Goal: Task Accomplishment & Management: Manage account settings

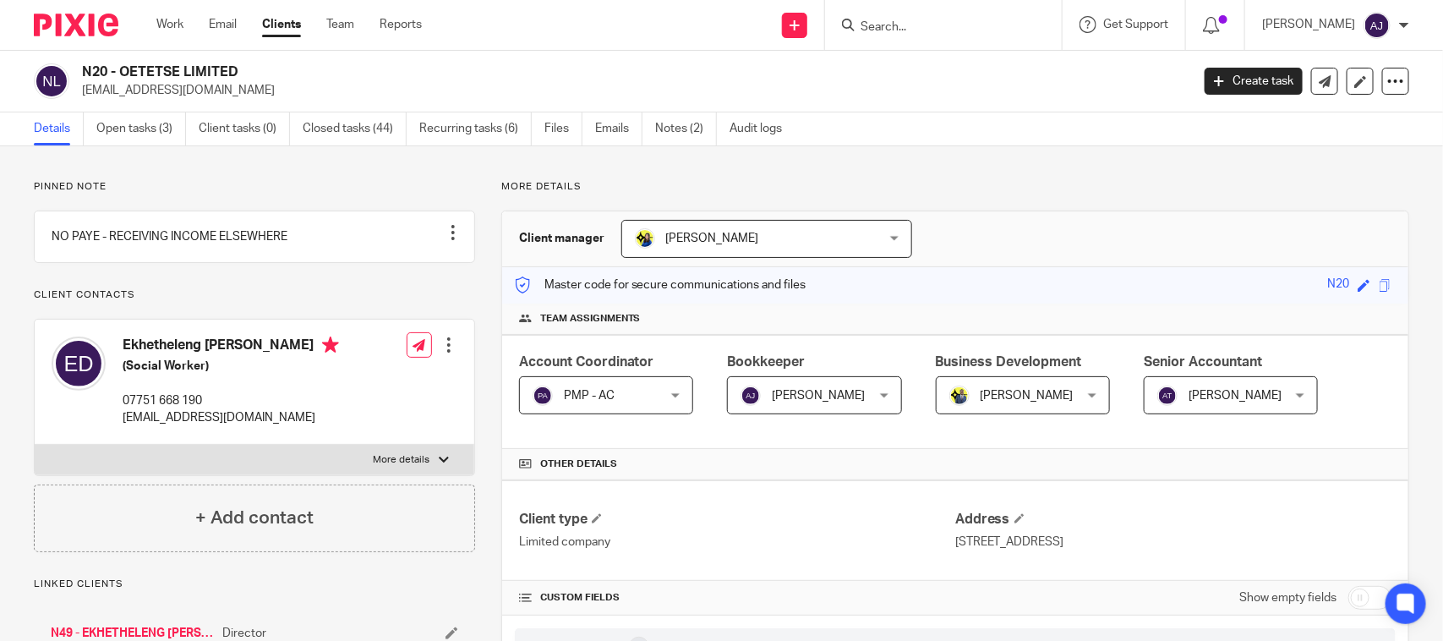
drag, startPoint x: 247, startPoint y: 363, endPoint x: 276, endPoint y: 373, distance: 31.0
click at [276, 358] on h4 "Ekhetheleng Noko Dube" at bounding box center [231, 346] width 216 height 21
drag, startPoint x: 123, startPoint y: 363, endPoint x: 137, endPoint y: 368, distance: 14.2
click at [137, 358] on h4 "Ekhetheleng [PERSON_NAME]" at bounding box center [231, 346] width 216 height 21
click at [128, 358] on h4 "Ekhetheleng [PERSON_NAME]" at bounding box center [231, 346] width 216 height 21
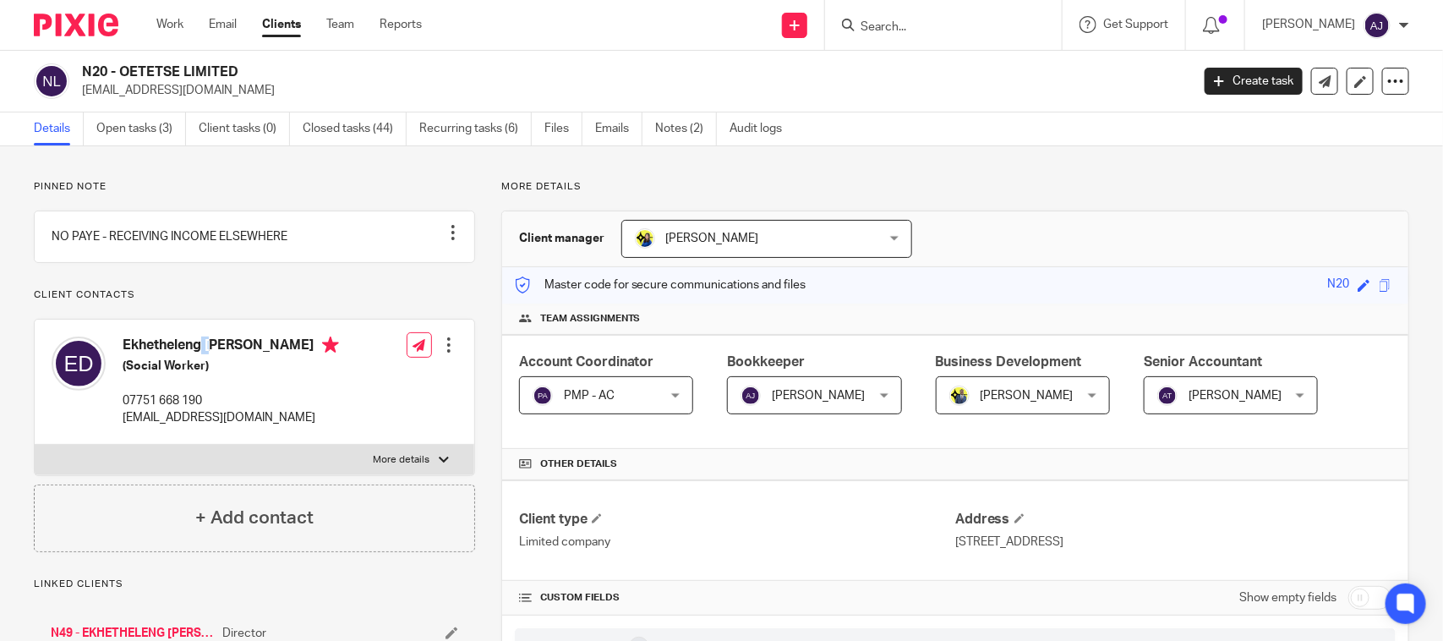
click at [128, 358] on h4 "Ekhetheleng [PERSON_NAME]" at bounding box center [231, 346] width 216 height 21
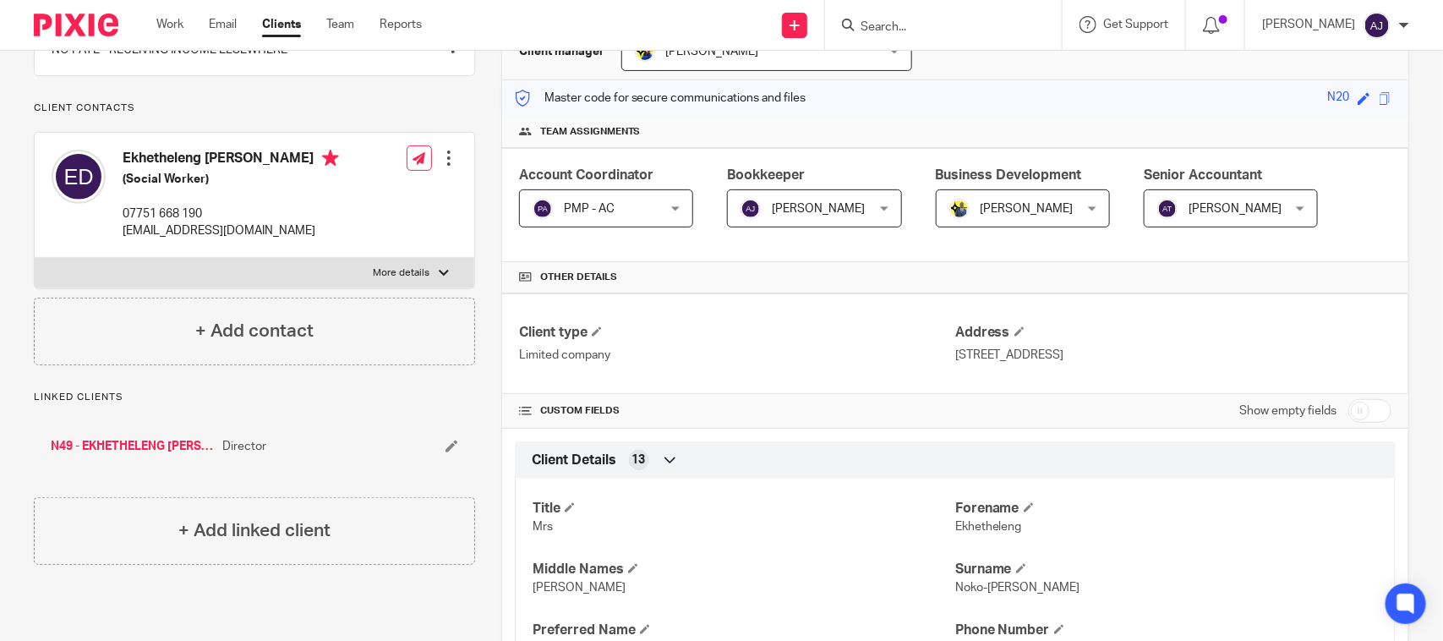
scroll to position [423, 0]
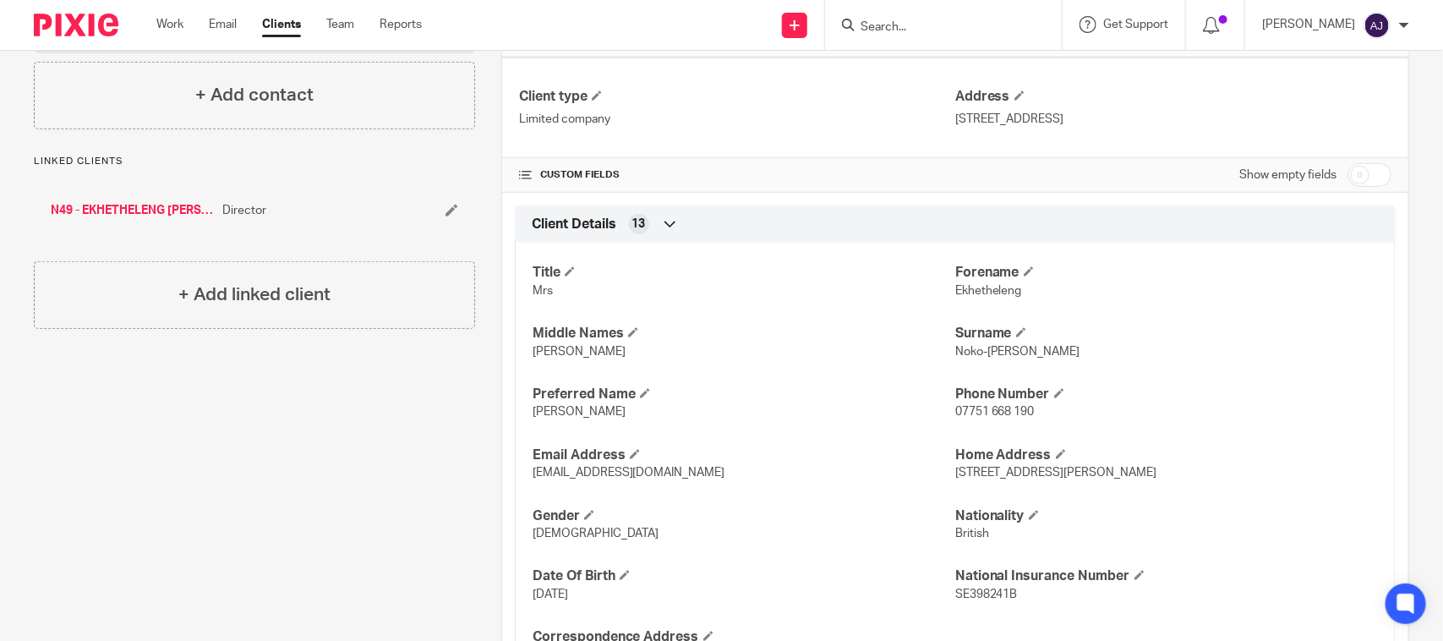
click at [532, 357] on span "Roselyn" at bounding box center [578, 352] width 93 height 12
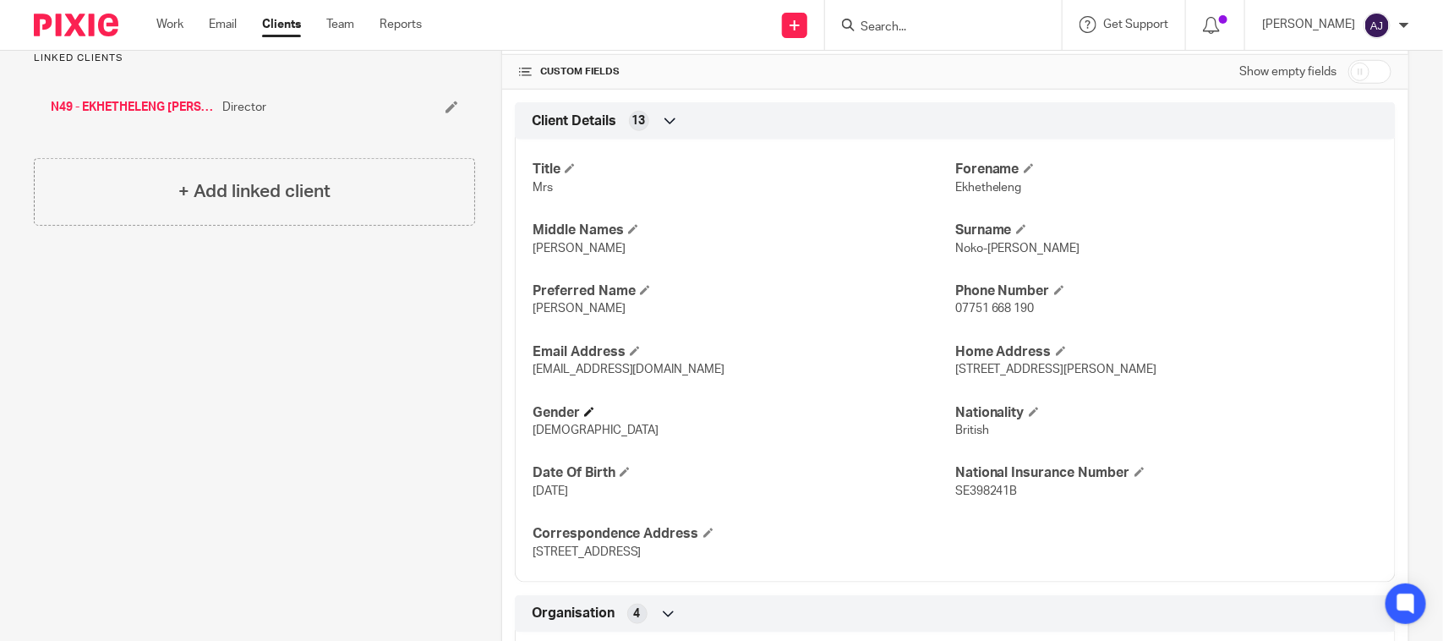
scroll to position [528, 0]
click at [554, 300] on p "Roselyn" at bounding box center [743, 306] width 423 height 17
copy span "Roselyn"
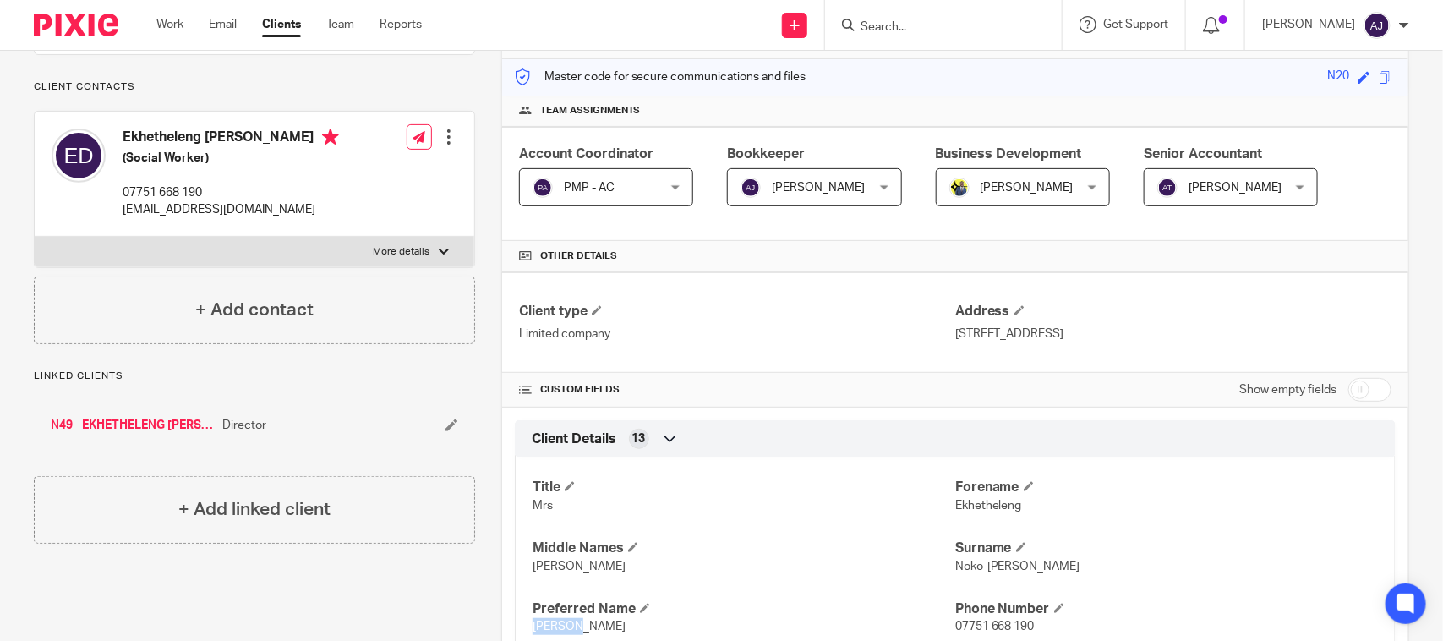
scroll to position [211, 0]
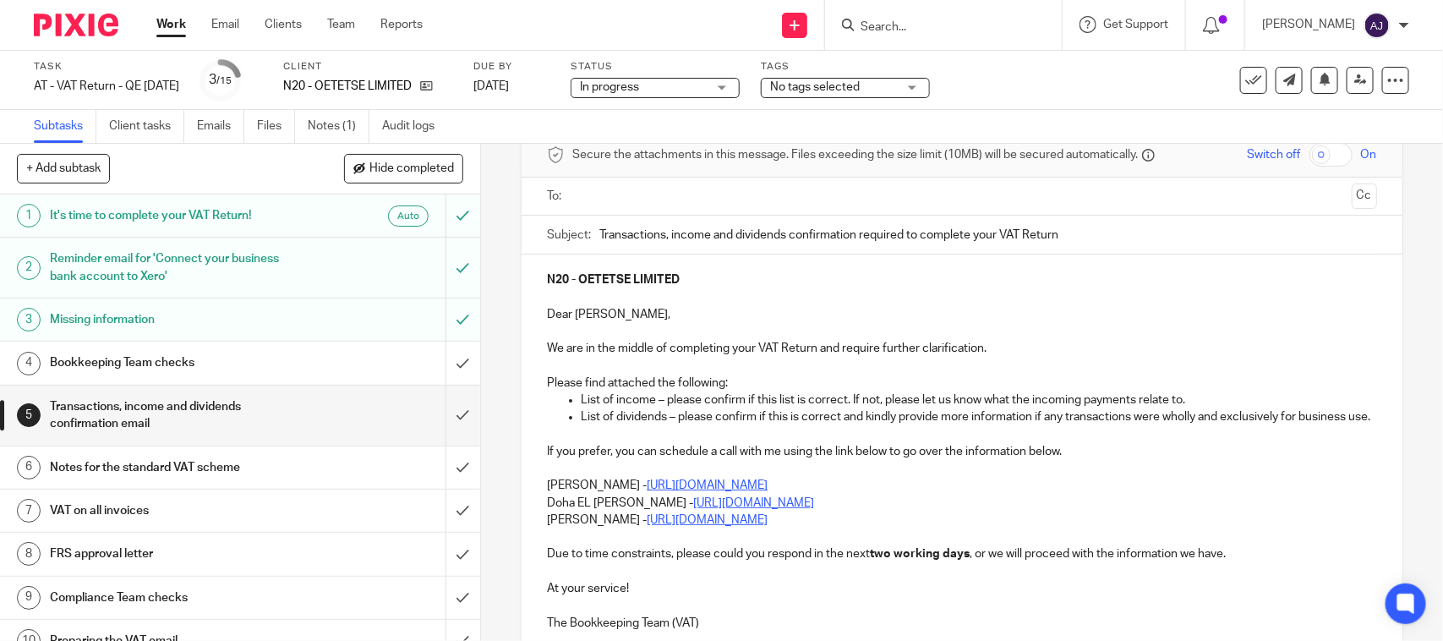
scroll to position [106, 0]
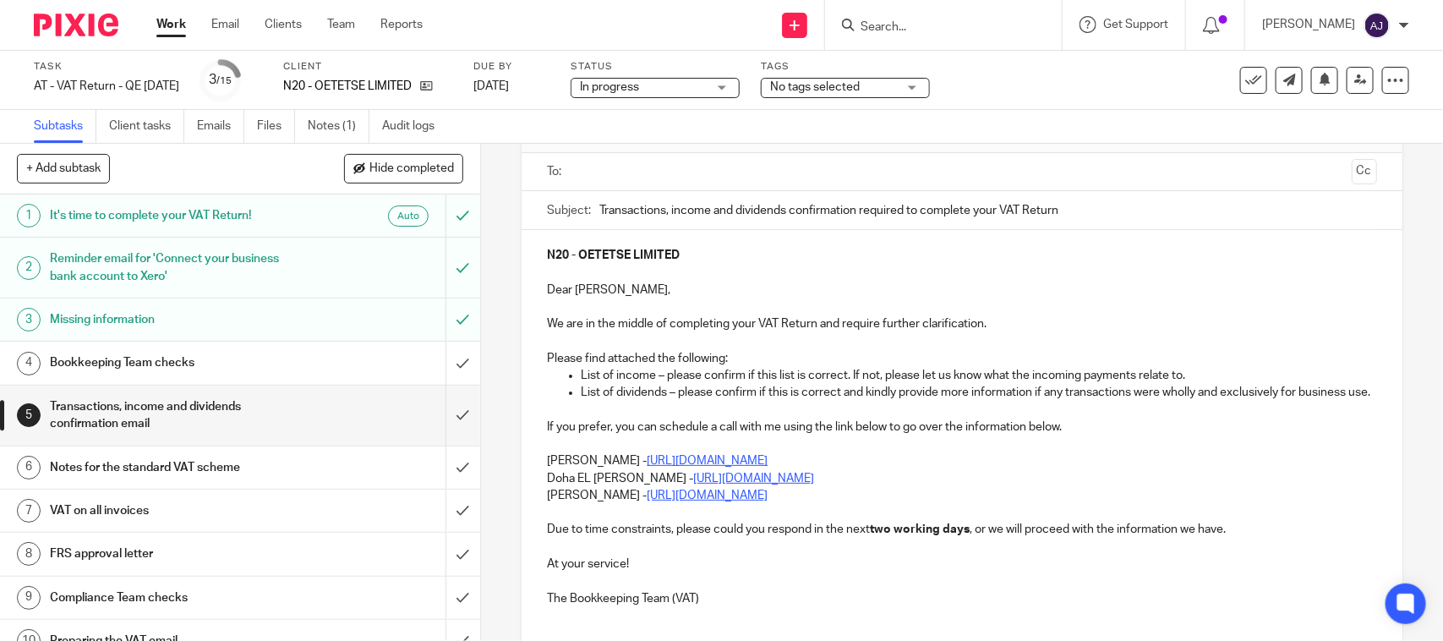
drag, startPoint x: 572, startPoint y: 393, endPoint x: 979, endPoint y: 617, distance: 464.1
click at [573, 393] on ul "List of dividends – please confirm if this is correct and kindly provide more i…" at bounding box center [961, 392] width 829 height 17
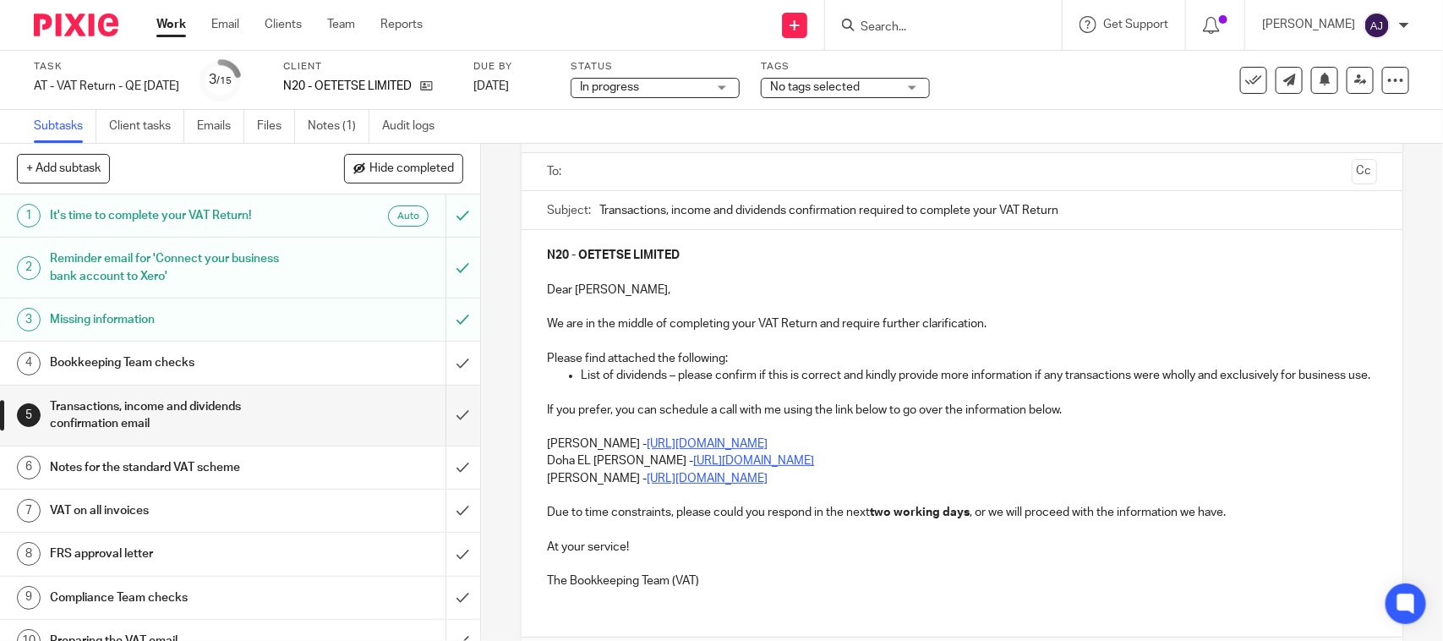
click at [538, 461] on div "N20 - OETETSE LIMITED Dear Ekhetheleng, We are in the middle of completing your…" at bounding box center [961, 416] width 880 height 372
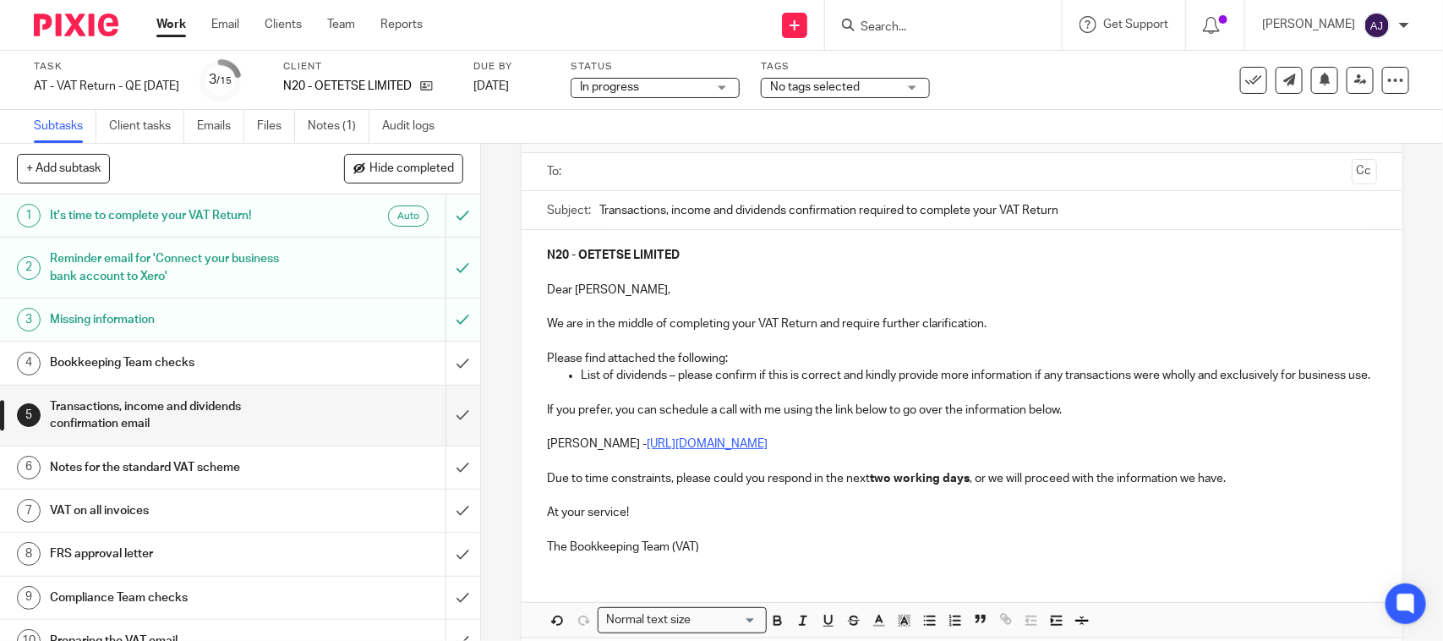
click at [691, 280] on p at bounding box center [961, 272] width 829 height 17
click at [632, 292] on p "Dear Roselyn," at bounding box center [961, 289] width 829 height 17
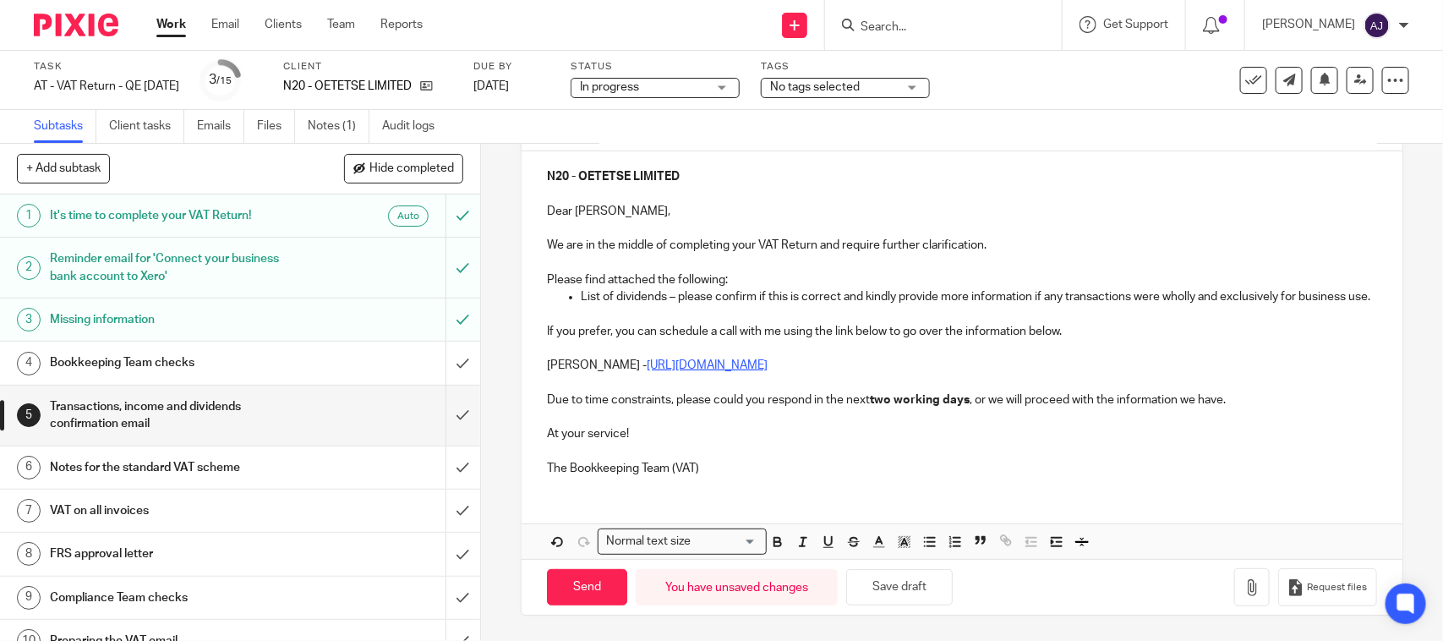
scroll to position [98, 0]
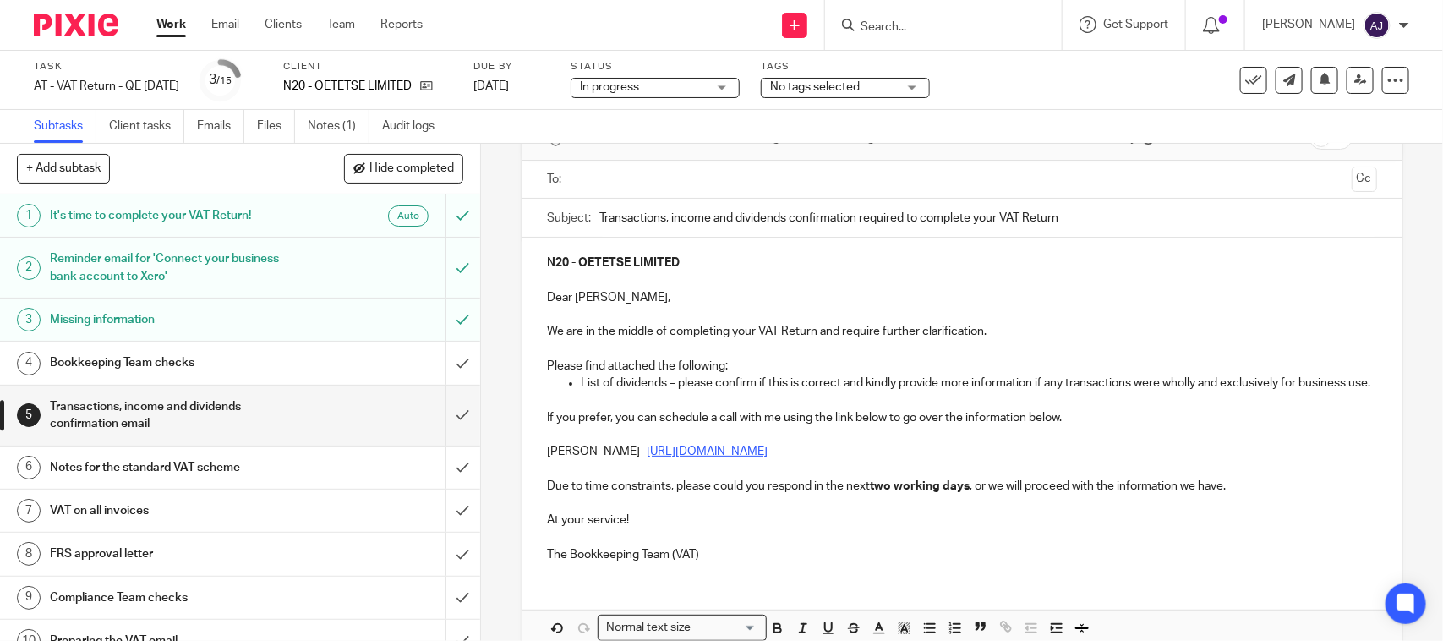
click at [923, 269] on p "N20 - OETETSE LIMITED" at bounding box center [961, 262] width 829 height 17
copy strong "OETETSE LIMITED"
paste input "OETETSE LIMITED"
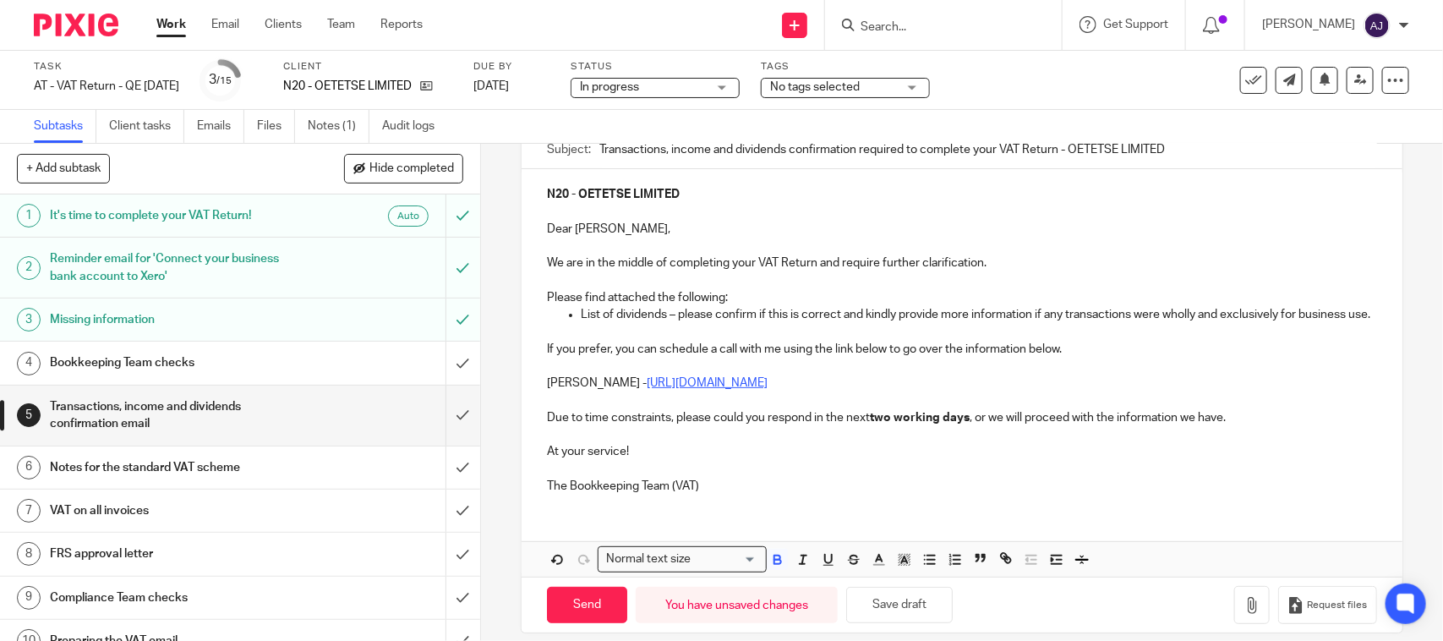
scroll to position [204, 0]
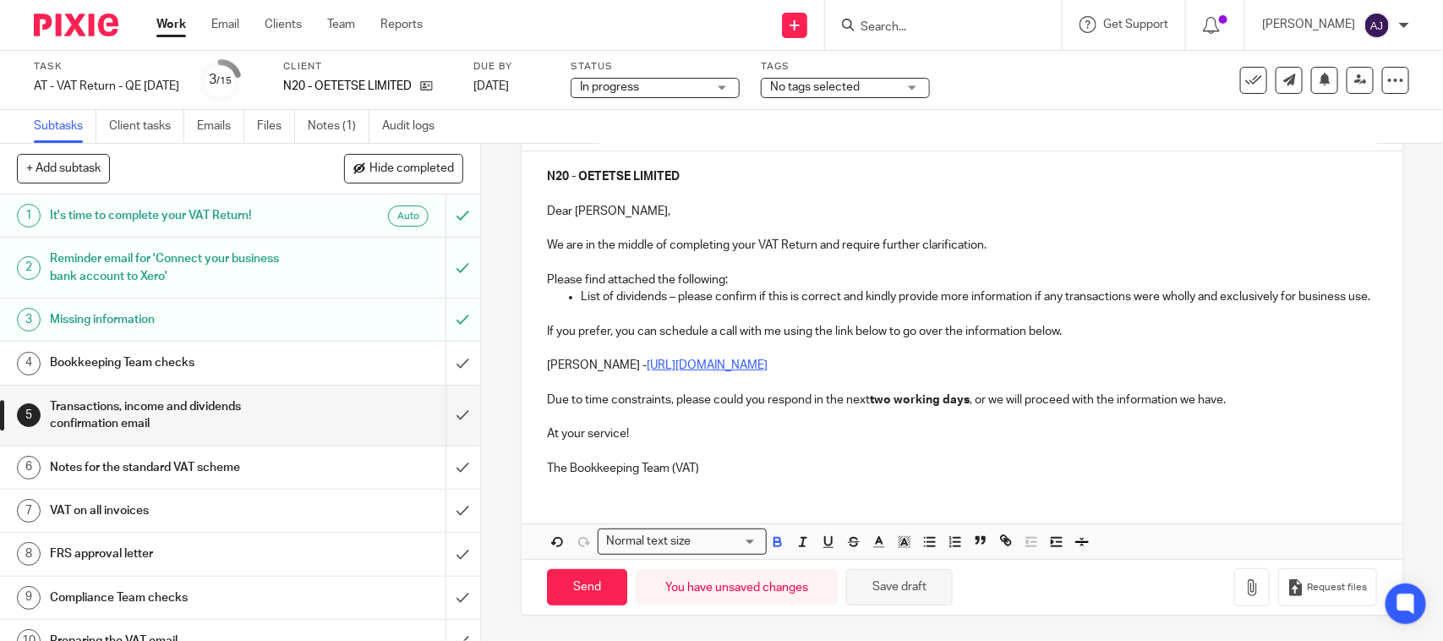
type input "Transactions, income and dividends confirmation required to complete your VAT R…"
click at [882, 592] on button "Save draft" at bounding box center [899, 587] width 106 height 36
click at [1243, 581] on icon "button" at bounding box center [1251, 587] width 17 height 17
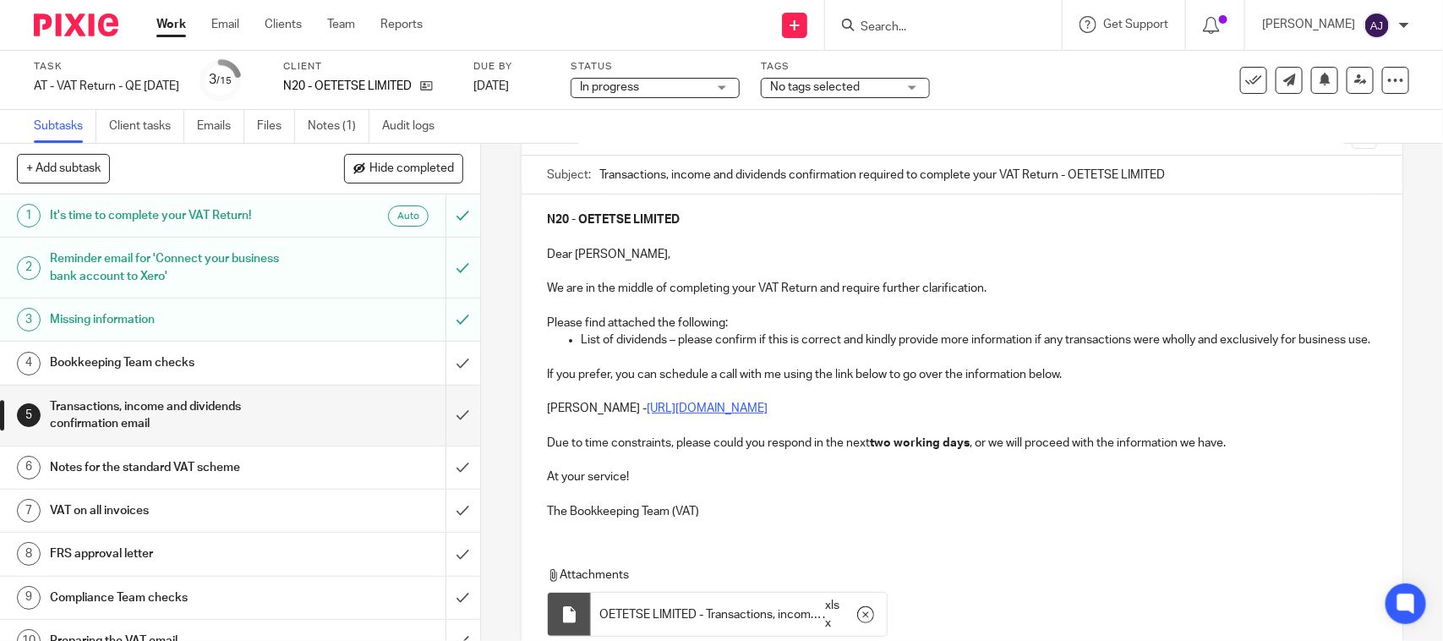
scroll to position [300, 0]
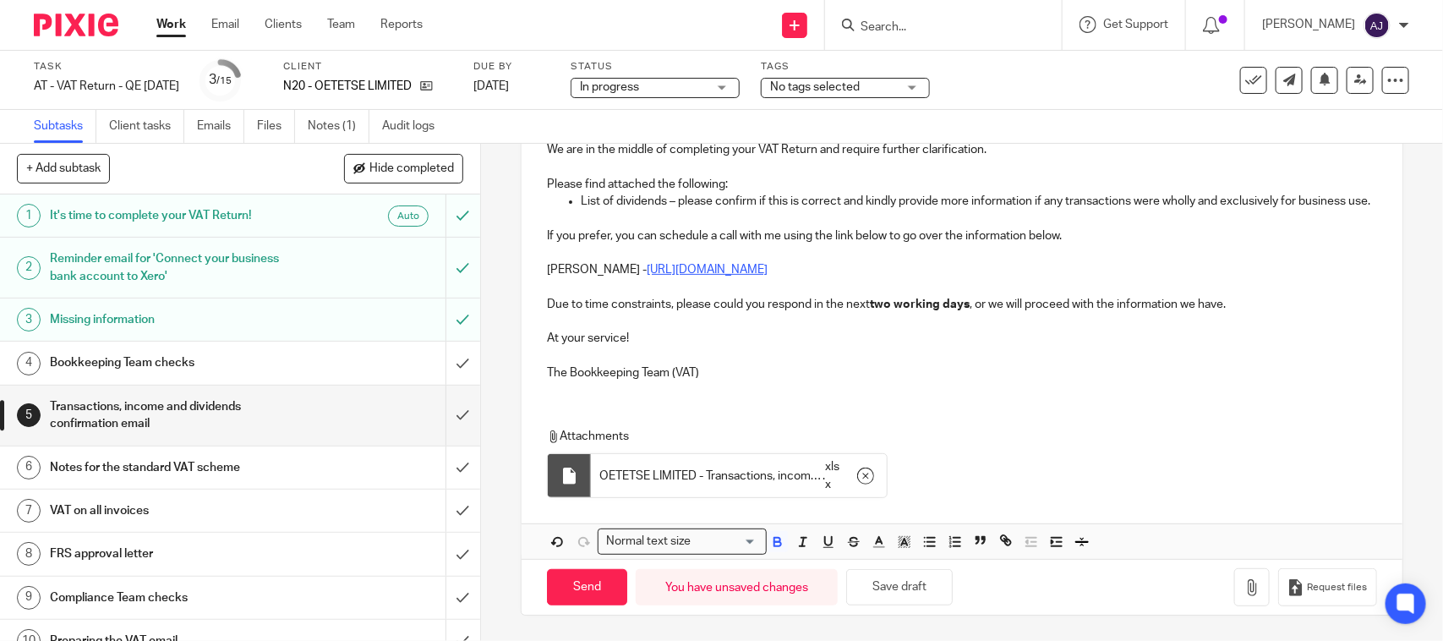
click at [725, 369] on p "The Bookkeeping Team (VAT)" at bounding box center [961, 372] width 829 height 17
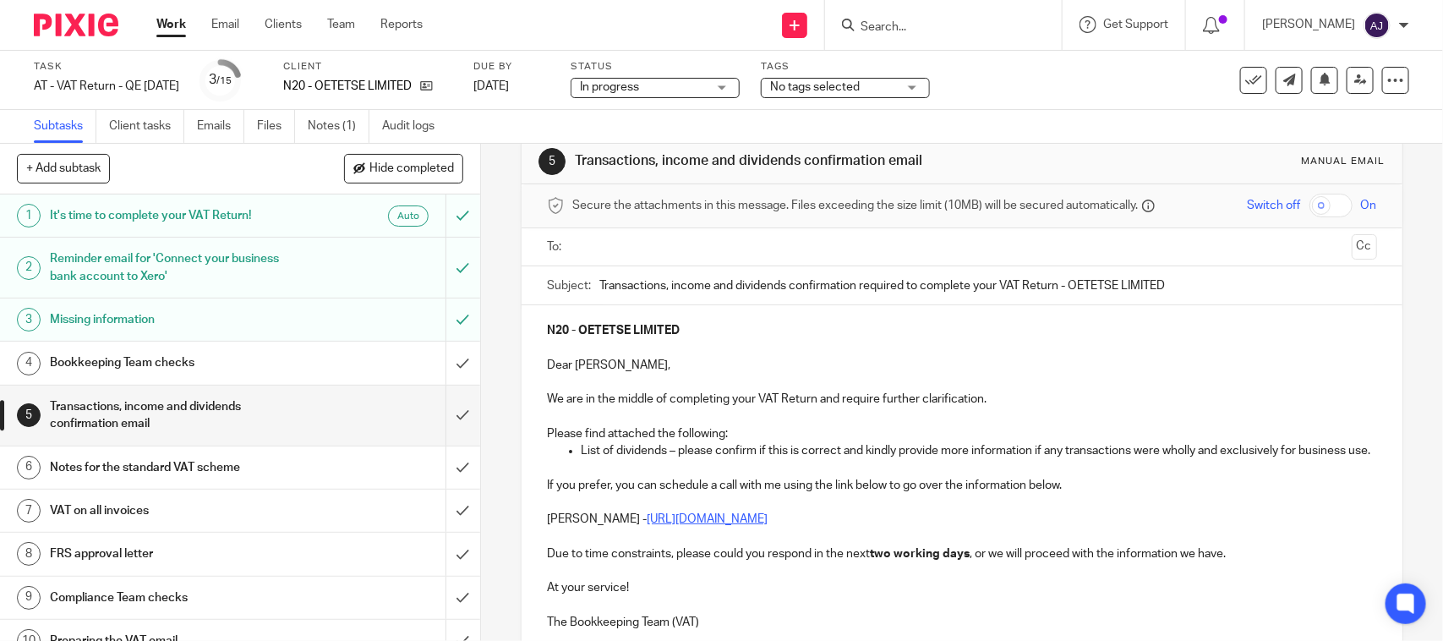
scroll to position [0, 0]
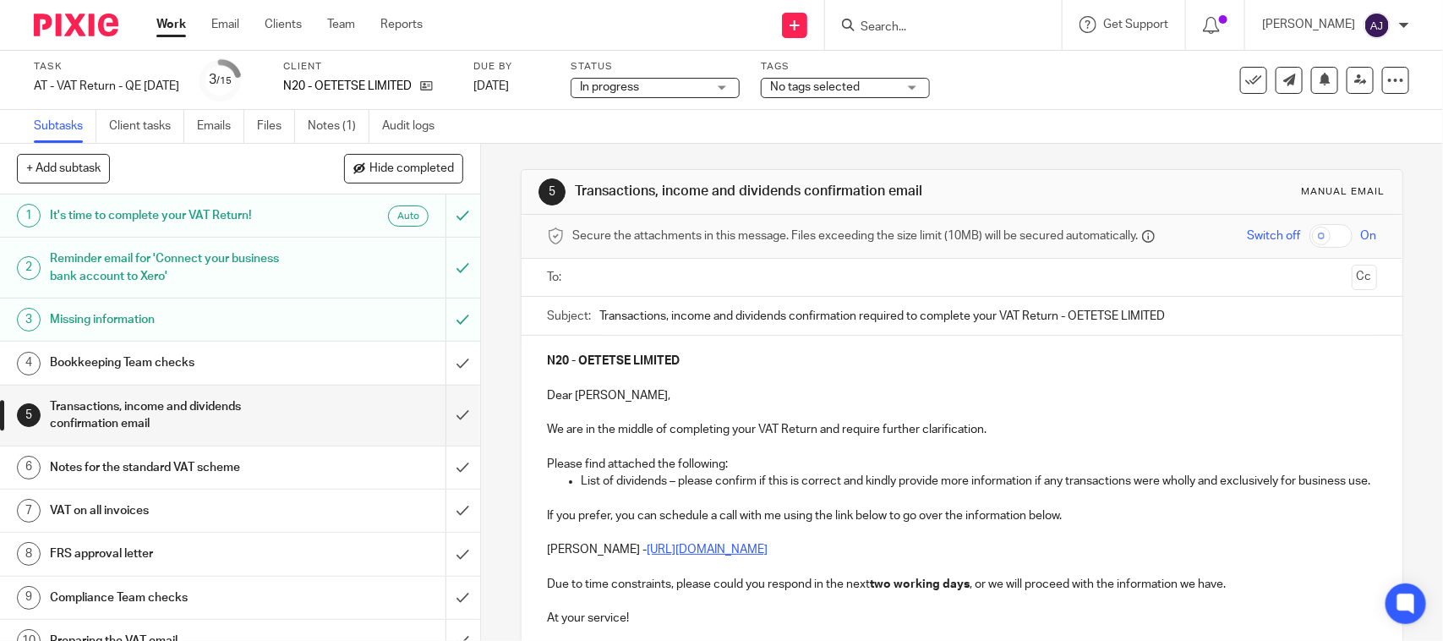
click at [714, 294] on div at bounding box center [962, 278] width 777 height 38
click at [714, 288] on ul at bounding box center [962, 278] width 777 height 28
click at [723, 276] on input "text" at bounding box center [961, 277] width 766 height 19
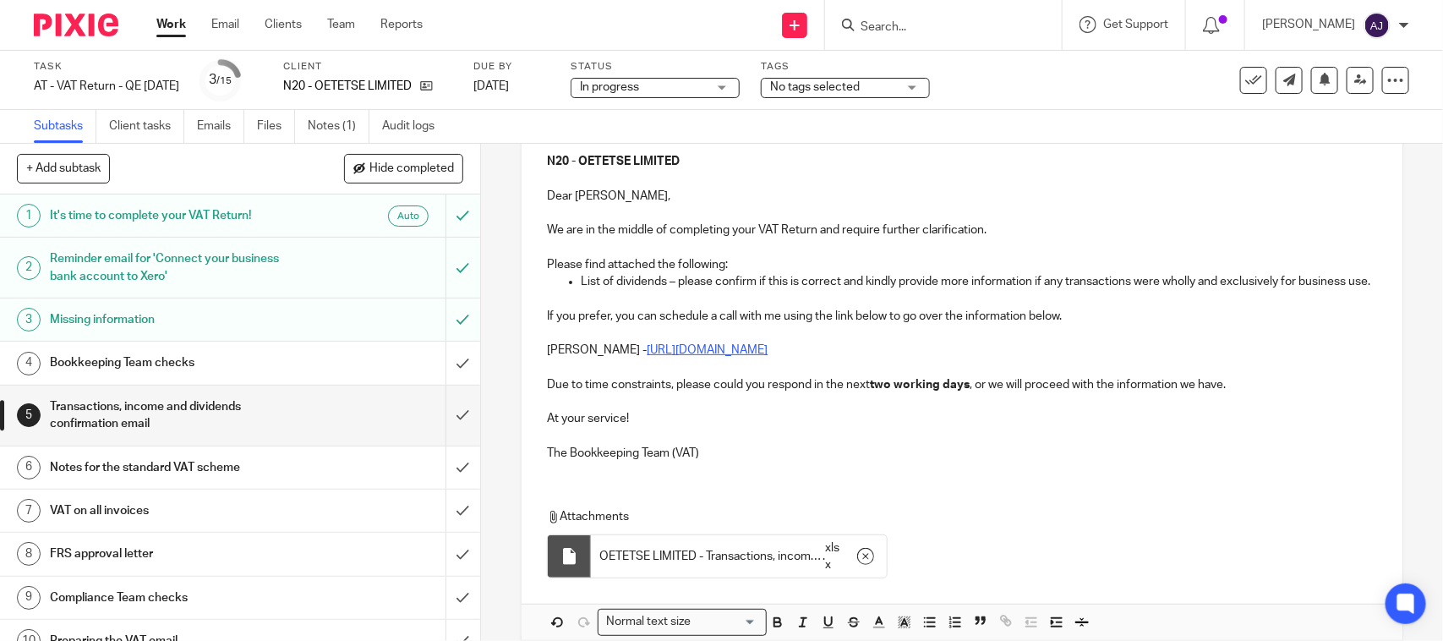
scroll to position [211, 0]
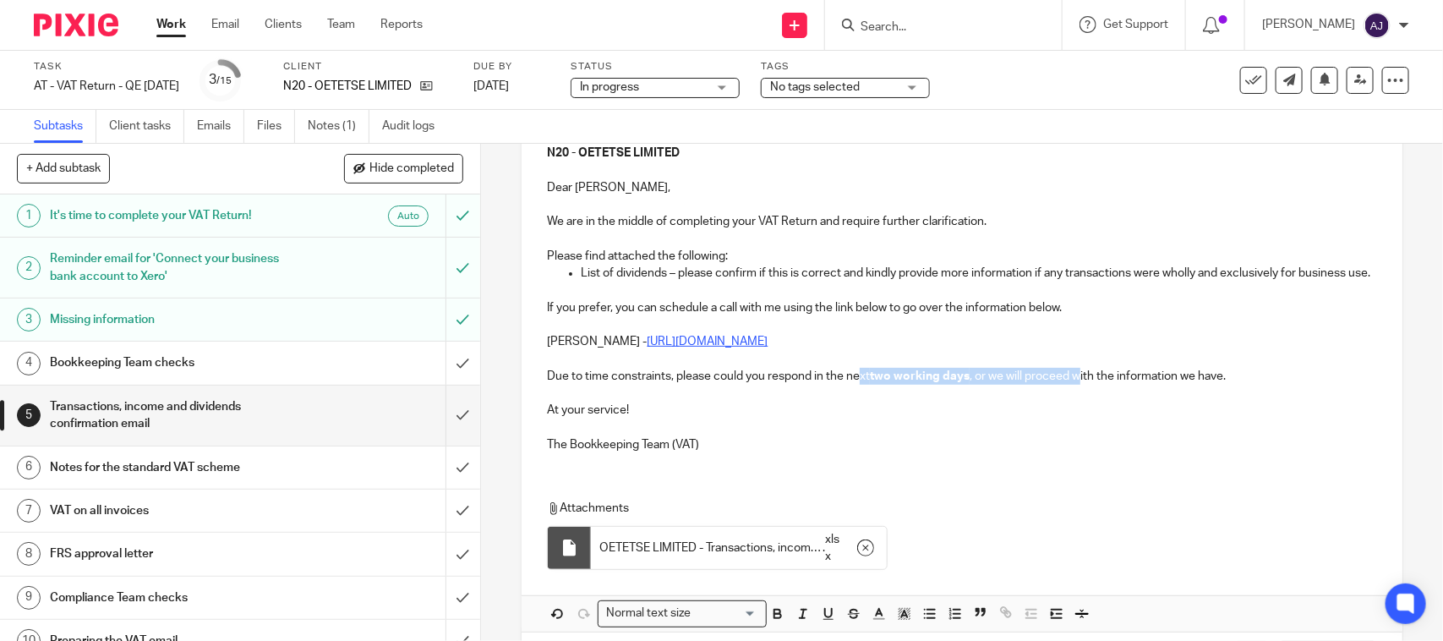
drag, startPoint x: 852, startPoint y: 391, endPoint x: 1097, endPoint y: 406, distance: 245.5
click at [1097, 406] on div "N20 - OETETSE LIMITED Dear Roselyn, We are in the middle of completing your VAT…" at bounding box center [961, 297] width 880 height 338
click at [1084, 418] on p "At your service!" at bounding box center [961, 409] width 829 height 17
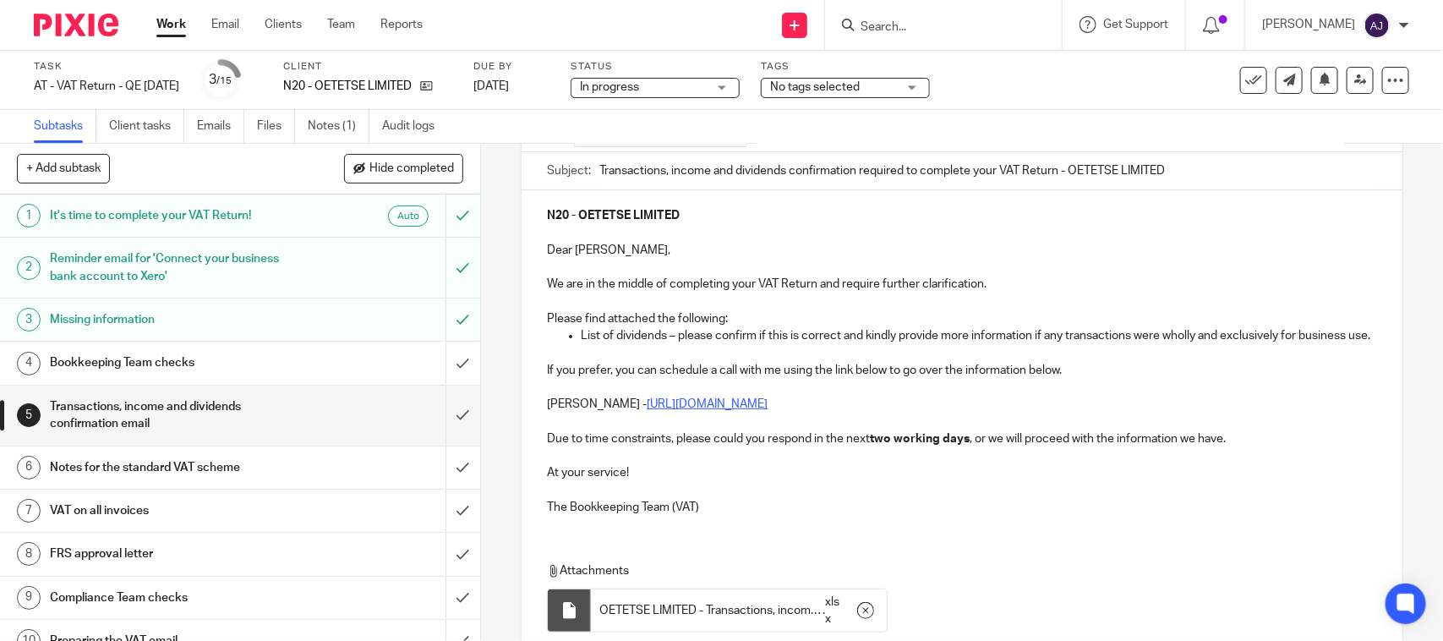
scroll to position [304, 0]
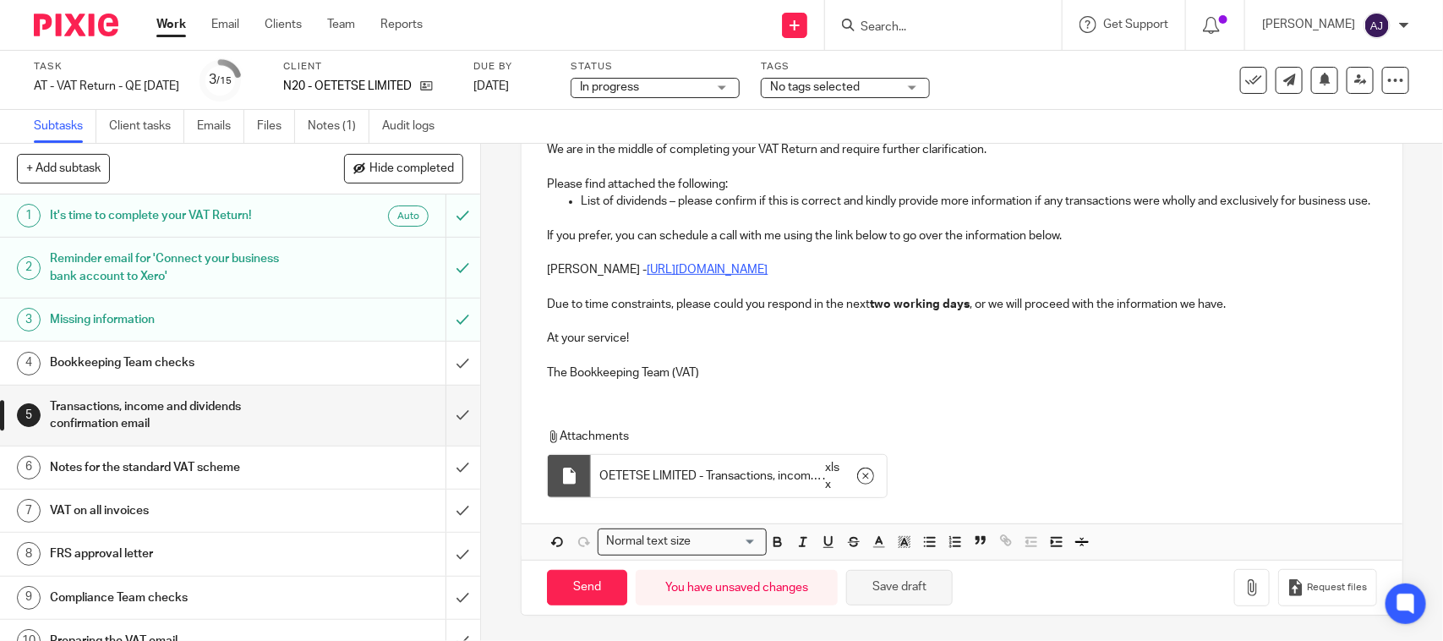
click at [893, 587] on button "Save draft" at bounding box center [899, 588] width 106 height 36
click at [550, 592] on input "Send" at bounding box center [587, 588] width 80 height 36
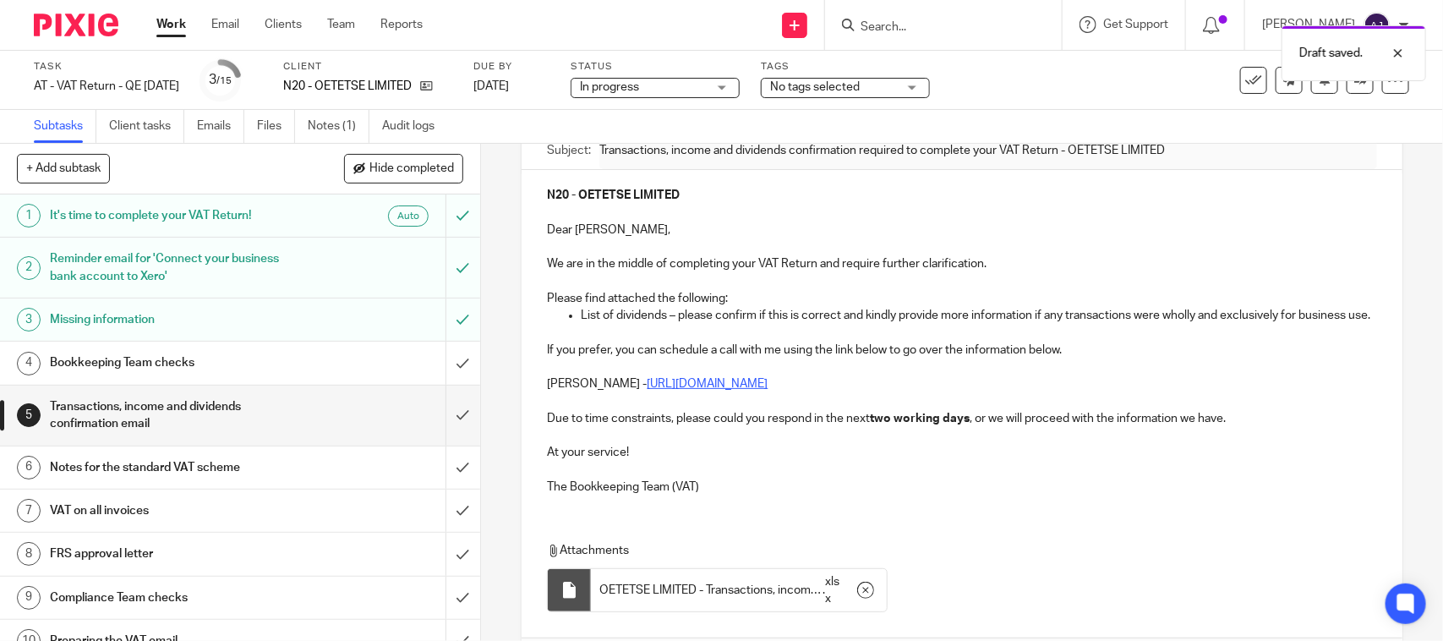
scroll to position [0, 0]
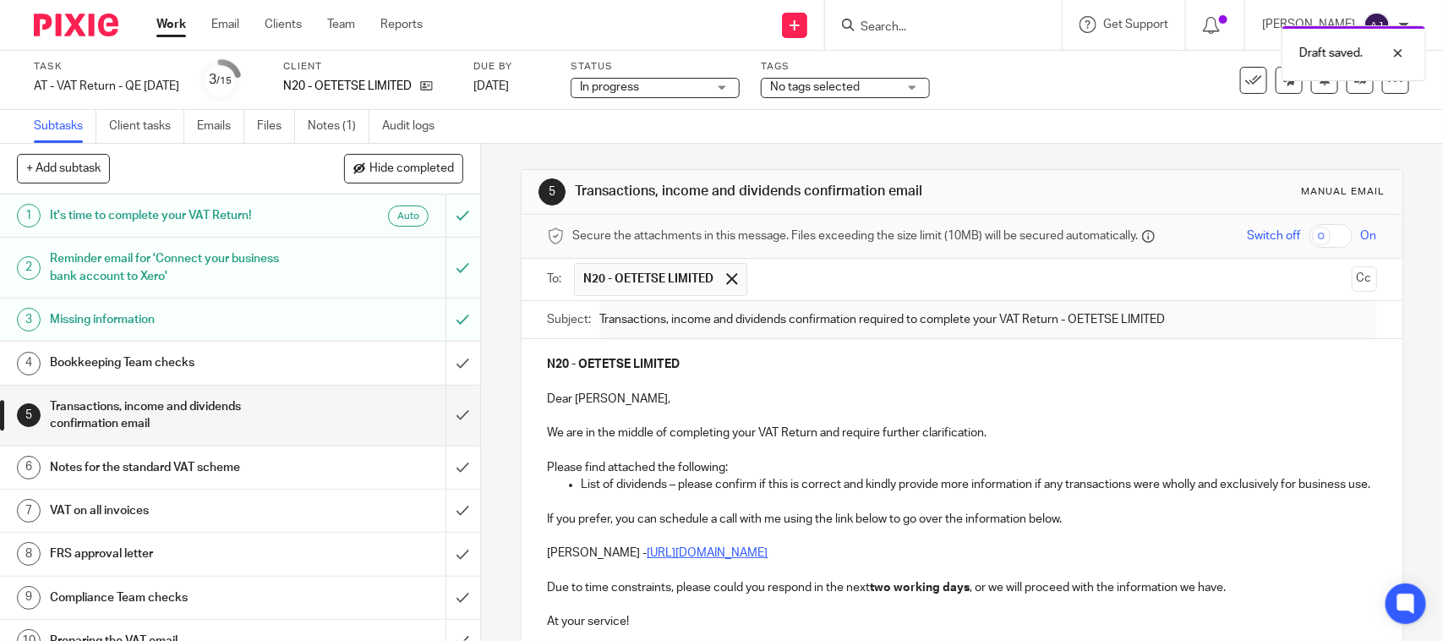
type input "Sent"
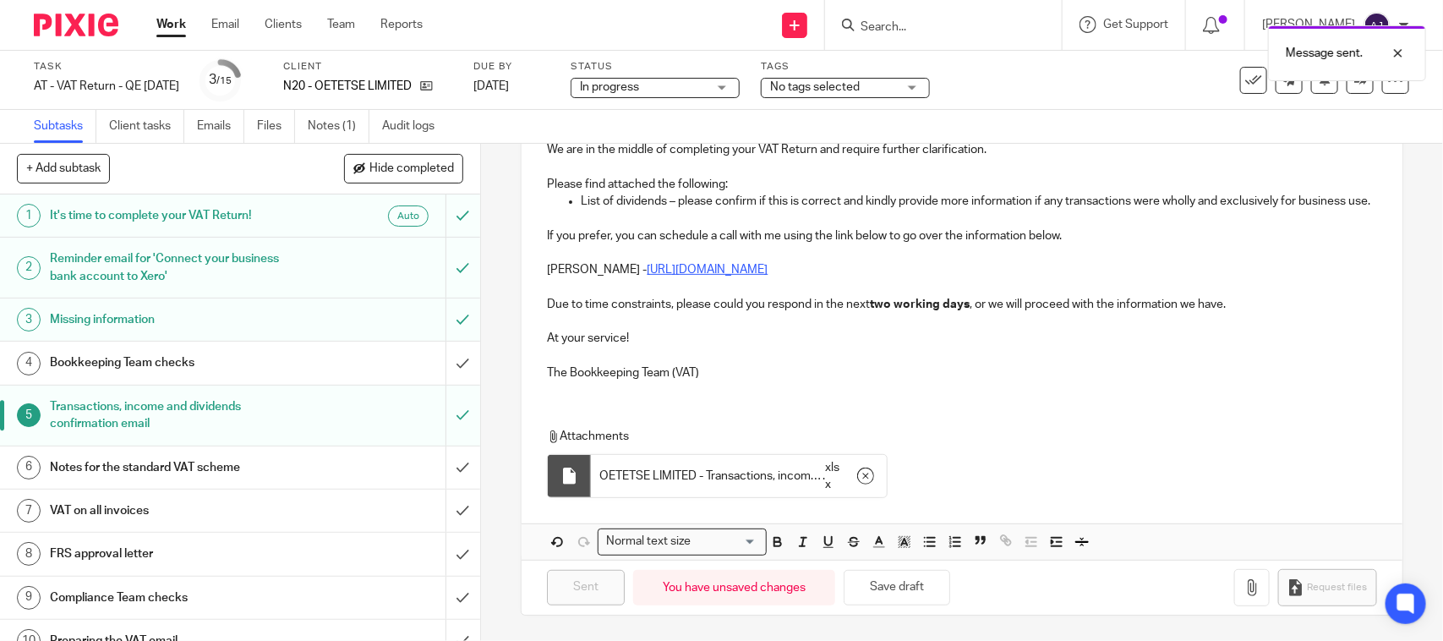
scroll to position [304, 0]
click at [336, 128] on link "Notes (1)" at bounding box center [339, 126] width 62 height 33
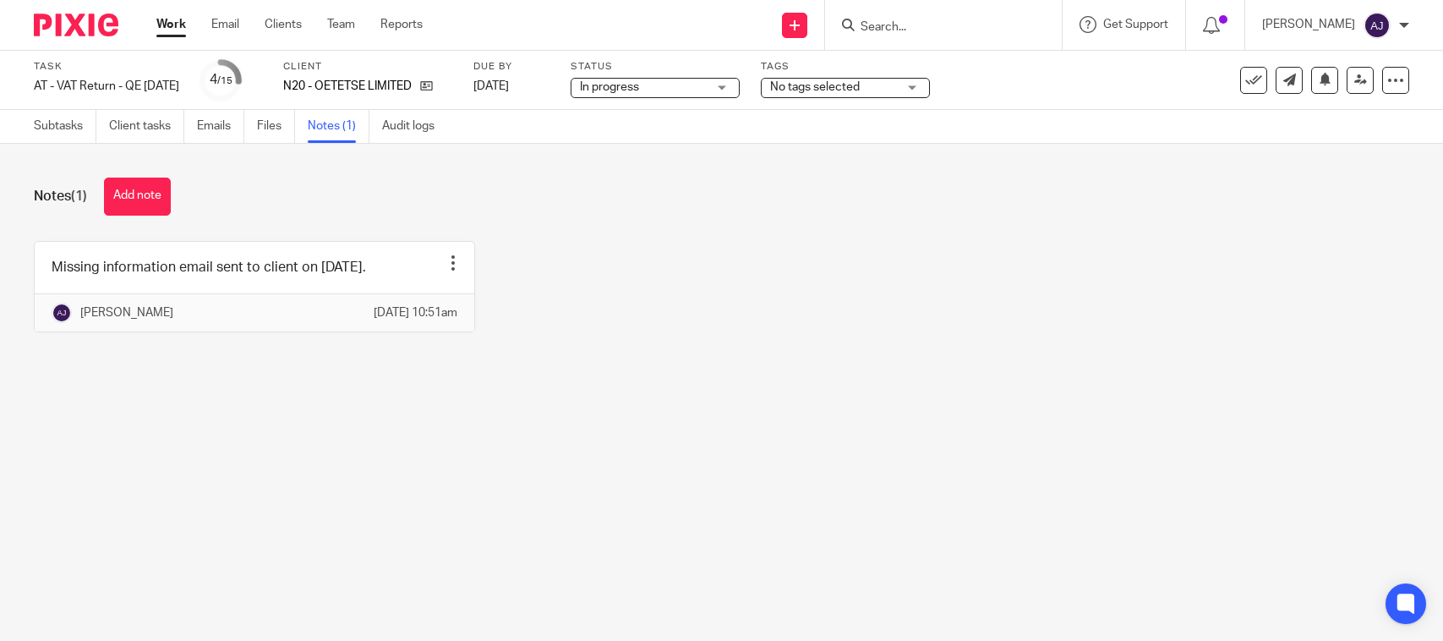
click at [131, 195] on button "Add note" at bounding box center [137, 196] width 67 height 38
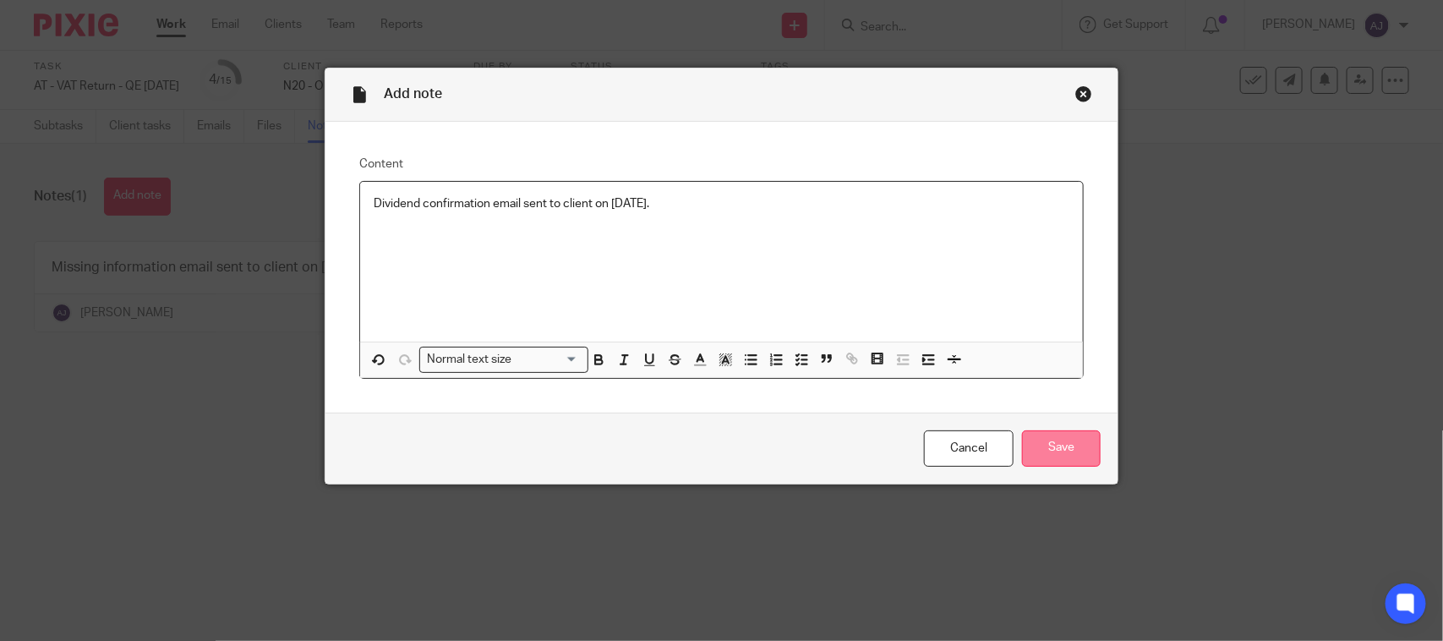
click at [1034, 454] on input "Save" at bounding box center [1061, 448] width 79 height 36
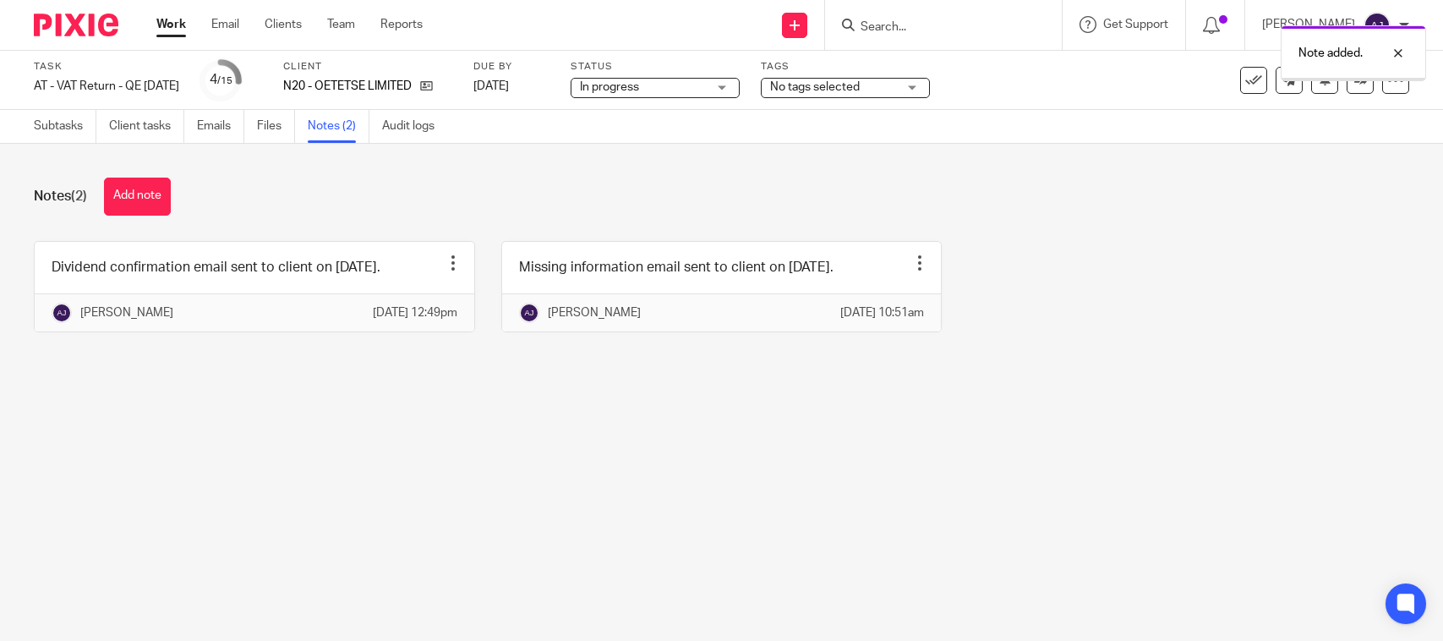
click at [696, 93] on span "In progress" at bounding box center [643, 88] width 127 height 18
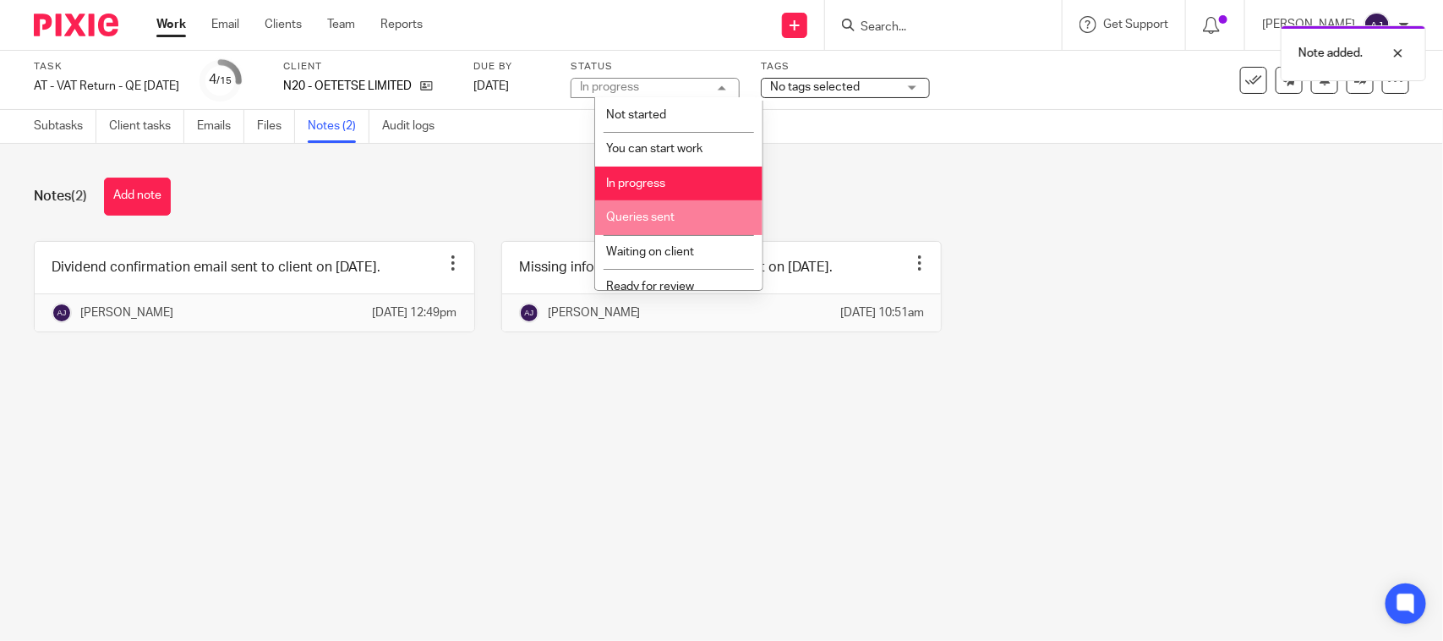
click at [674, 226] on li "Queries sent" at bounding box center [678, 217] width 167 height 35
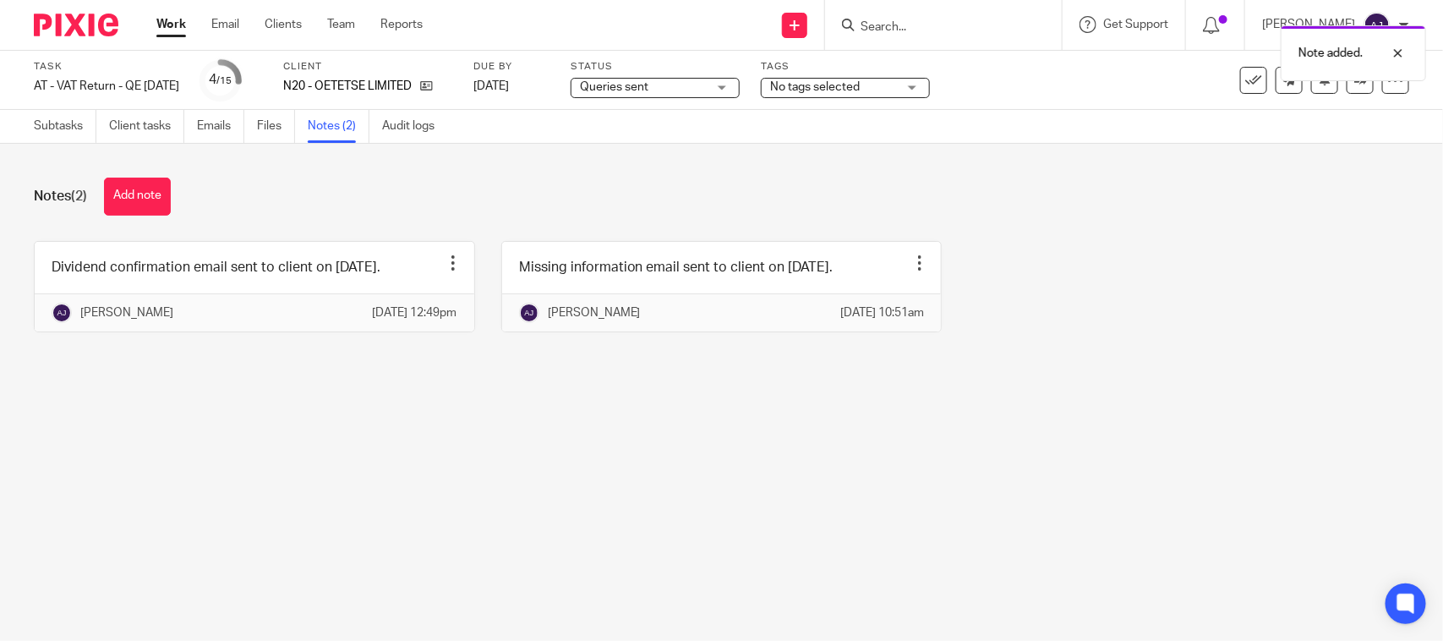
click at [913, 190] on div "Notes (2) Add note" at bounding box center [721, 196] width 1375 height 38
click at [162, 18] on link "Work" at bounding box center [171, 24] width 30 height 17
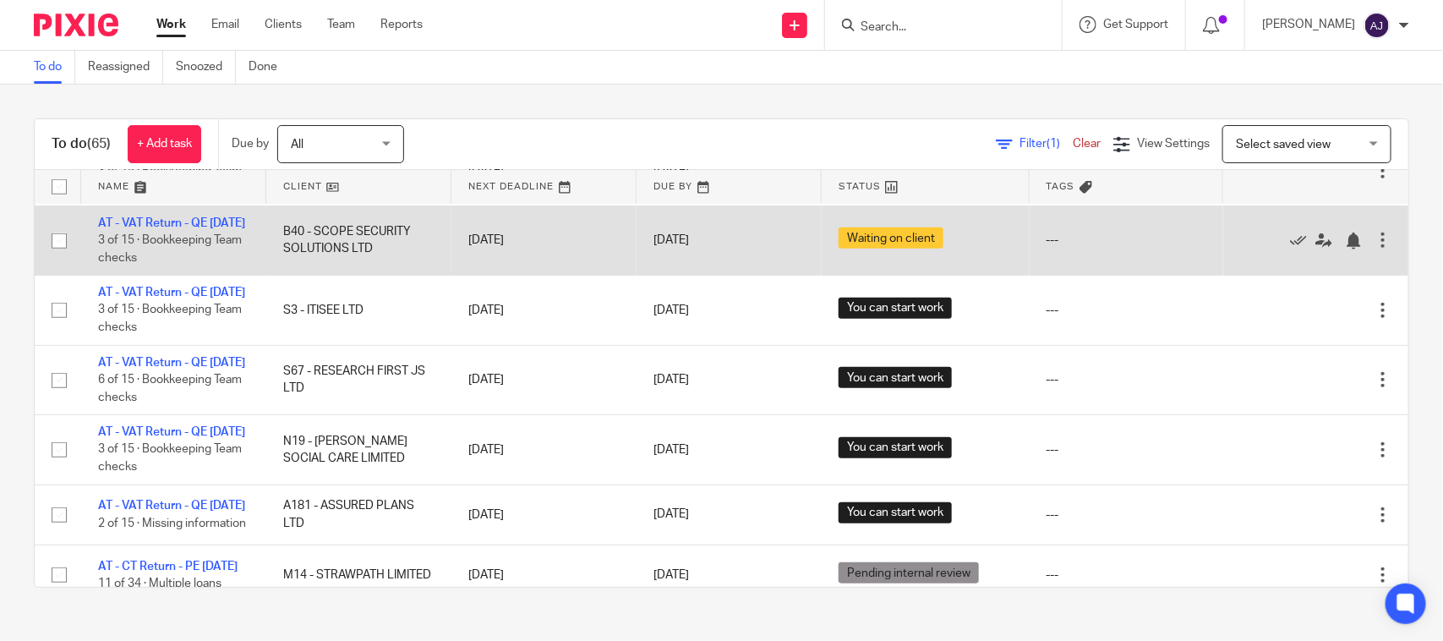
scroll to position [423, 0]
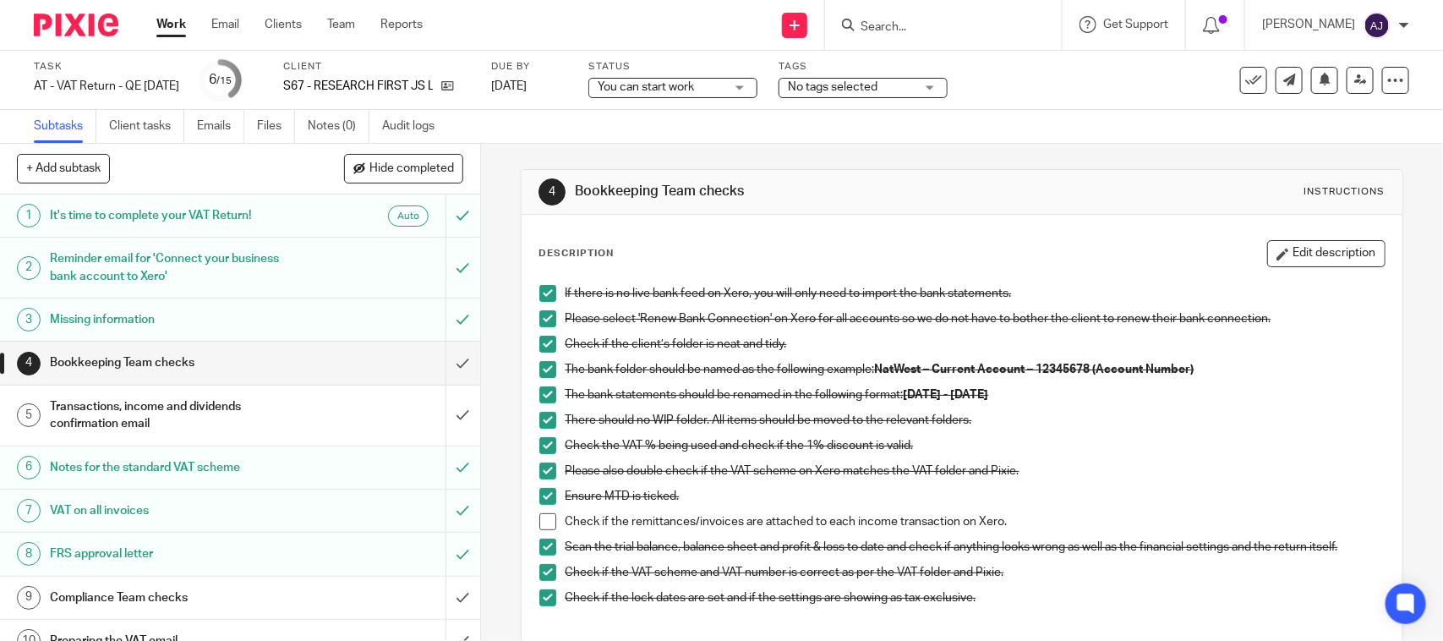
click at [993, 28] on input "Search" at bounding box center [935, 27] width 152 height 15
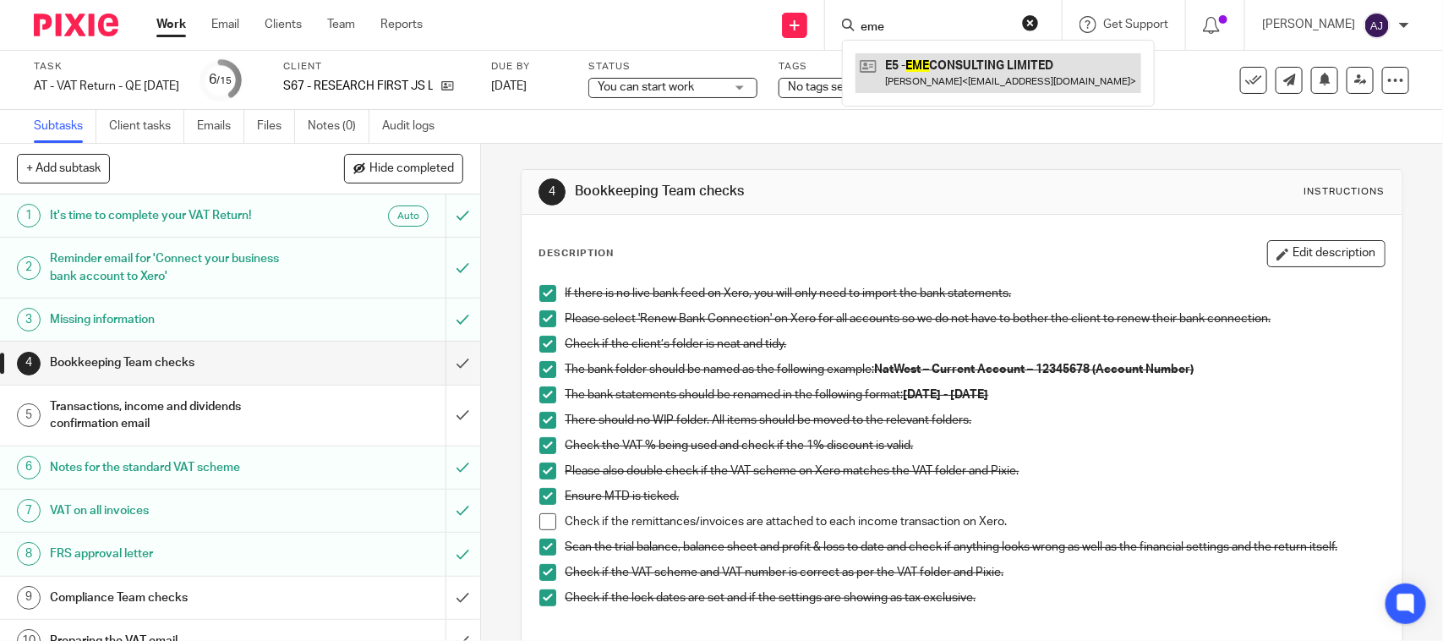
type input "eme"
click at [1013, 68] on link at bounding box center [998, 72] width 286 height 39
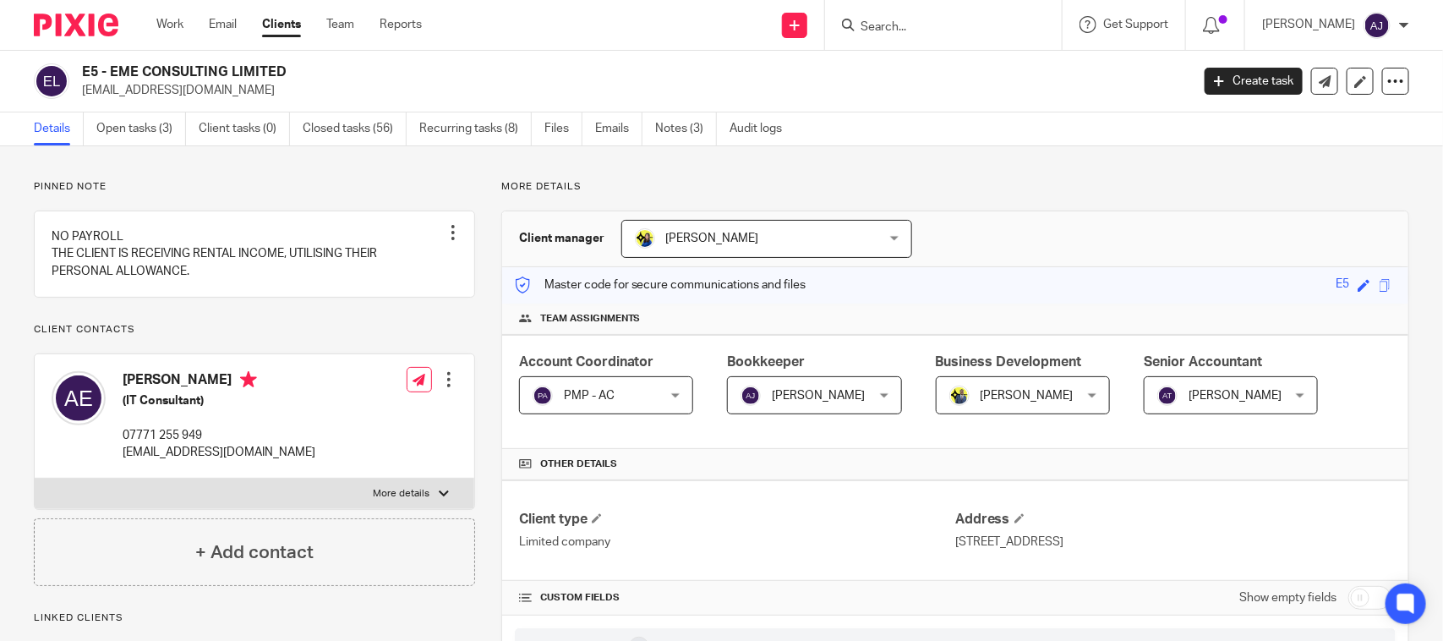
click at [128, 69] on h2 "E5 - EME CONSULTING LIMITED" at bounding box center [520, 72] width 877 height 18
copy div "E5 - EME CONSULTING LIMITED"
click at [715, 66] on h2 "E5 - EME CONSULTING LIMITED" at bounding box center [520, 72] width 877 height 18
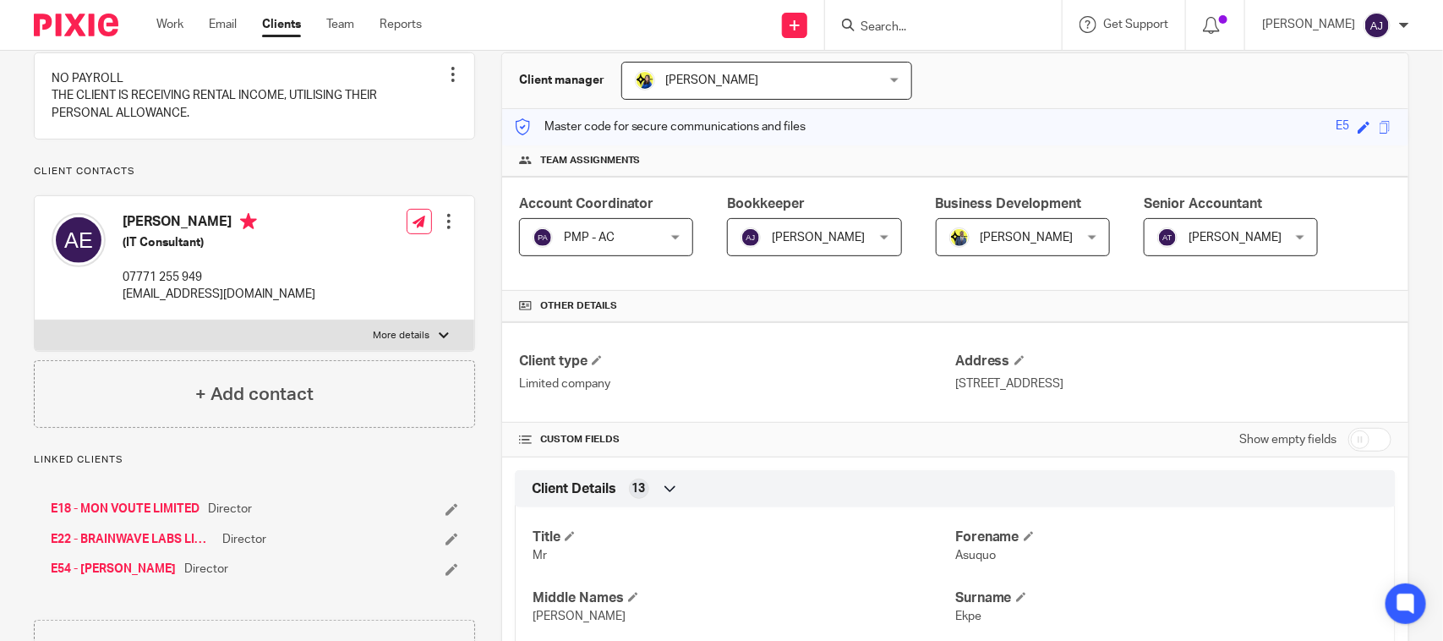
scroll to position [211, 0]
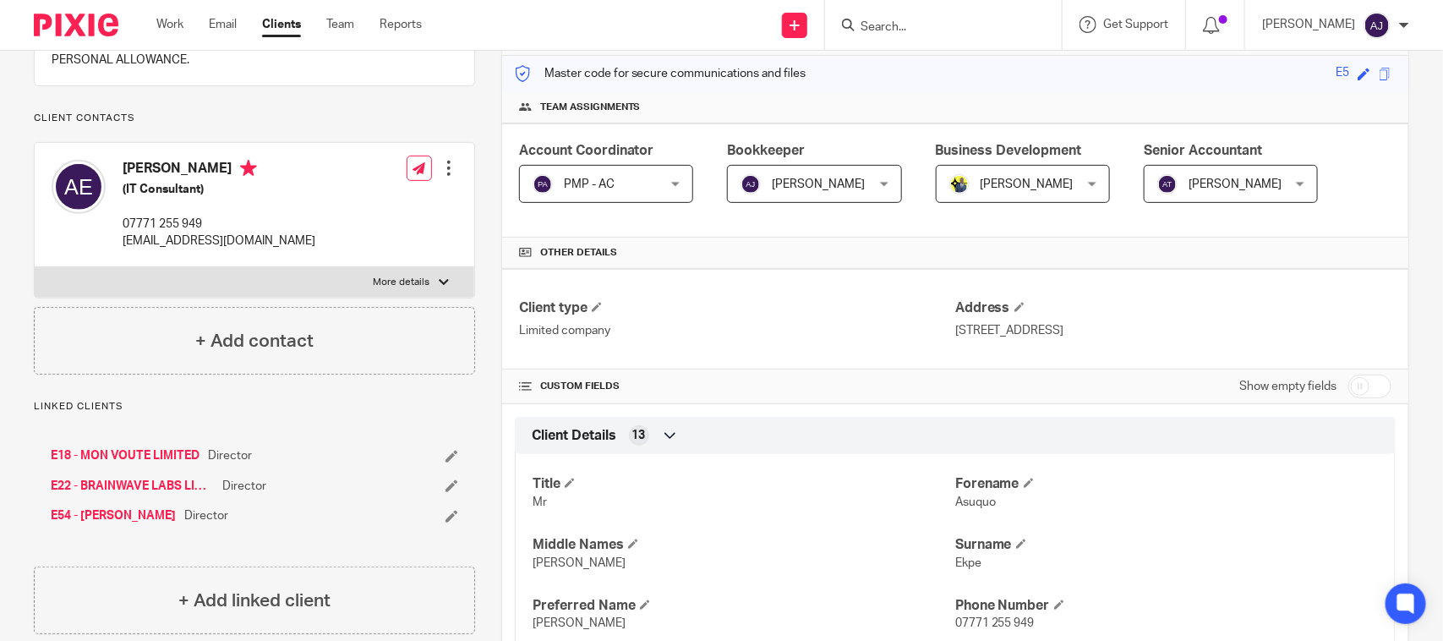
click at [698, 245] on div "Other details" at bounding box center [955, 252] width 906 height 31
drag, startPoint x: 687, startPoint y: 251, endPoint x: 558, endPoint y: 242, distance: 129.6
click at [538, 242] on div "Other details" at bounding box center [955, 252] width 906 height 31
click at [640, 243] on div "Other details" at bounding box center [955, 252] width 906 height 31
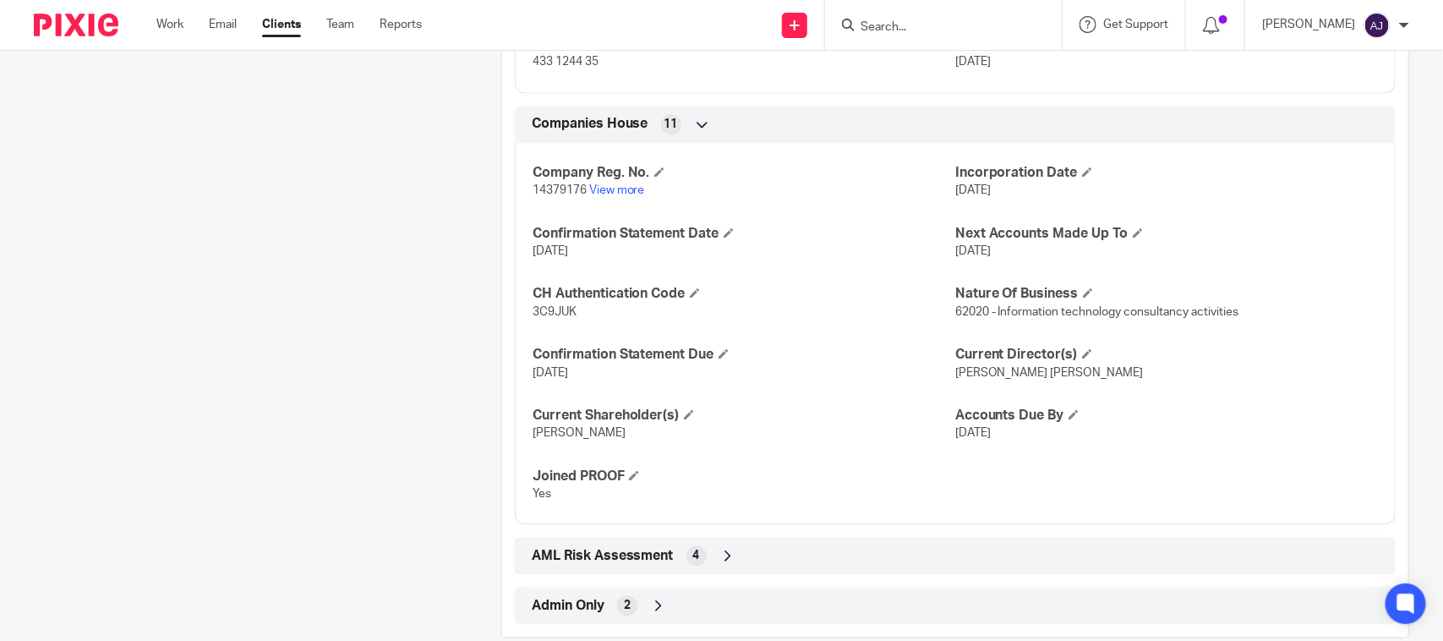
scroll to position [1548, 0]
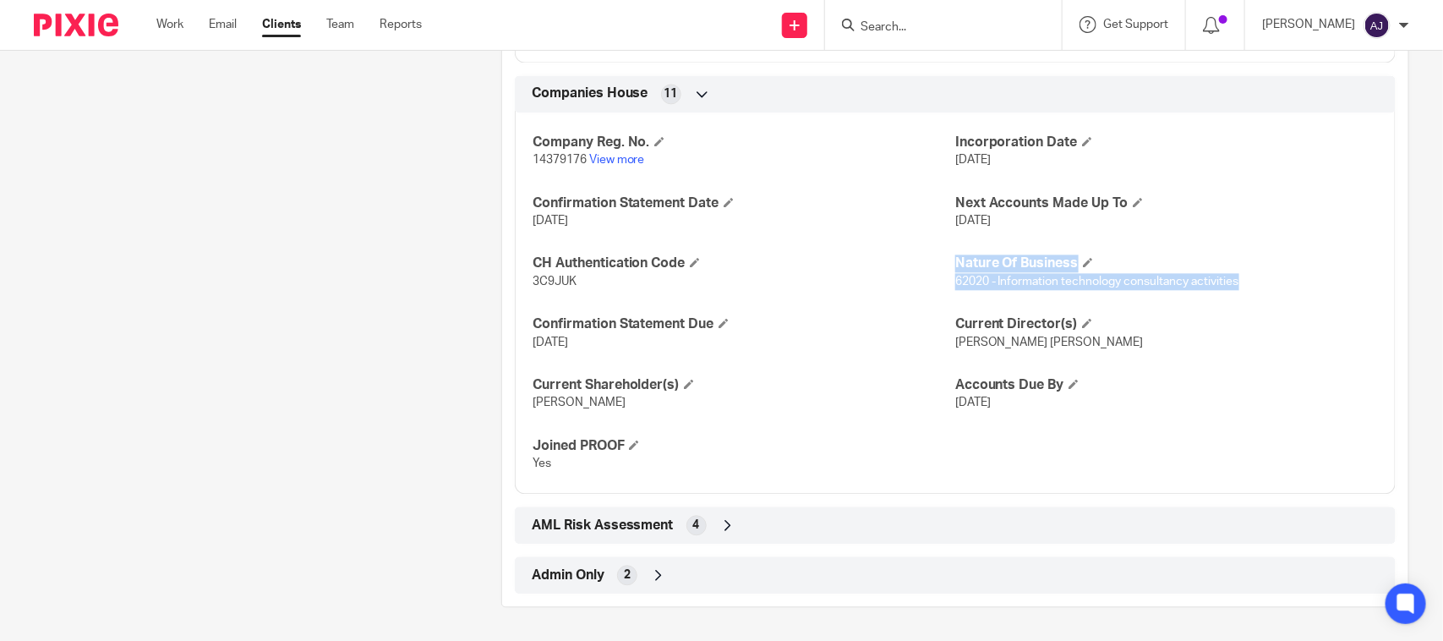
drag, startPoint x: 943, startPoint y: 276, endPoint x: 1249, endPoint y: 290, distance: 306.3
click at [1249, 290] on div "Company Reg. No. 14379176 View more Incorporation Date 27 Sep 2022 Confirmation…" at bounding box center [955, 297] width 881 height 395
click at [1253, 288] on p "62020 - Information technology consultancy activities" at bounding box center [1166, 281] width 423 height 17
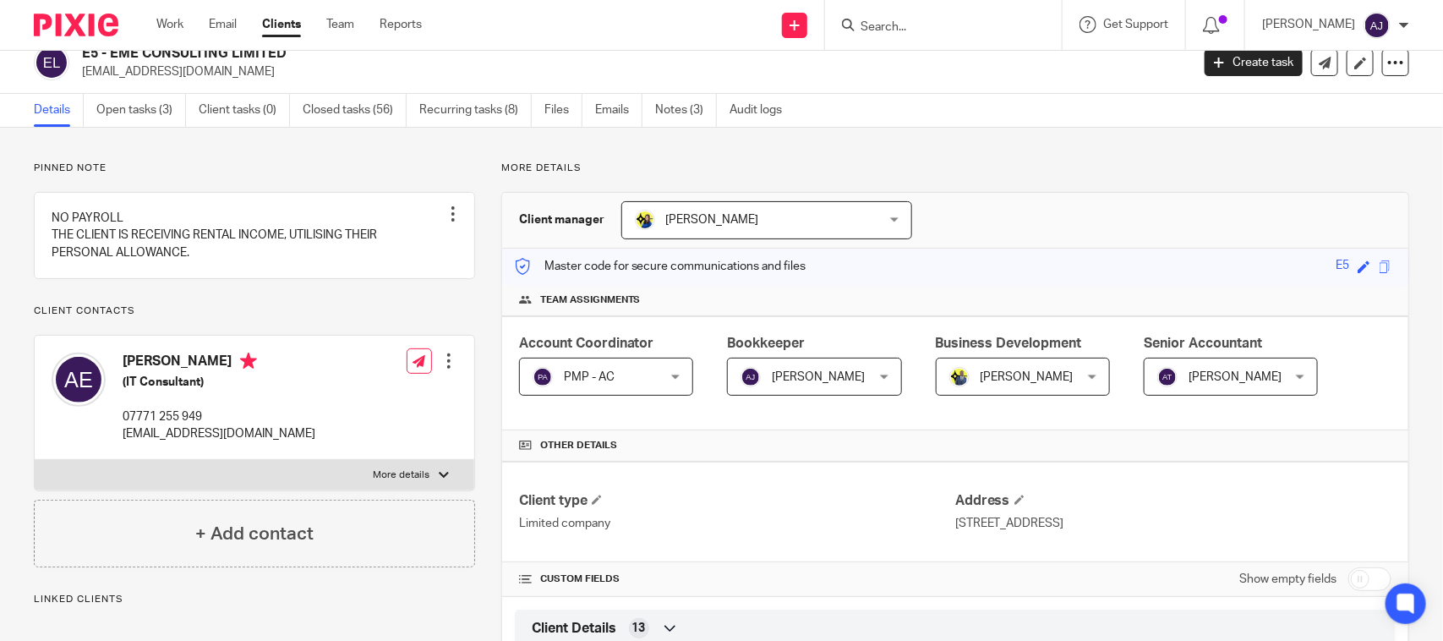
scroll to position [0, 0]
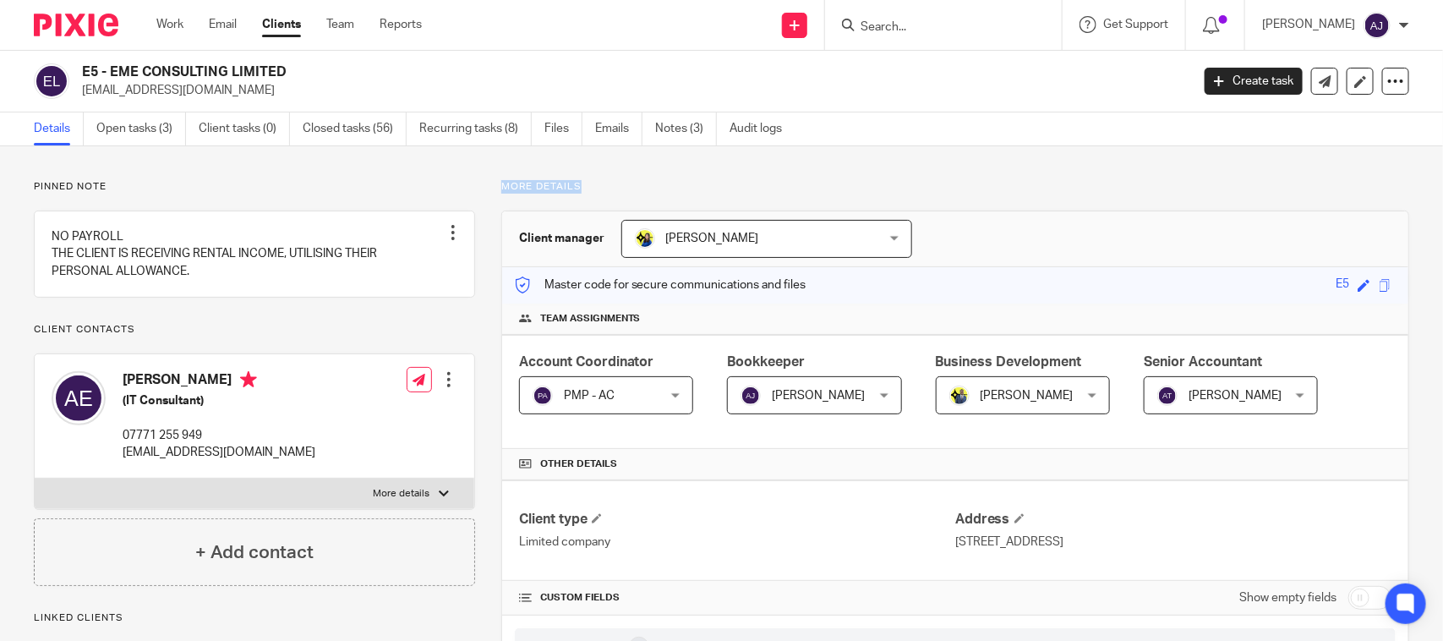
drag, startPoint x: 483, startPoint y: 188, endPoint x: 639, endPoint y: 184, distance: 155.6
click at [639, 184] on p "More details" at bounding box center [955, 187] width 908 height 14
click at [1018, 116] on div "Details Open tasks (3) Client tasks (0) Closed tasks (56) Recurring tasks (8) F…" at bounding box center [721, 129] width 1443 height 34
click at [348, 114] on link "Closed tasks (56)" at bounding box center [355, 128] width 104 height 33
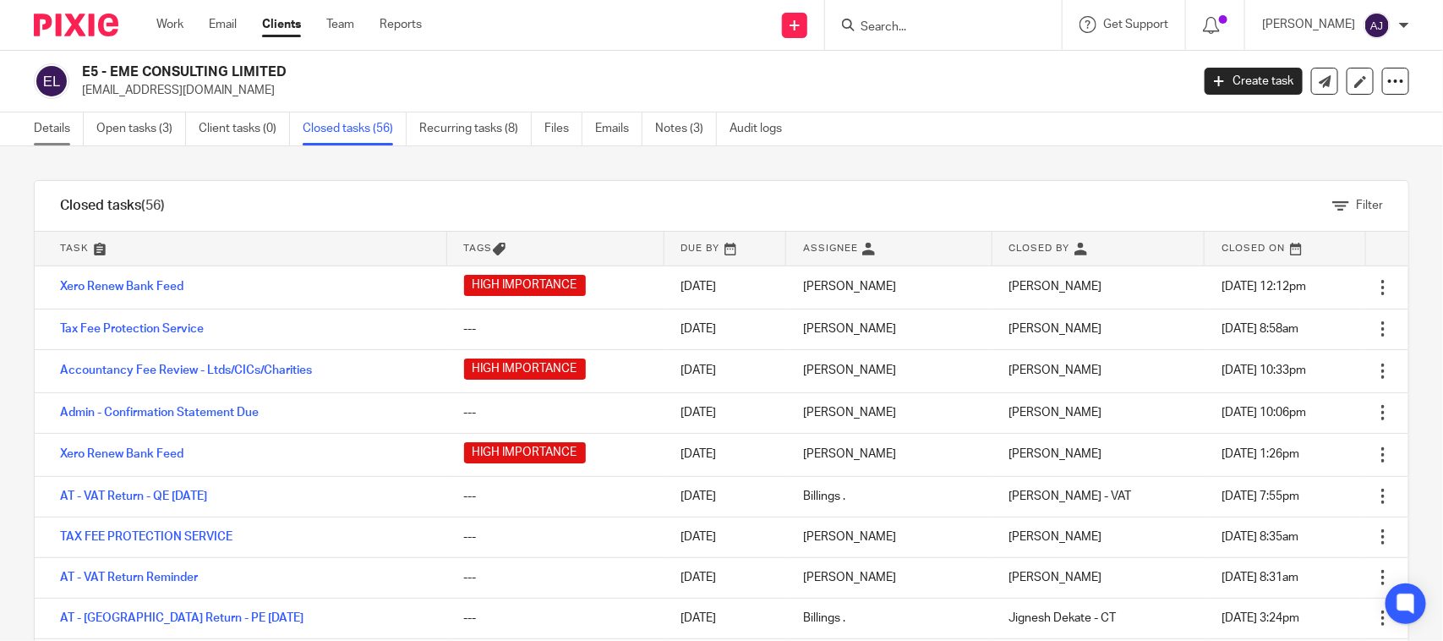
click at [38, 129] on link "Details" at bounding box center [59, 128] width 50 height 33
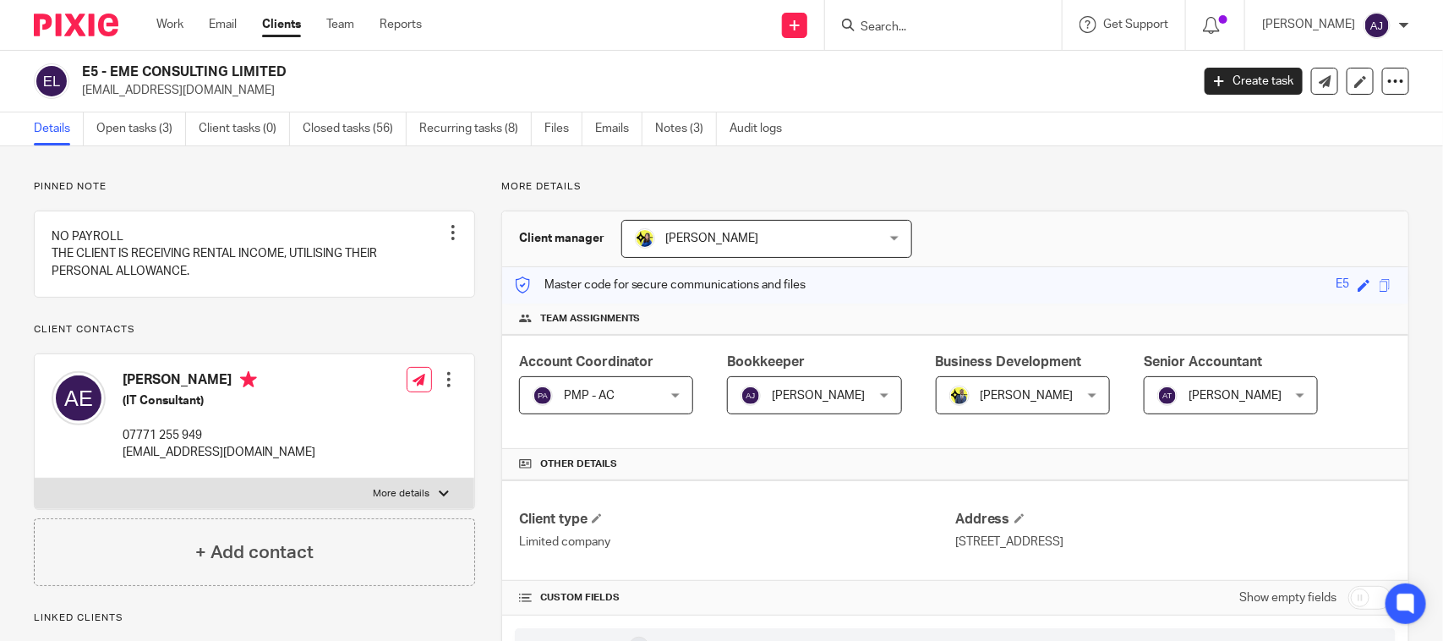
click at [420, 180] on p "Pinned note" at bounding box center [254, 187] width 441 height 14
click at [389, 183] on p "Pinned note" at bounding box center [254, 187] width 441 height 14
click at [281, 190] on p "Pinned note" at bounding box center [254, 187] width 441 height 14
click at [898, 85] on p "michaelekpe@gmail.com" at bounding box center [630, 90] width 1097 height 17
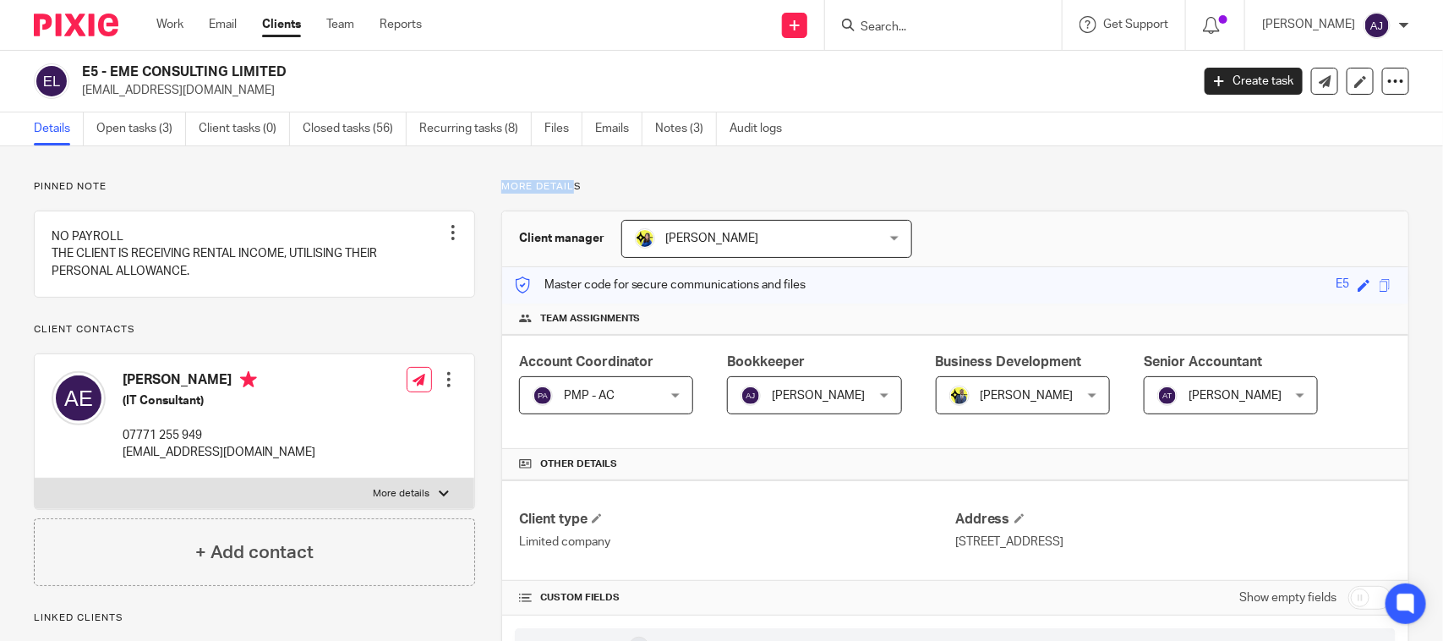
drag, startPoint x: 484, startPoint y: 177, endPoint x: 572, endPoint y: 188, distance: 88.6
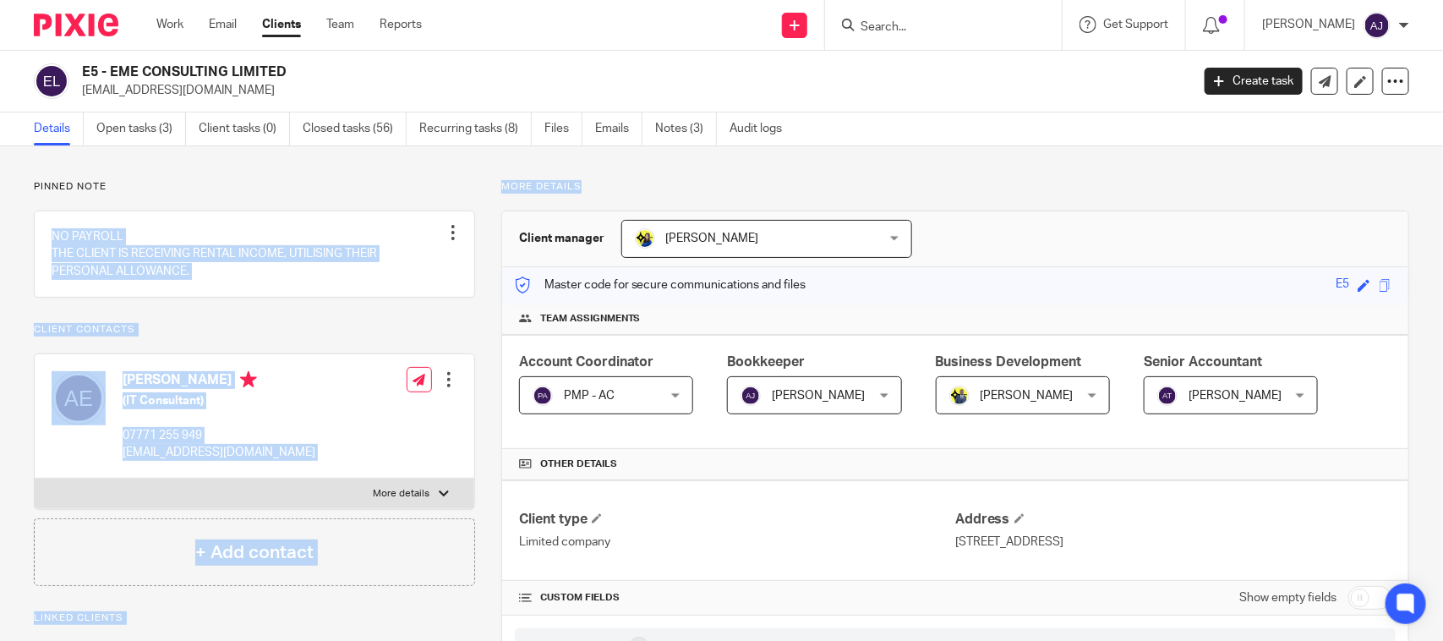
drag, startPoint x: 601, startPoint y: 184, endPoint x: 483, endPoint y: 177, distance: 117.7
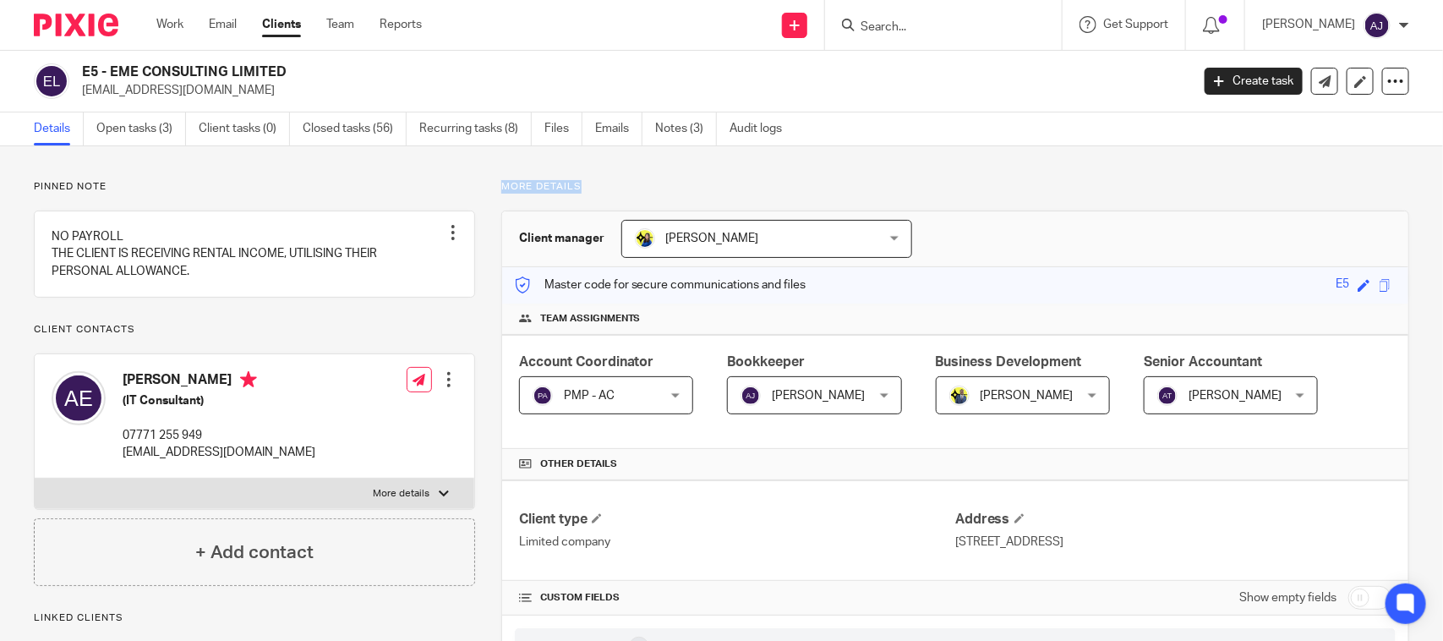
click at [501, 190] on p "More details" at bounding box center [955, 187] width 908 height 14
drag, startPoint x: 575, startPoint y: 175, endPoint x: 484, endPoint y: 176, distance: 90.4
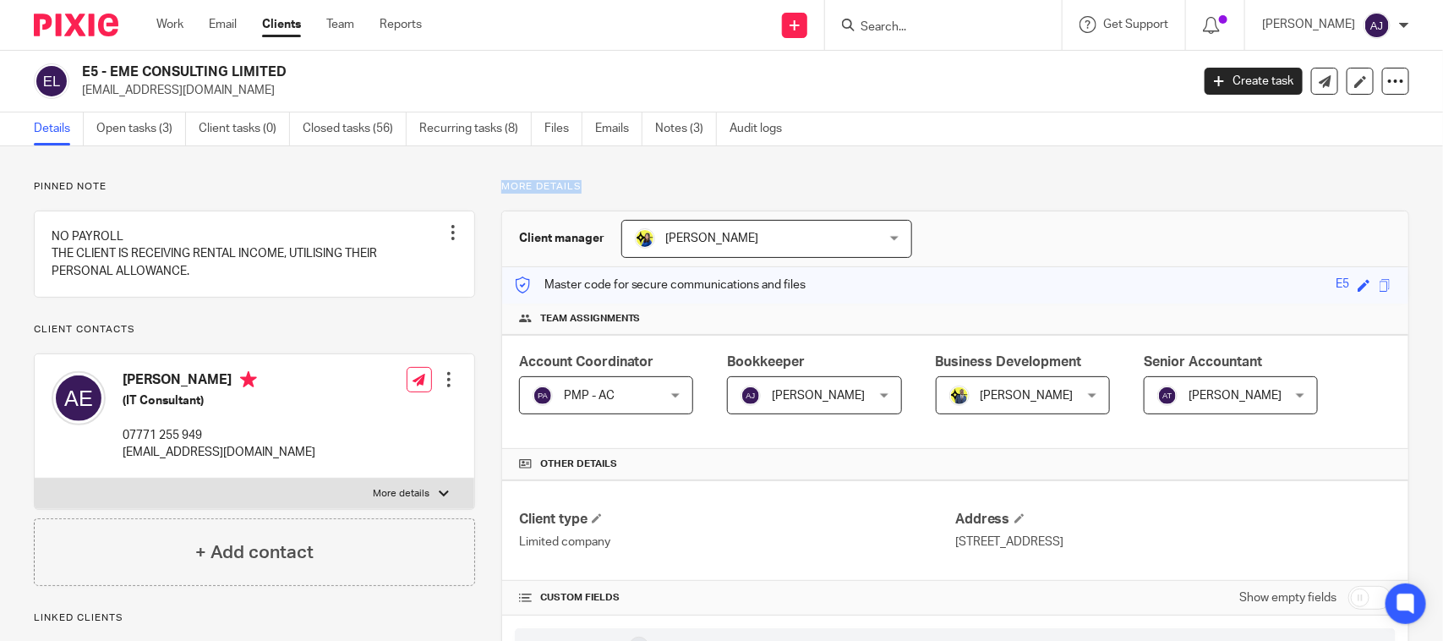
drag, startPoint x: 490, startPoint y: 184, endPoint x: 622, endPoint y: 172, distance: 132.5
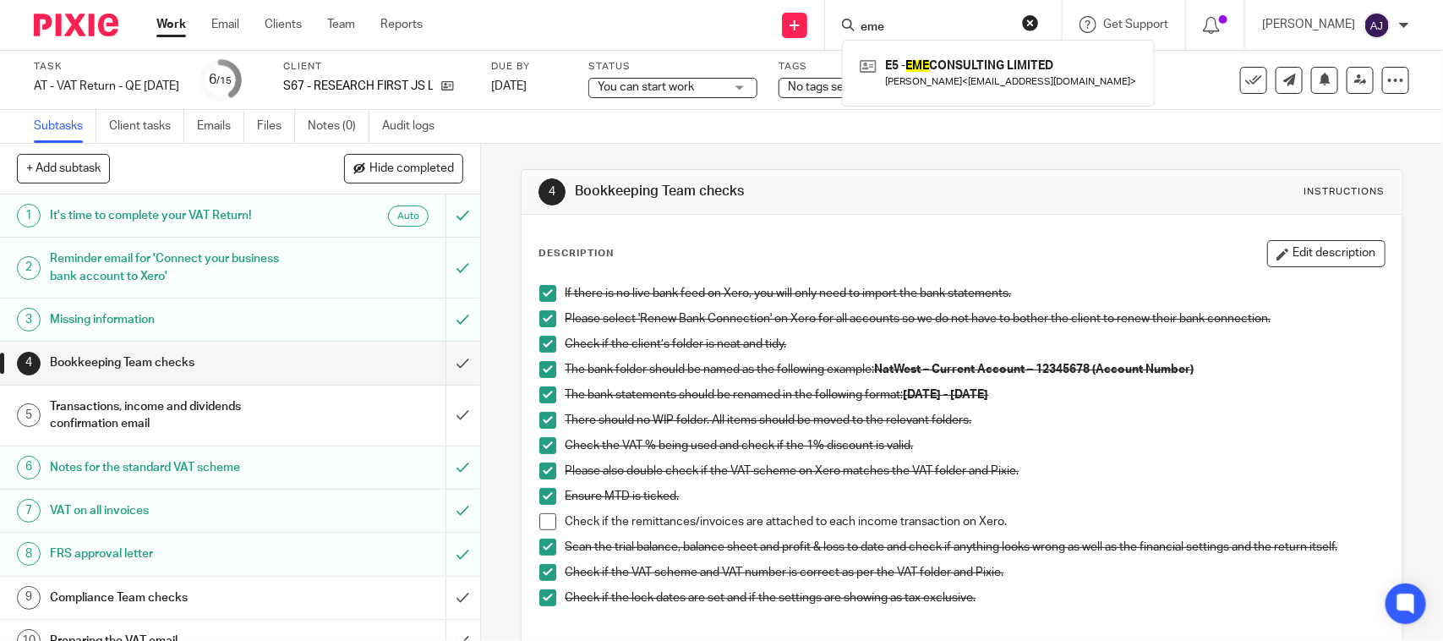
drag, startPoint x: 767, startPoint y: 199, endPoint x: 634, endPoint y: 199, distance: 132.7
click at [634, 199] on h1 "Bookkeeping Team checks" at bounding box center [786, 192] width 423 height 18
click at [843, 178] on div "4 Bookkeeping Team checks Instructions" at bounding box center [961, 191] width 846 height 27
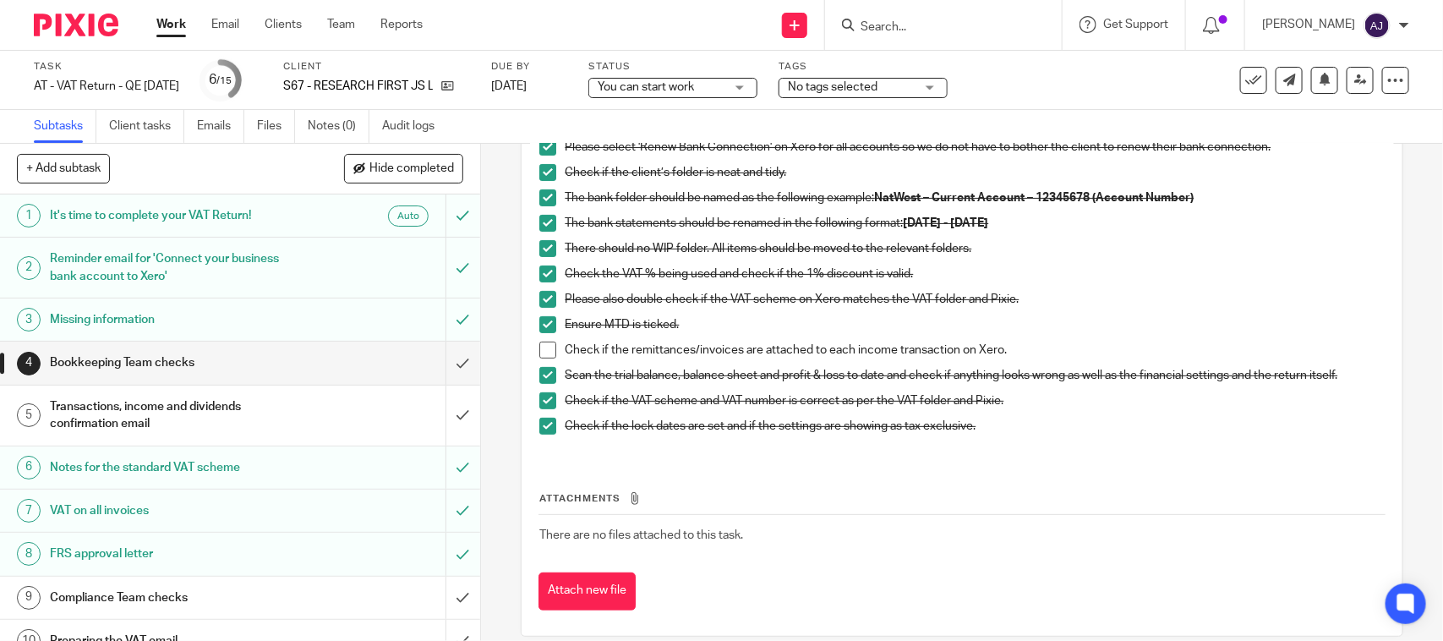
scroll to position [192, 0]
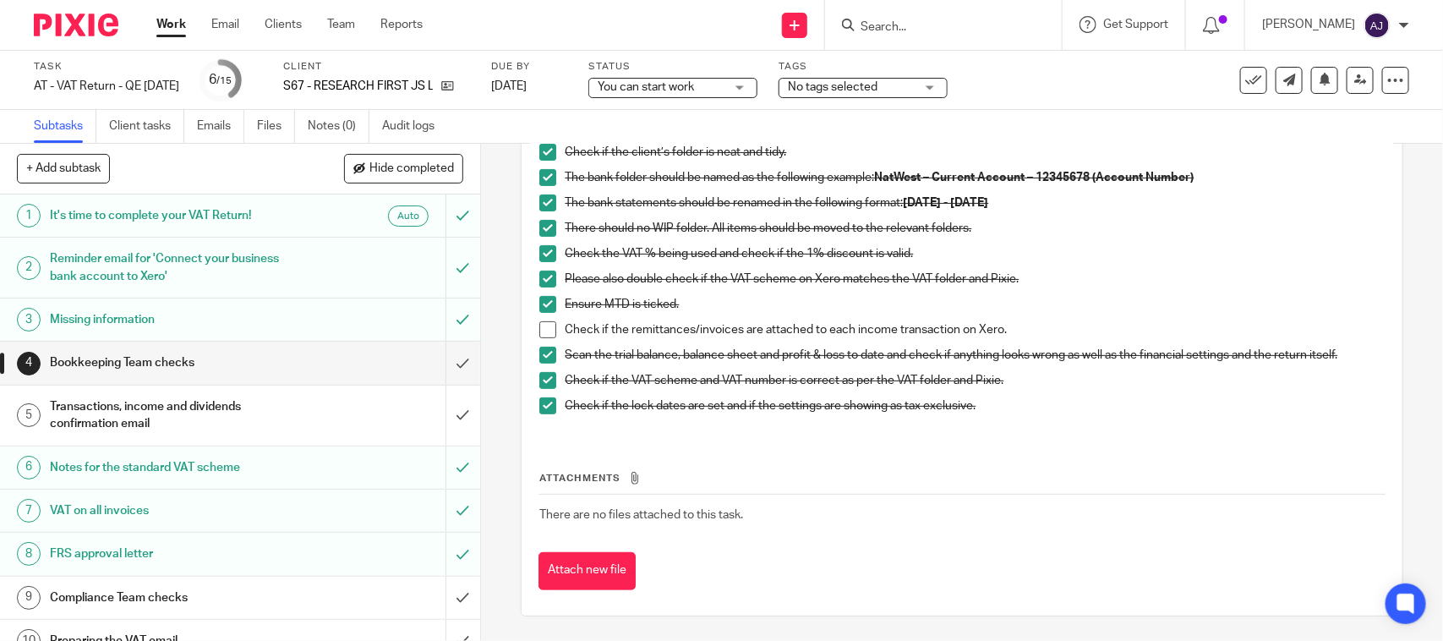
click at [1066, 106] on div "Task AT - VAT Return - QE [DATE] Save AT - VAT Return - QE [DATE] 6 /15 Client …" at bounding box center [721, 80] width 1443 height 59
click at [584, 30] on div "Send new email Create task Add client Request signature Get Support Contact Sup…" at bounding box center [945, 25] width 995 height 50
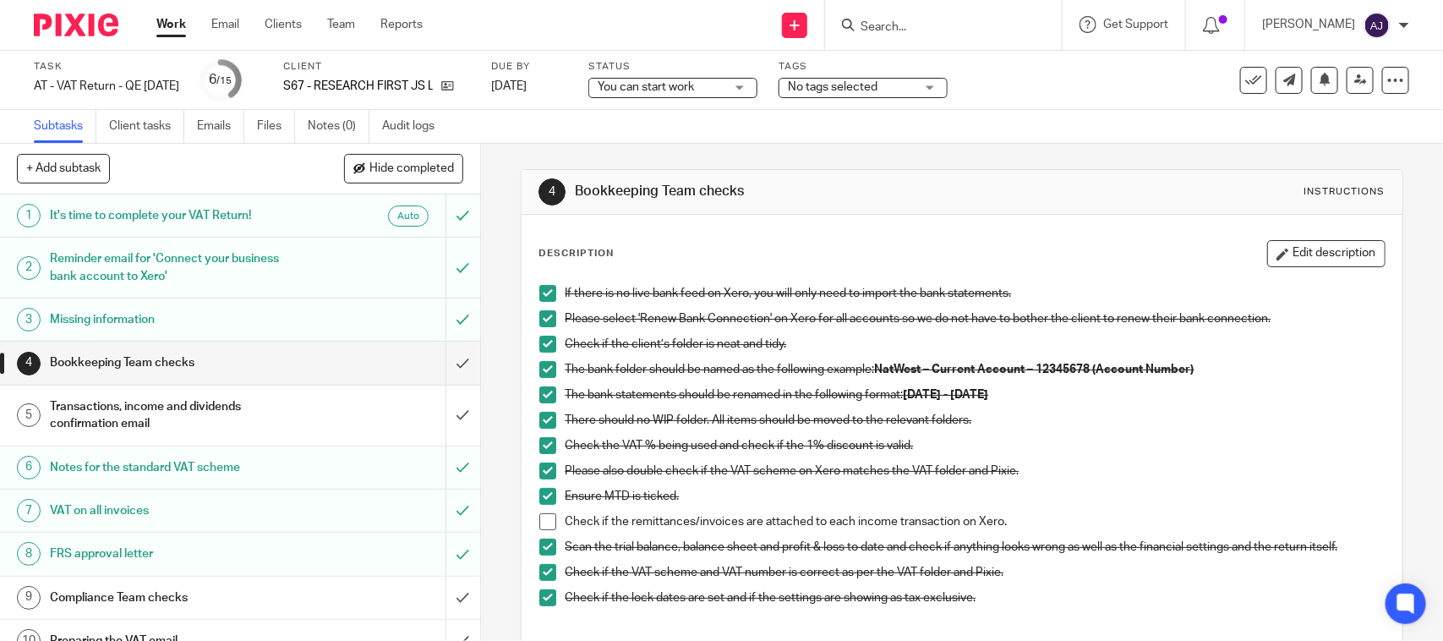
drag, startPoint x: 754, startPoint y: 200, endPoint x: 569, endPoint y: 192, distance: 185.3
click at [575, 192] on h1 "Bookkeeping Team checks" at bounding box center [786, 192] width 423 height 18
click at [610, 155] on div "4 Bookkeeping Team checks Instructions Description Edit description If there is…" at bounding box center [962, 489] width 882 height 690
drag, startPoint x: 564, startPoint y: 192, endPoint x: 746, endPoint y: 178, distance: 183.1
click at [744, 178] on div "4 Bookkeeping Team checks Instructions" at bounding box center [961, 191] width 846 height 27
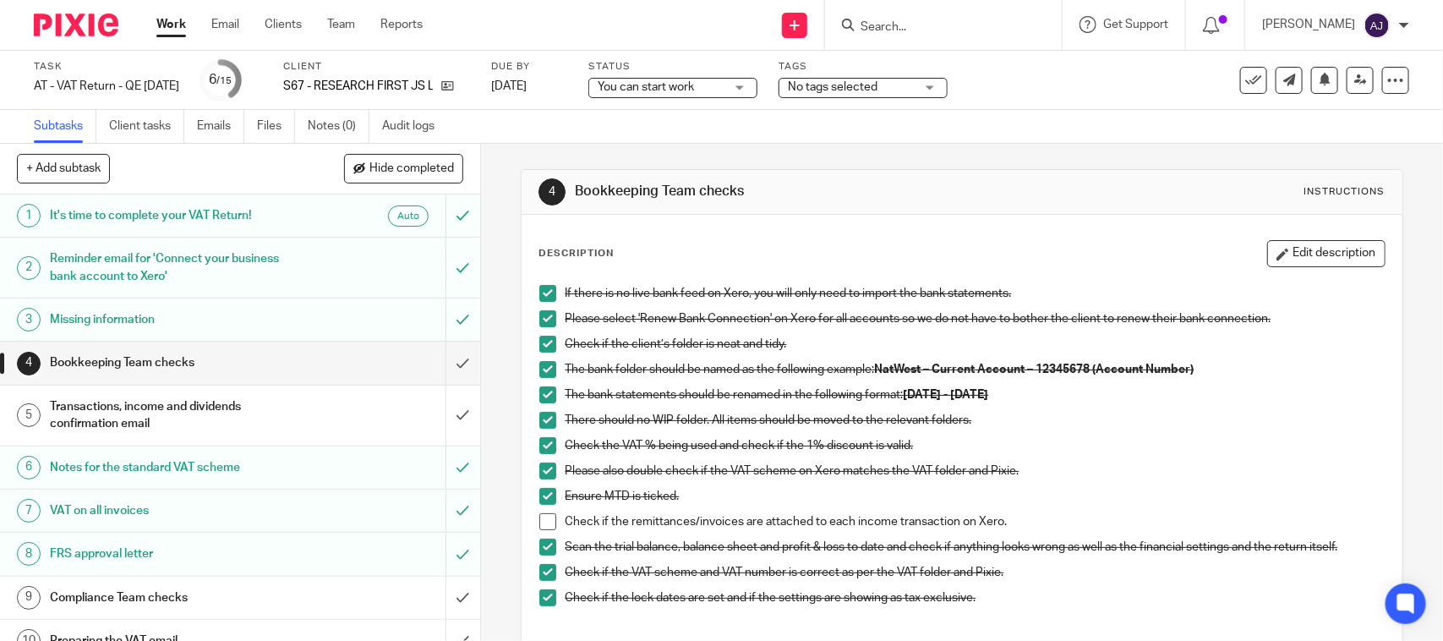
click at [749, 183] on h1 "Bookkeeping Team checks" at bounding box center [786, 192] width 423 height 18
drag, startPoint x: 746, startPoint y: 188, endPoint x: 565, endPoint y: 192, distance: 181.8
click at [564, 193] on div "4 Bookkeeping Team checks Instructions" at bounding box center [961, 191] width 846 height 27
click at [752, 161] on div "4 Bookkeeping Team checks Instructions Description Edit description If there is…" at bounding box center [962, 489] width 882 height 690
click at [761, 175] on div "4 Bookkeeping Team checks Instructions" at bounding box center [961, 192] width 880 height 45
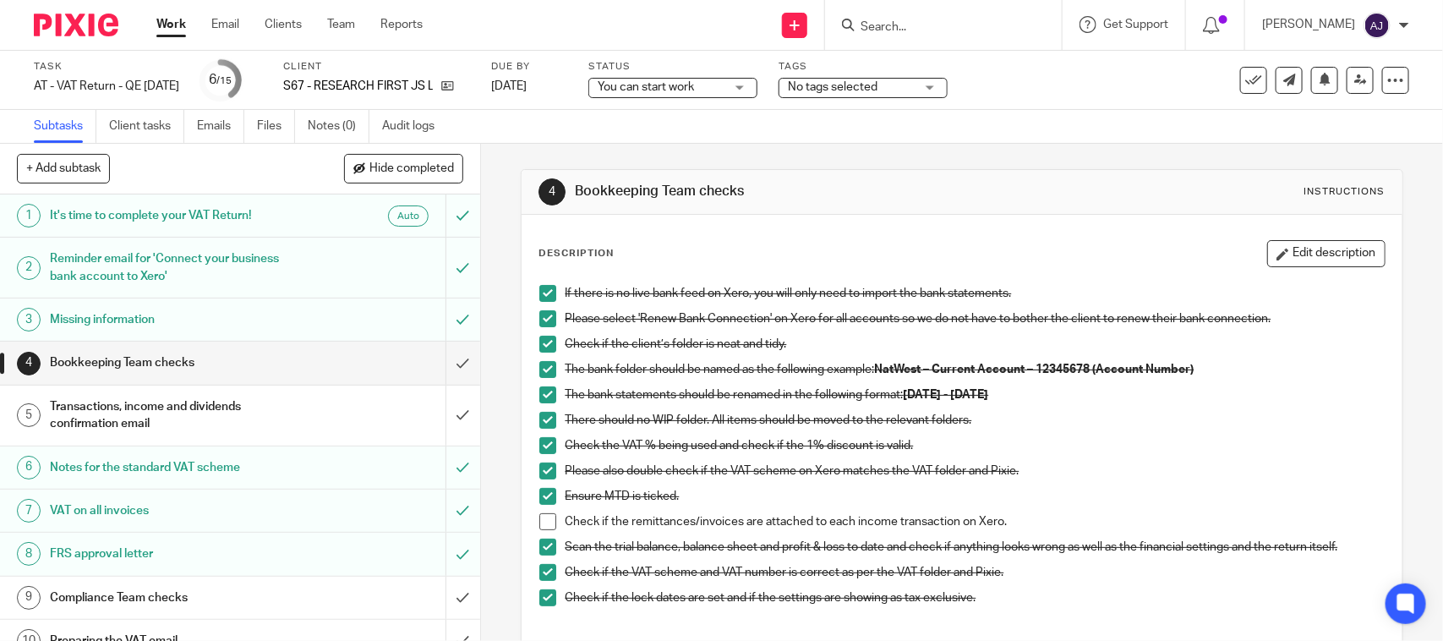
drag, startPoint x: 740, startPoint y: 188, endPoint x: 563, endPoint y: 196, distance: 177.7
click at [563, 203] on div "4 Bookkeeping Team checks Instructions" at bounding box center [961, 191] width 846 height 27
click at [693, 150] on div "4 Bookkeeping Team checks Instructions Description Edit description If there is…" at bounding box center [962, 489] width 882 height 690
click at [833, 133] on div "Subtasks Client tasks Emails Files Notes (0) Audit logs" at bounding box center [721, 127] width 1443 height 34
drag, startPoint x: 767, startPoint y: 195, endPoint x: 564, endPoint y: 199, distance: 203.7
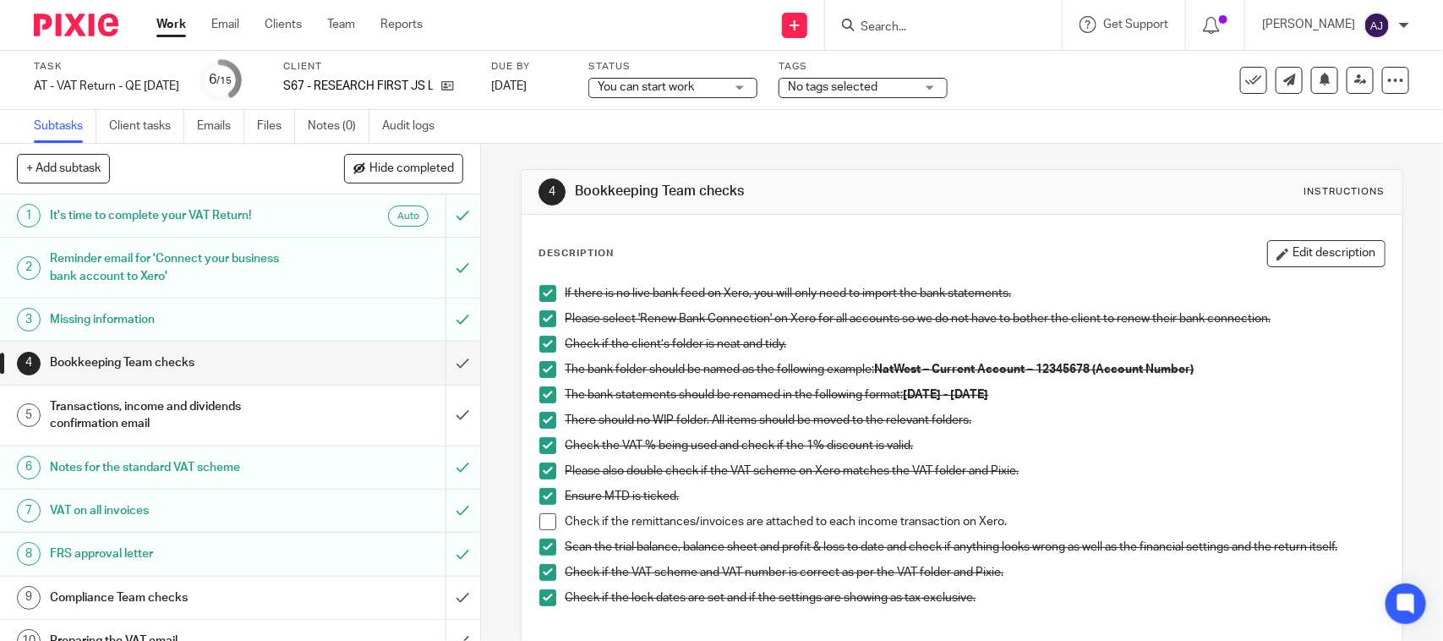
click at [564, 199] on div "4 Bookkeeping Team checks Instructions" at bounding box center [961, 191] width 846 height 27
click at [758, 163] on div "4 Bookkeeping Team checks Instructions Description Edit description If there is…" at bounding box center [962, 489] width 882 height 690
drag, startPoint x: 758, startPoint y: 192, endPoint x: 562, endPoint y: 188, distance: 196.1
click at [559, 188] on div "4 Bookkeeping Team checks Instructions" at bounding box center [961, 191] width 846 height 27
click at [666, 179] on div "4 Bookkeeping Team checks Instructions" at bounding box center [961, 191] width 846 height 27
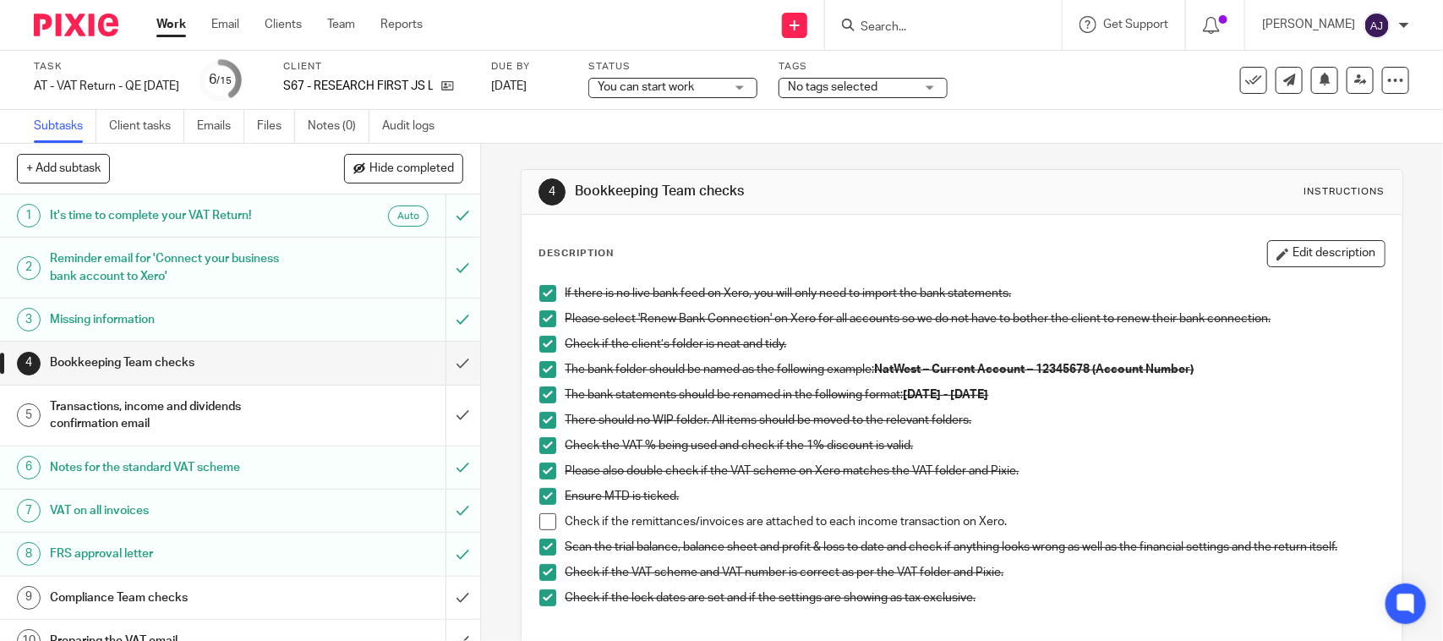
drag, startPoint x: 569, startPoint y: 192, endPoint x: 750, endPoint y: 187, distance: 180.9
click at [750, 187] on h1 "Bookkeeping Team checks" at bounding box center [786, 192] width 423 height 18
click at [218, 411] on h1 "Transactions, income and dividends confirmation email" at bounding box center [176, 415] width 253 height 43
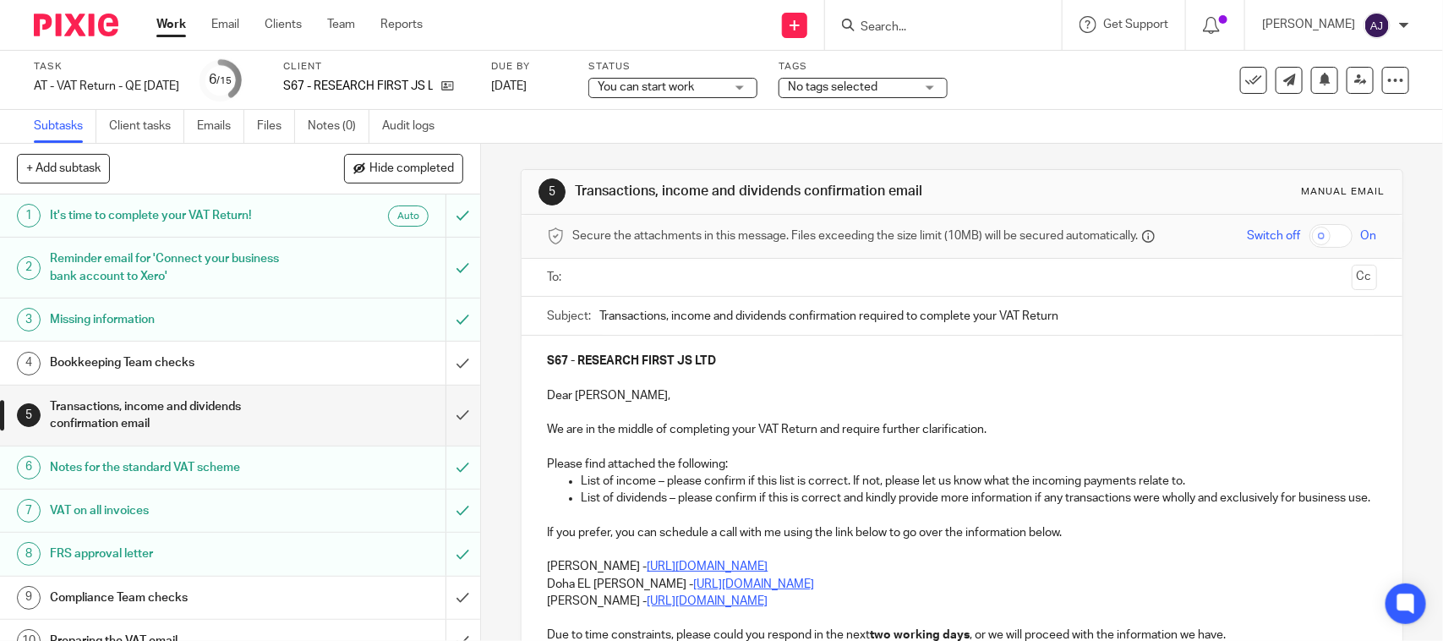
click at [360, 353] on div "Bookkeeping Team checks" at bounding box center [239, 362] width 379 height 25
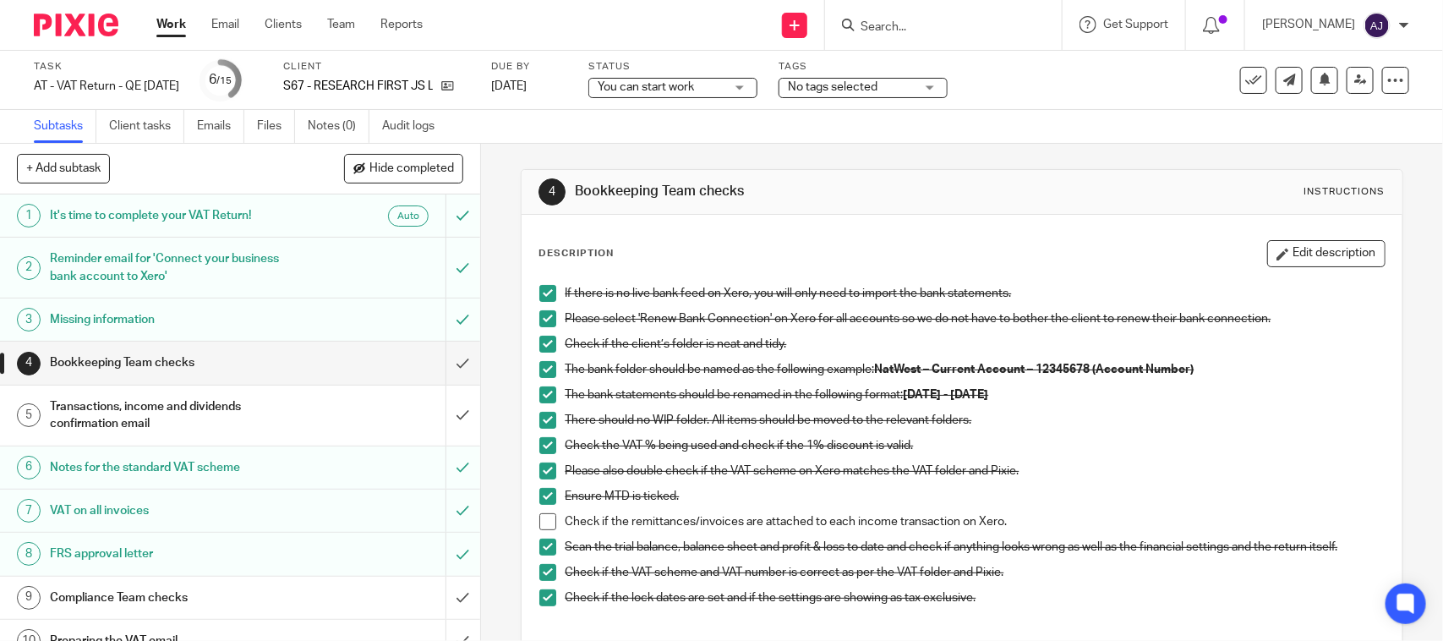
click at [539, 528] on span at bounding box center [547, 521] width 17 height 17
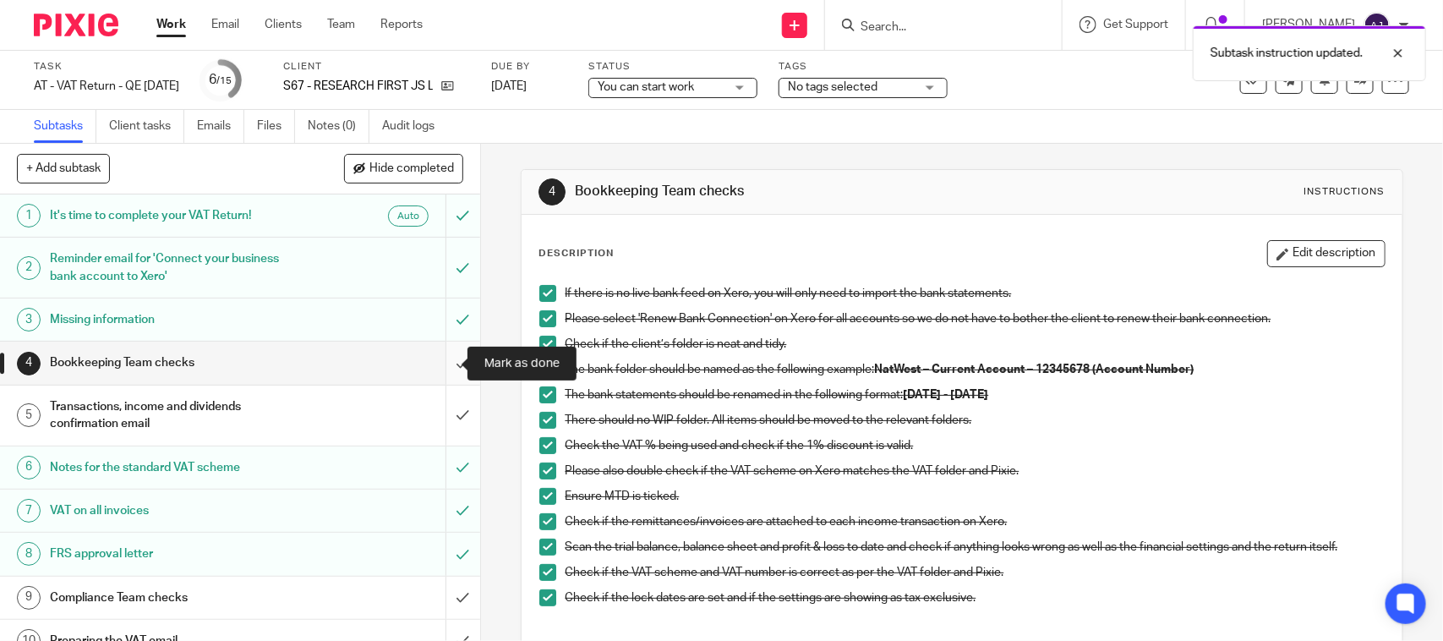
click at [425, 348] on input "submit" at bounding box center [240, 362] width 480 height 42
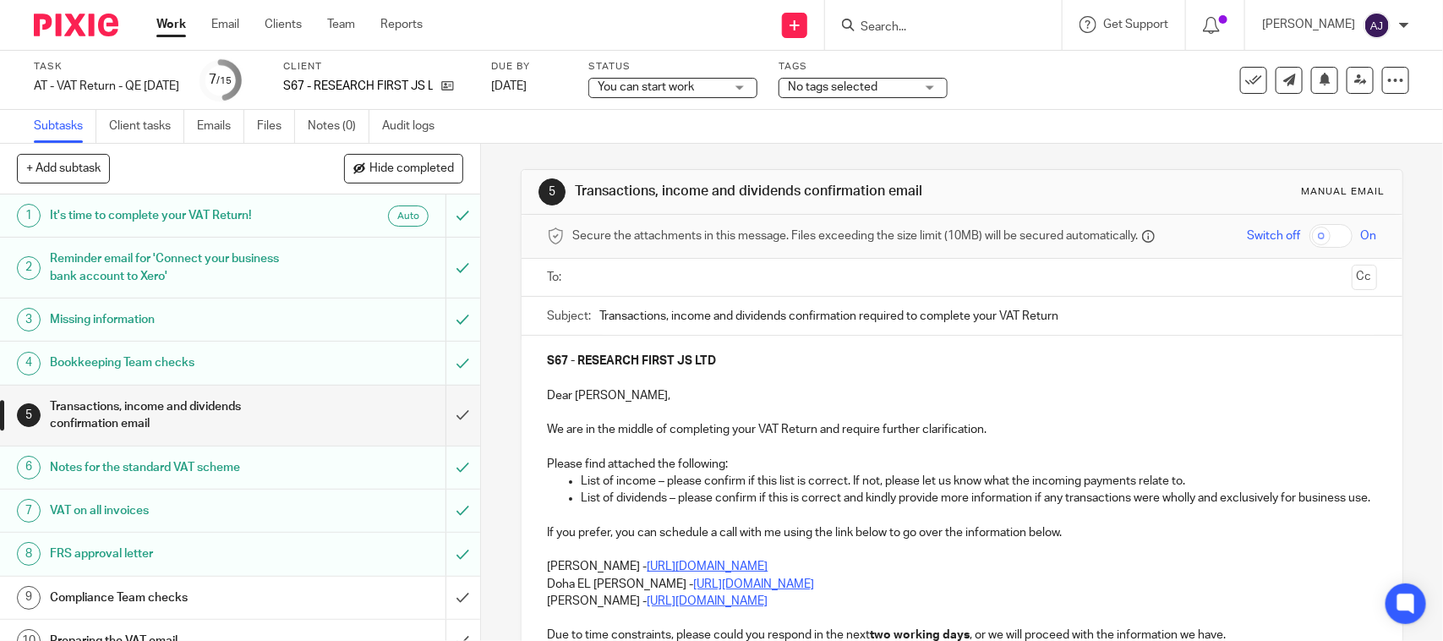
click at [465, 76] on div "Client S67 - RESEARCH FIRST JS LTD" at bounding box center [376, 80] width 187 height 41
click at [454, 82] on icon at bounding box center [447, 85] width 13 height 13
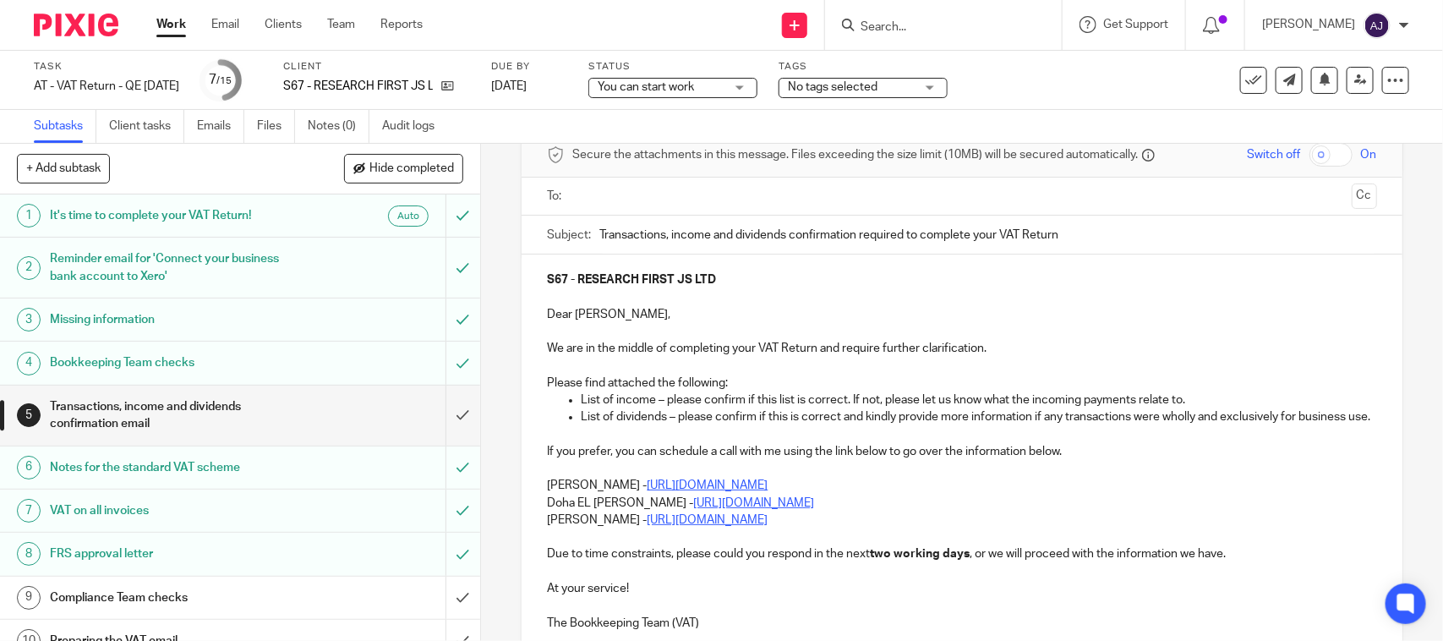
scroll to position [211, 0]
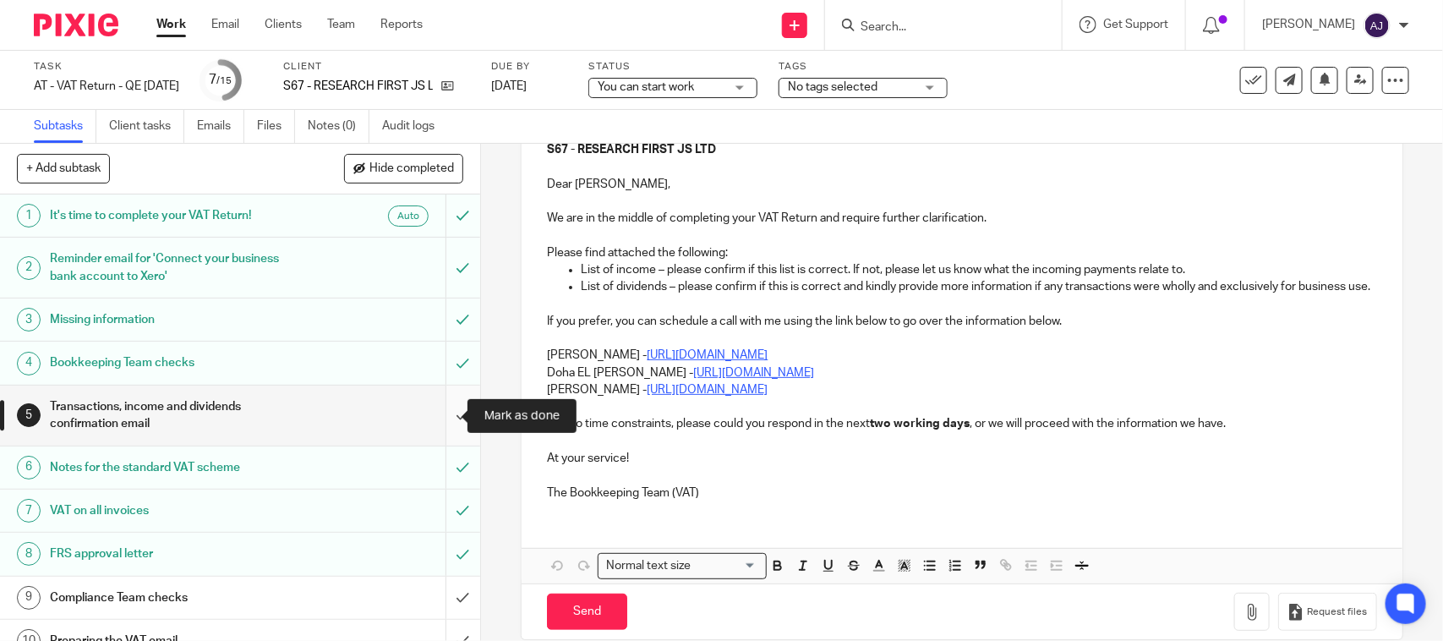
click at [442, 423] on input "submit" at bounding box center [240, 415] width 480 height 60
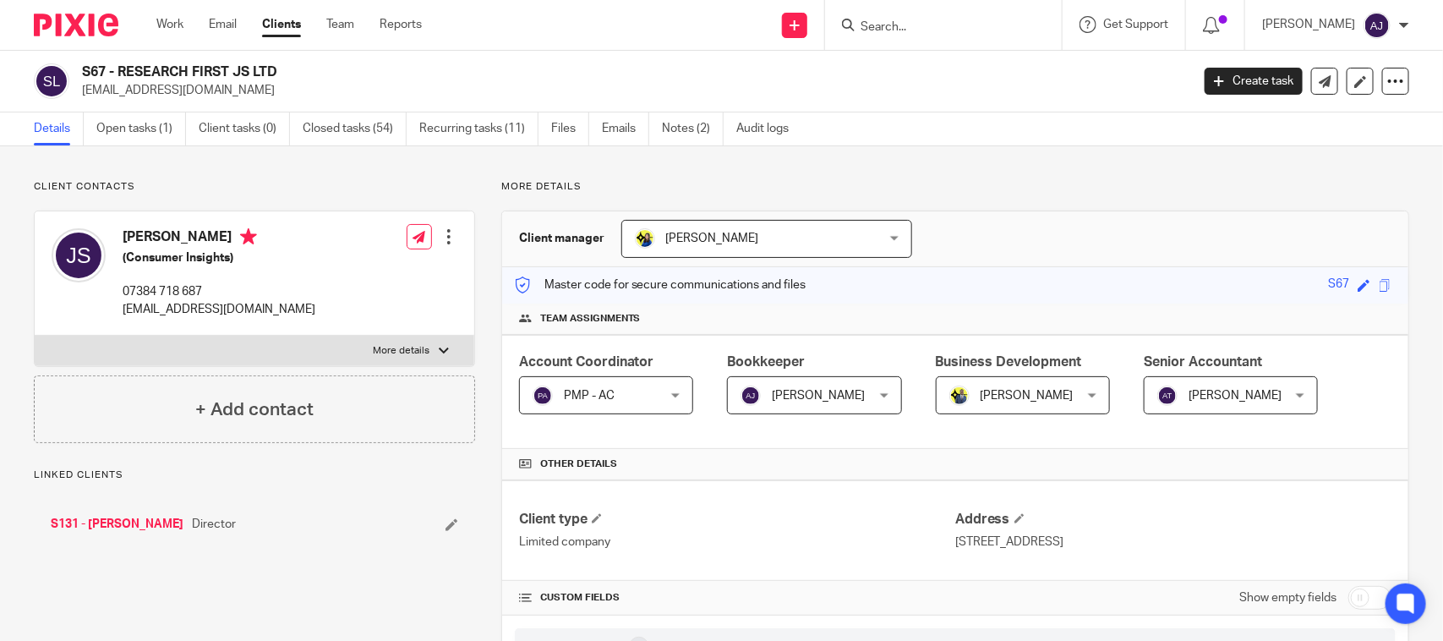
scroll to position [1479, 0]
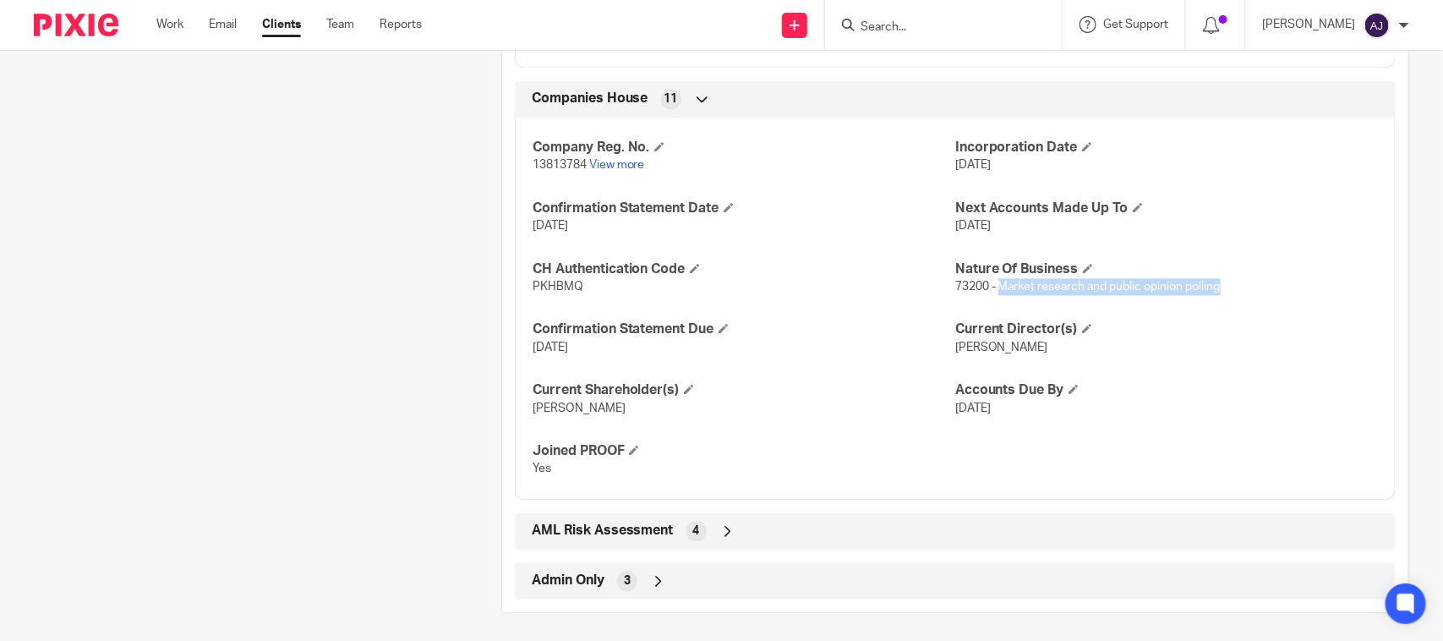
drag, startPoint x: 989, startPoint y: 292, endPoint x: 1231, endPoint y: 280, distance: 242.0
click at [1226, 281] on p "73200 - Market research and public opinion polling" at bounding box center [1166, 286] width 423 height 17
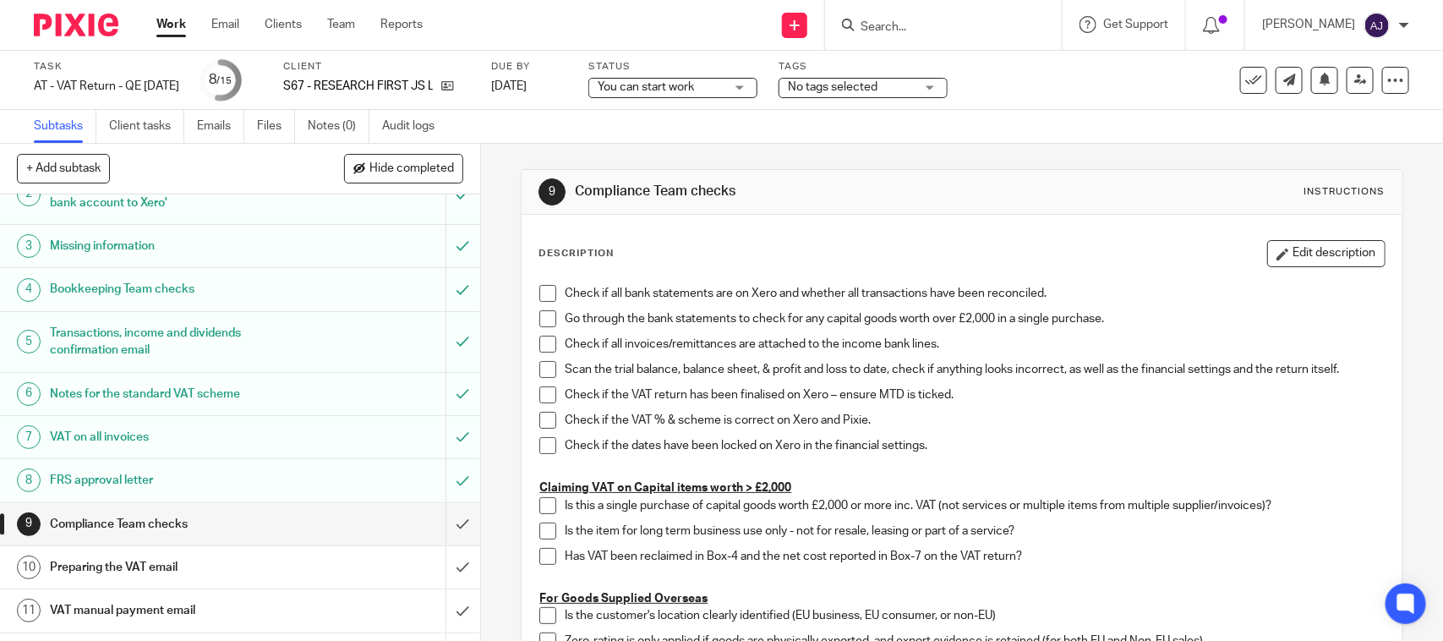
scroll to position [106, 0]
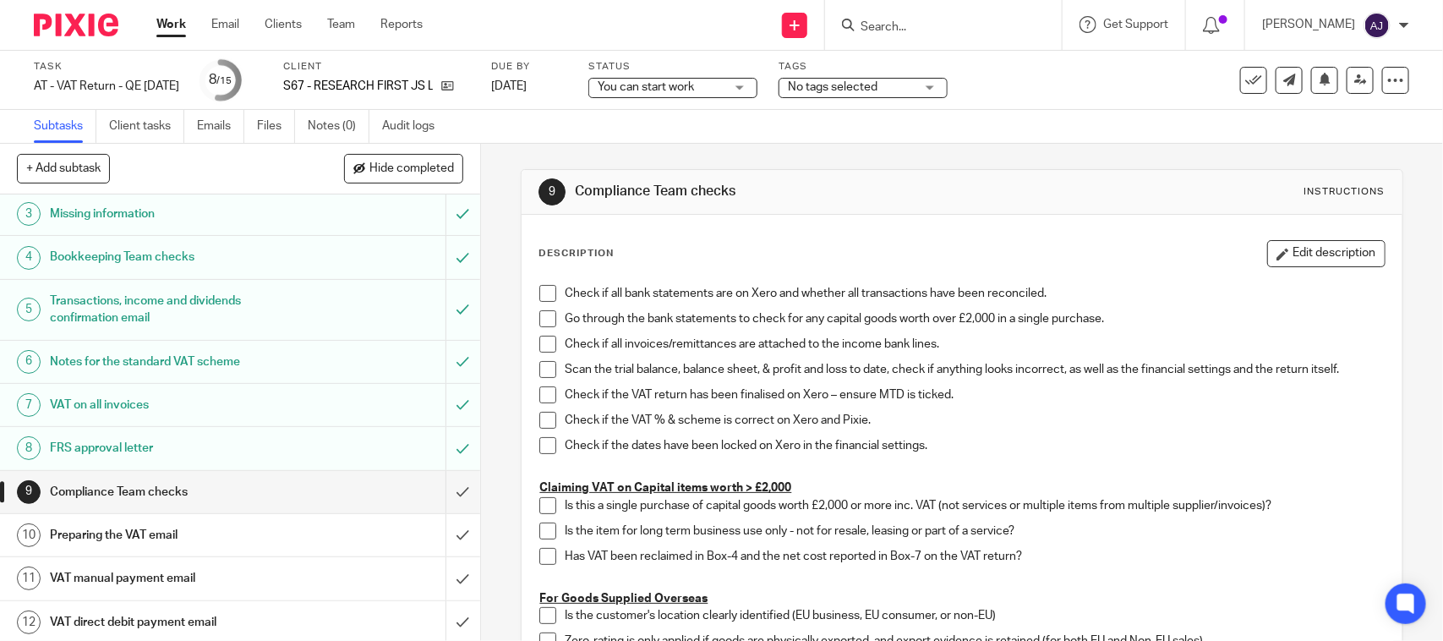
click at [694, 85] on span "You can start work" at bounding box center [646, 87] width 96 height 12
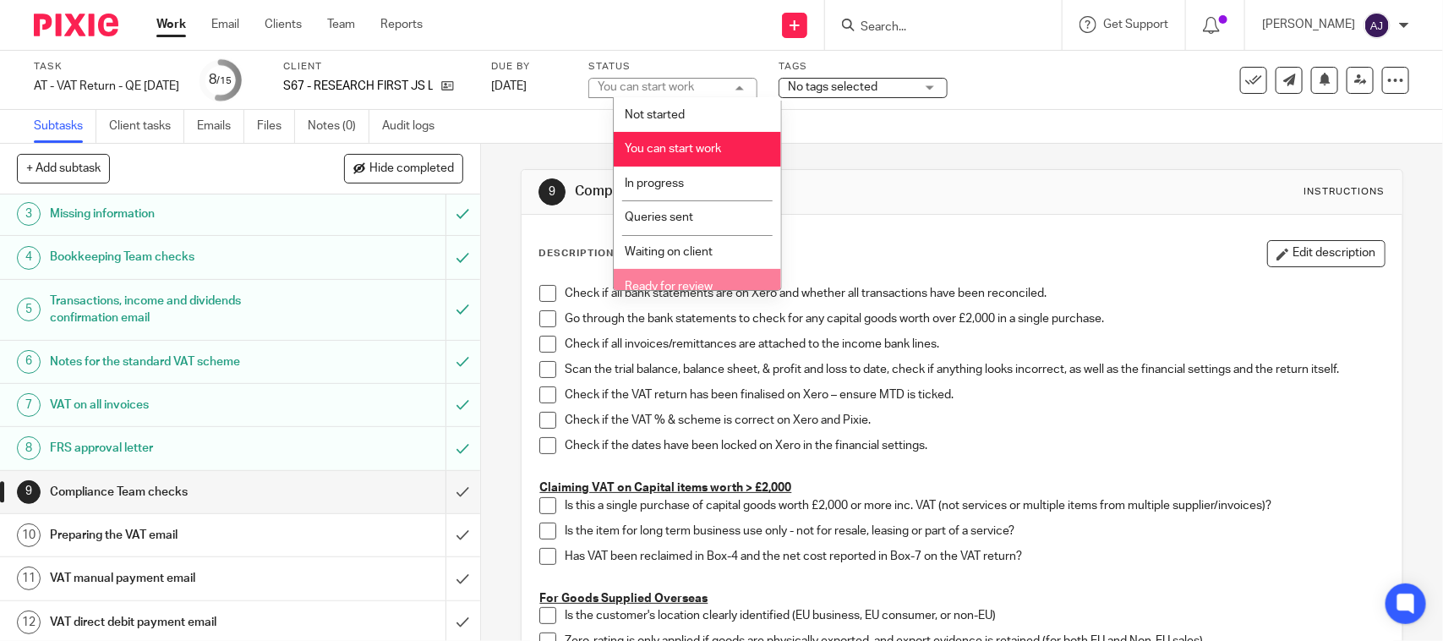
click at [665, 281] on span "Ready for review" at bounding box center [669, 287] width 88 height 12
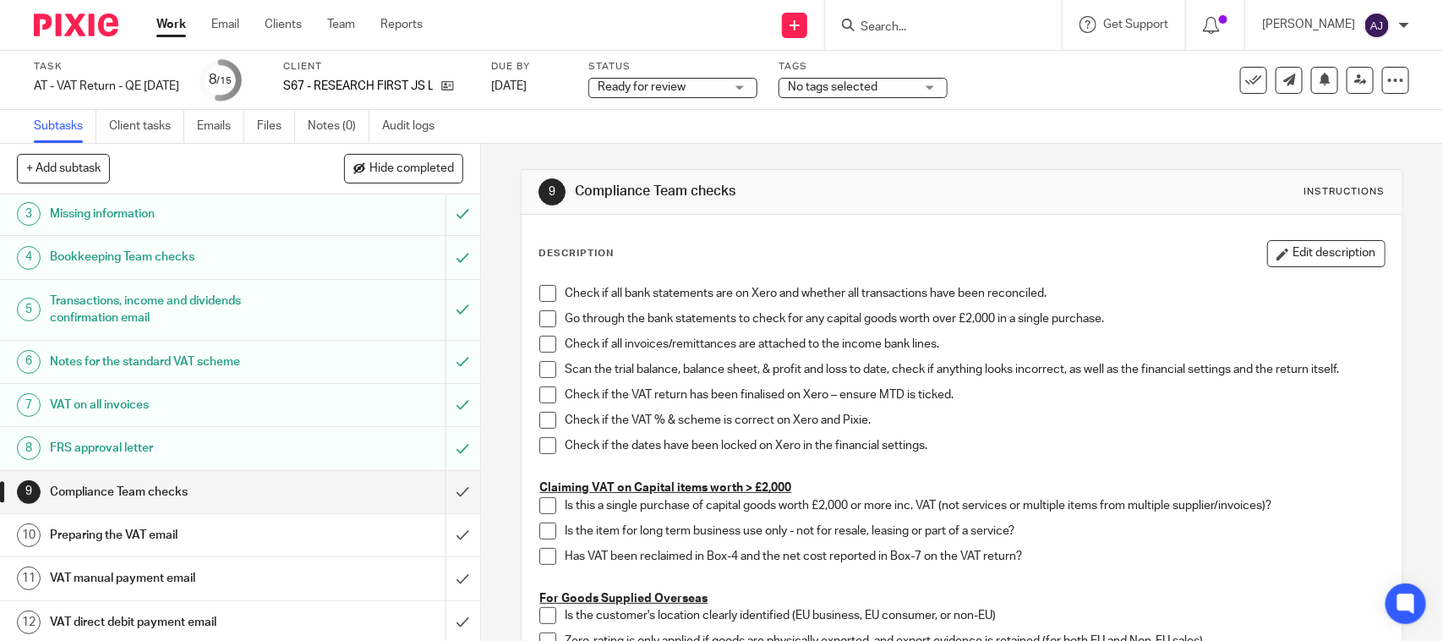
click at [723, 133] on div "Subtasks Client tasks Emails Files Notes (0) Audit logs" at bounding box center [721, 127] width 1443 height 34
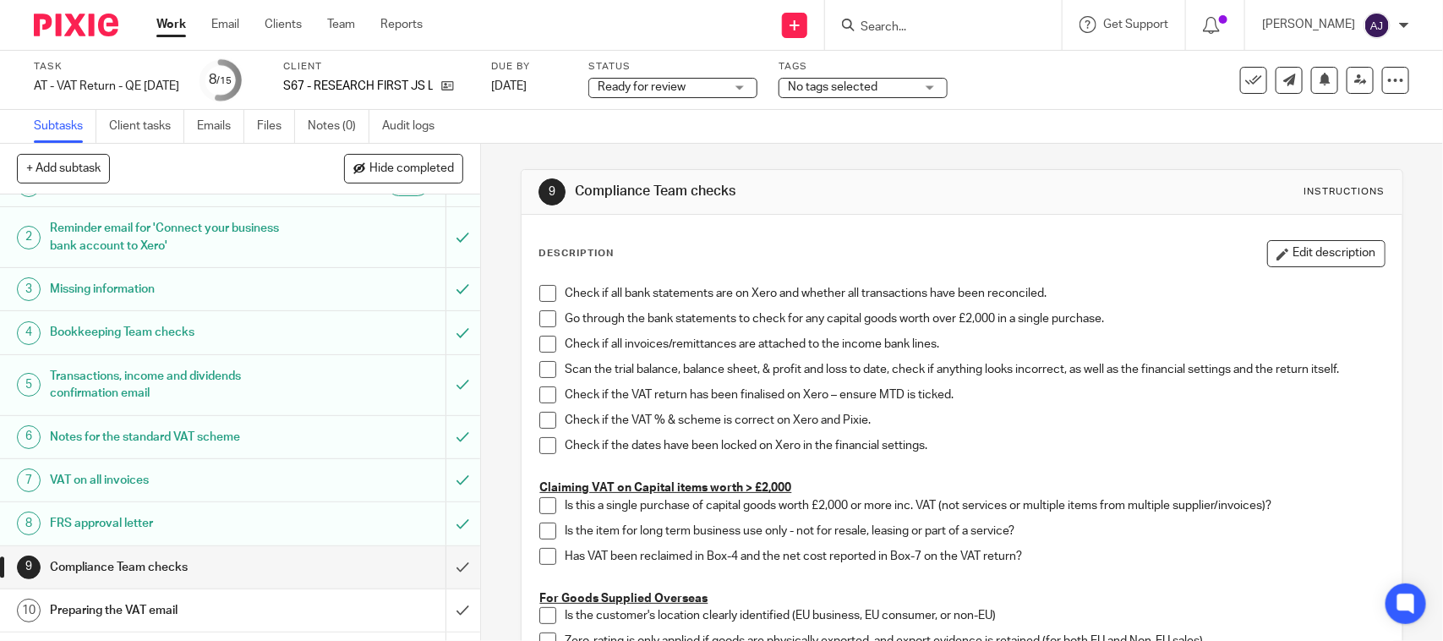
scroll to position [0, 0]
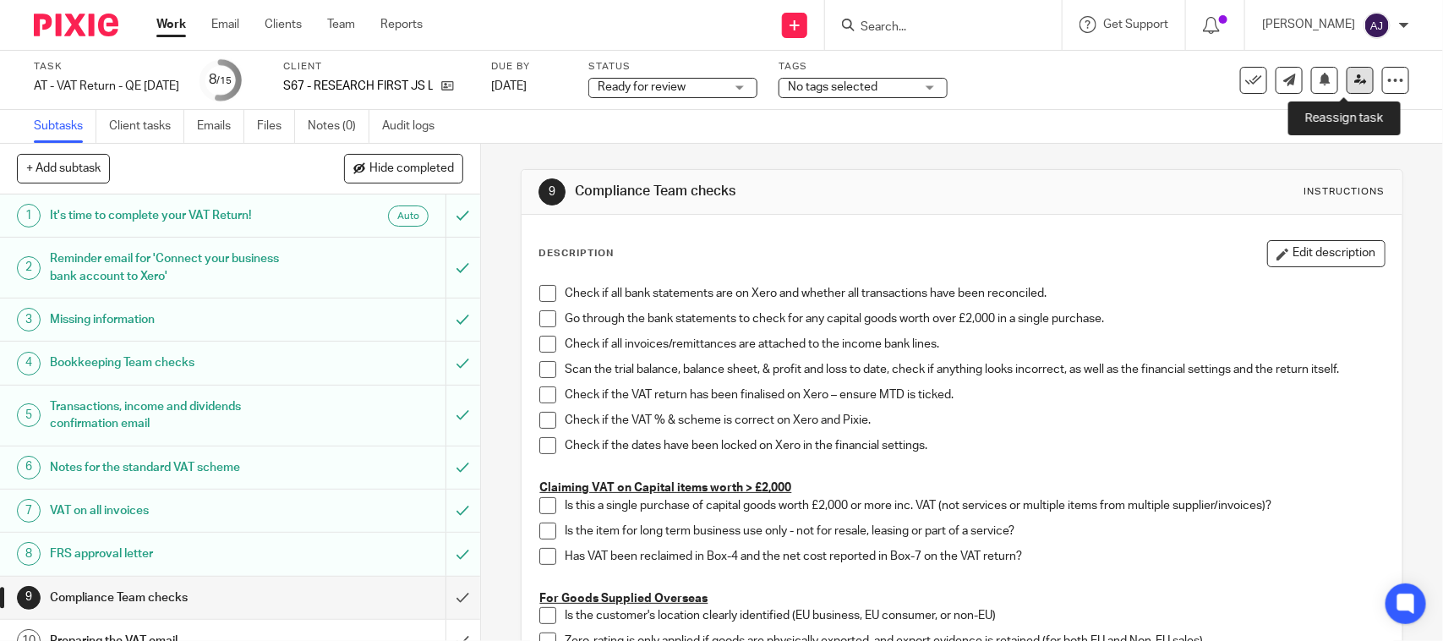
click at [1354, 74] on icon at bounding box center [1360, 80] width 13 height 13
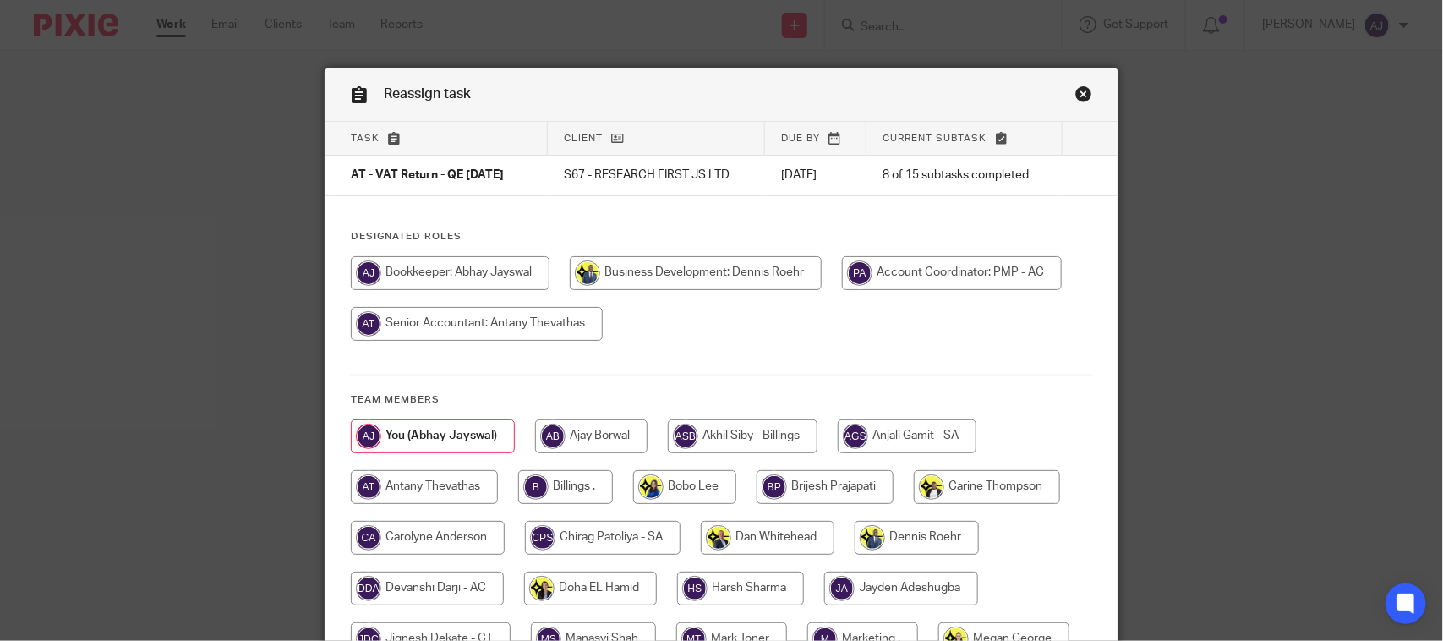
scroll to position [211, 0]
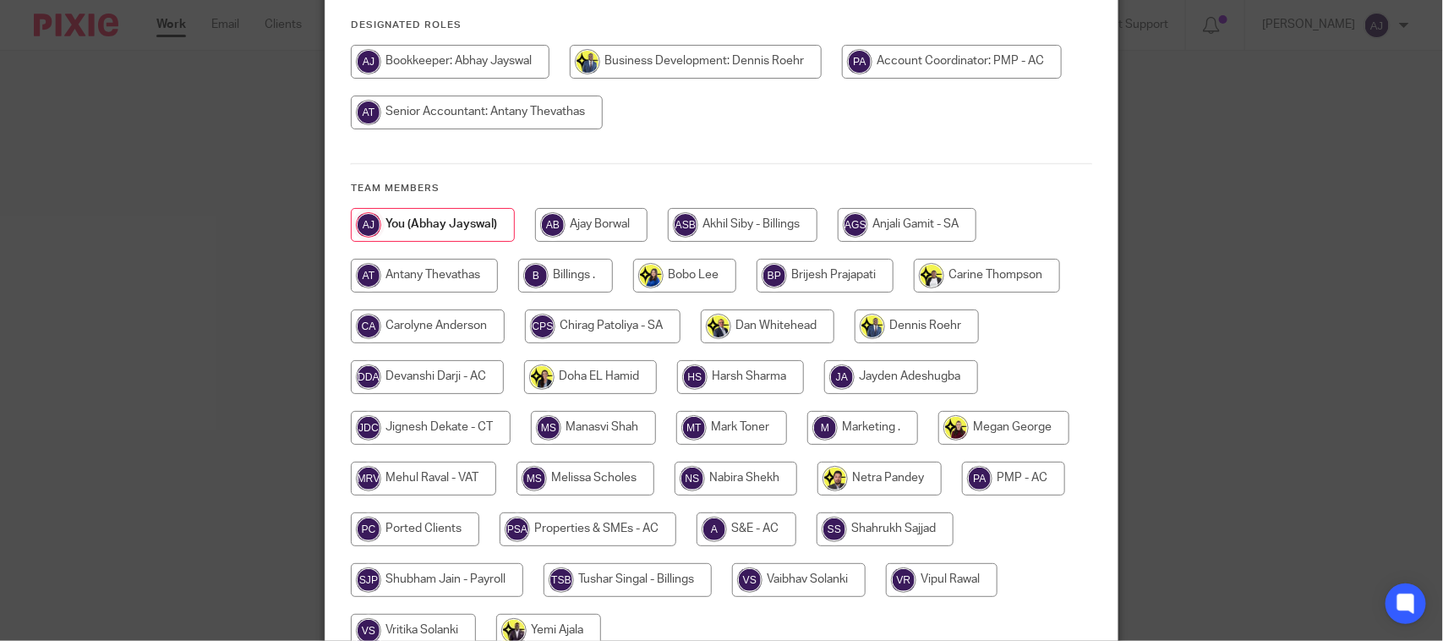
click at [423, 470] on input "radio" at bounding box center [423, 478] width 145 height 34
radio input "true"
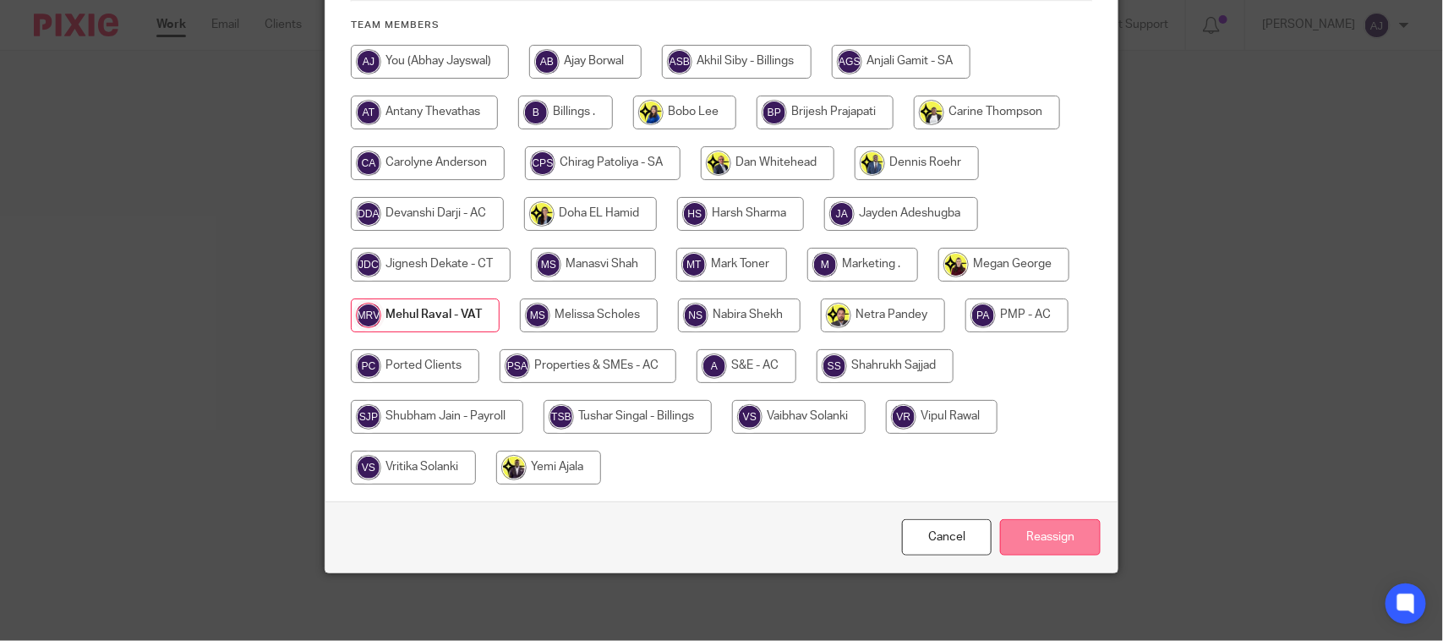
click at [1028, 537] on input "Reassign" at bounding box center [1050, 537] width 101 height 36
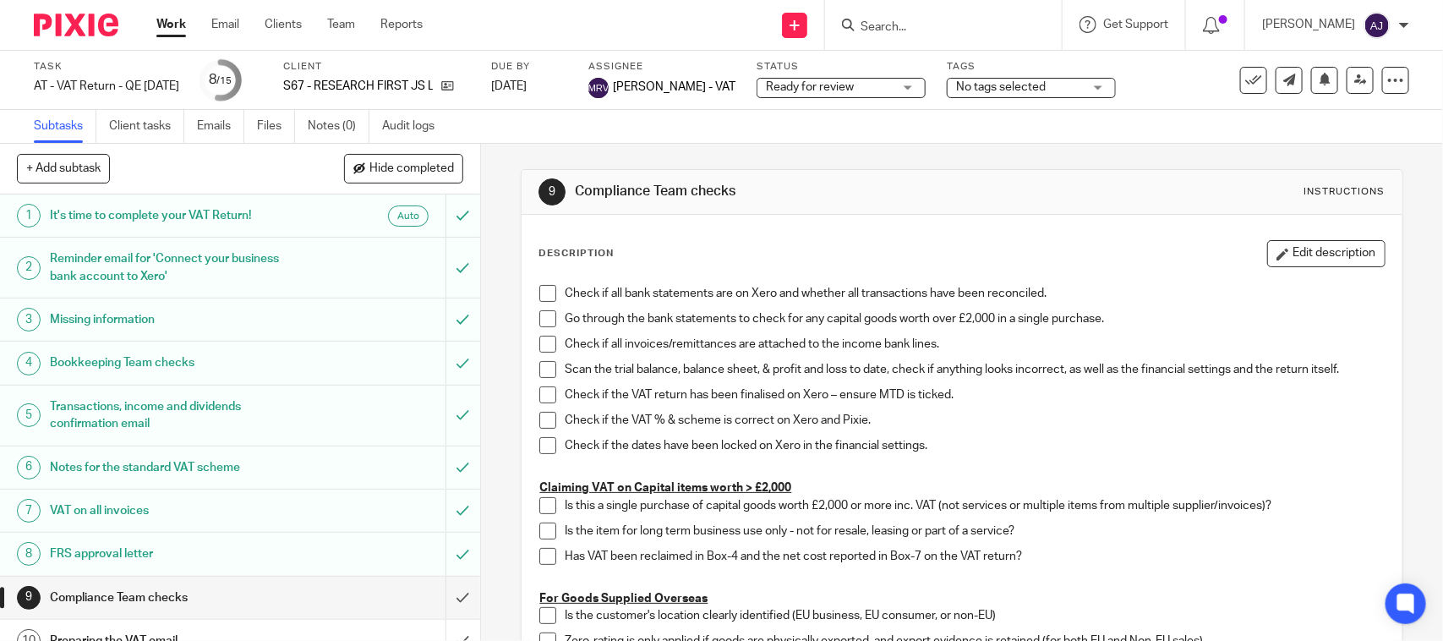
click at [172, 24] on link "Work" at bounding box center [171, 24] width 30 height 17
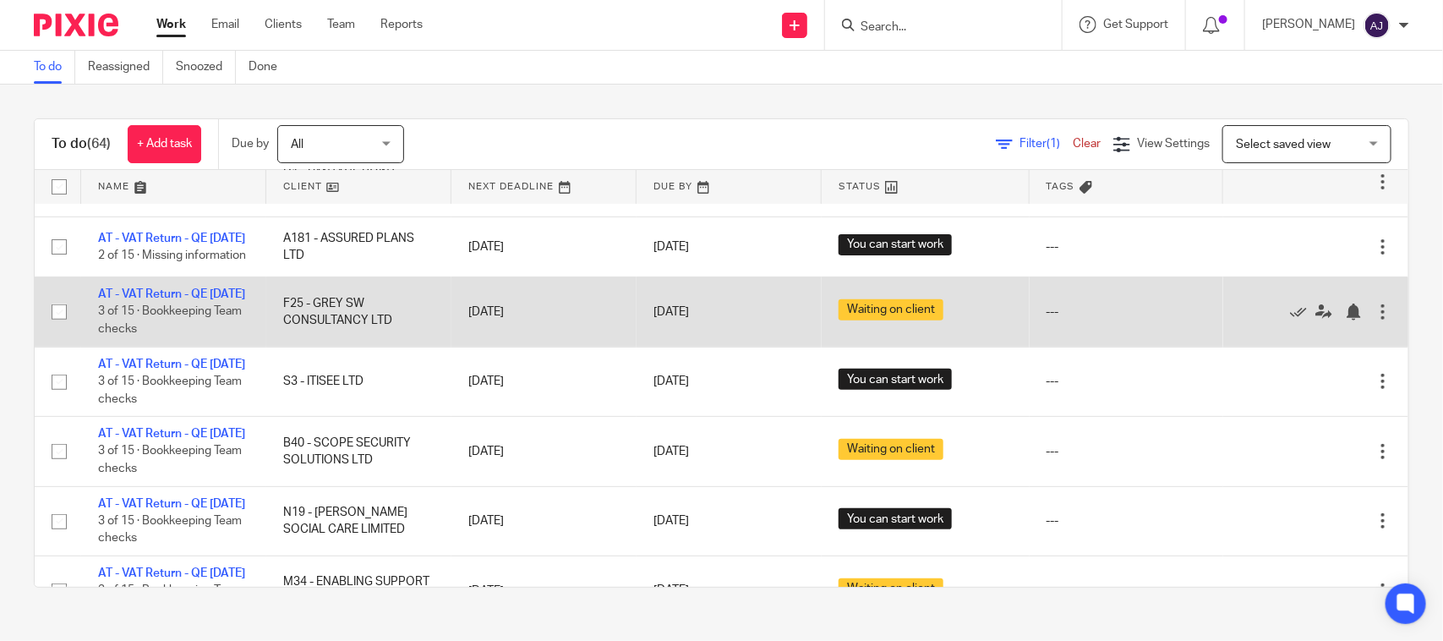
scroll to position [423, 0]
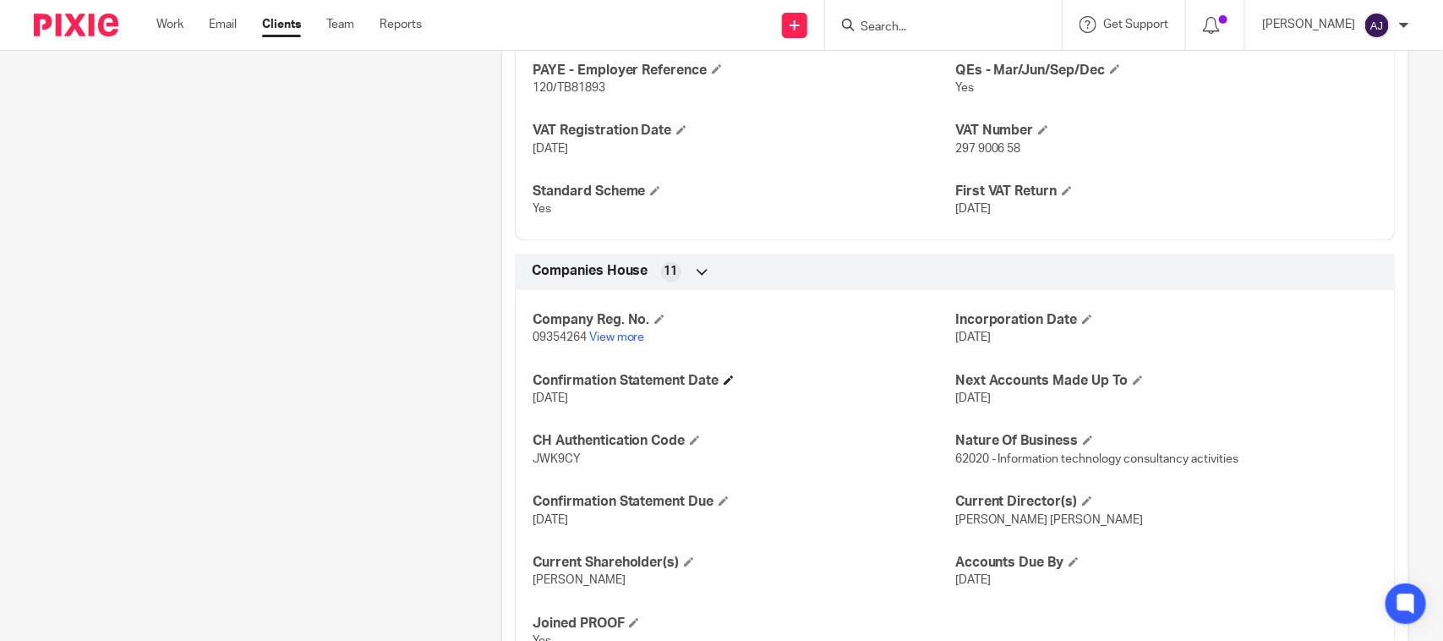
scroll to position [1373, 0]
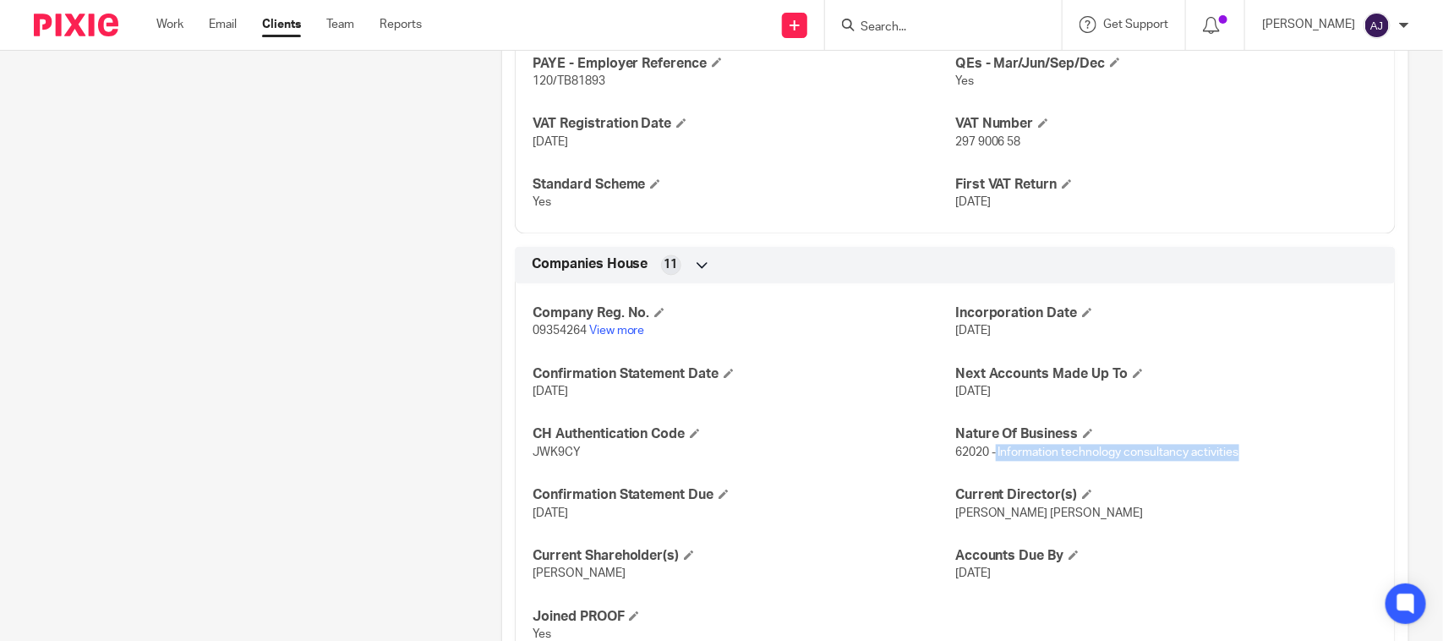
drag, startPoint x: 987, startPoint y: 456, endPoint x: 1258, endPoint y: 467, distance: 270.6
click at [1258, 467] on div "Company Reg. No. 09354264 View more Incorporation Date [DATE] Confirmation Stat…" at bounding box center [955, 468] width 881 height 395
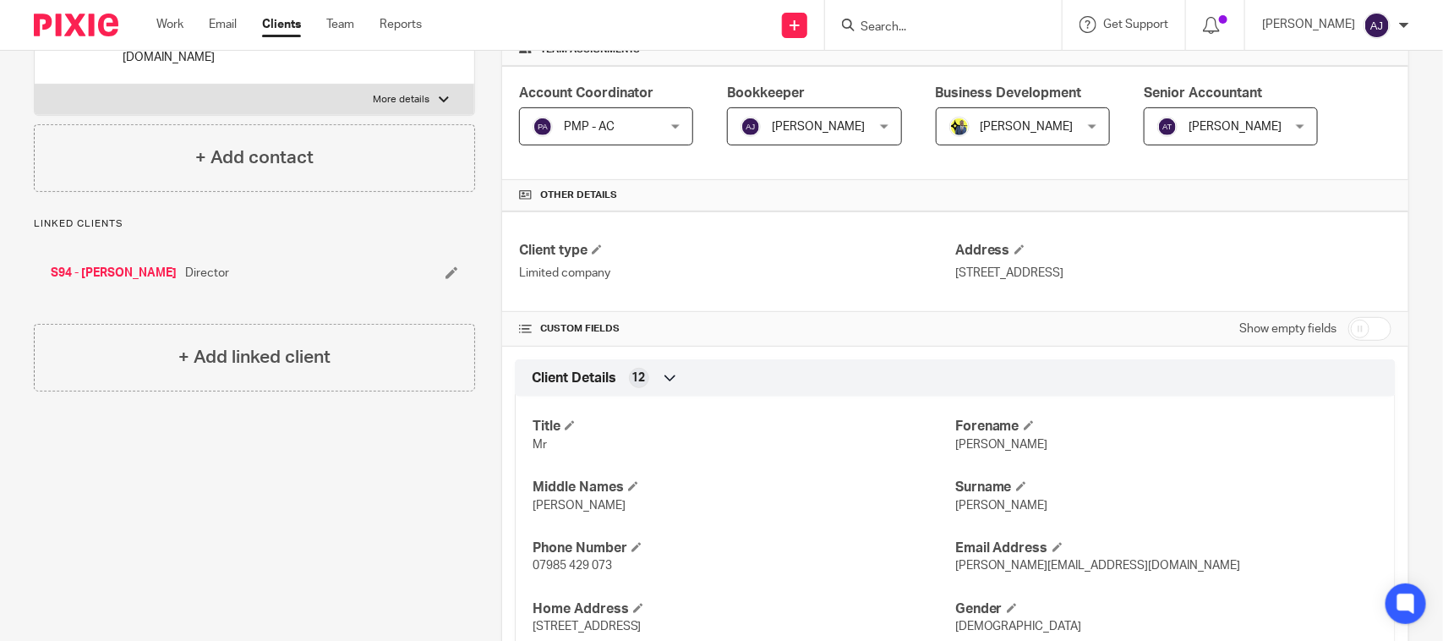
scroll to position [0, 0]
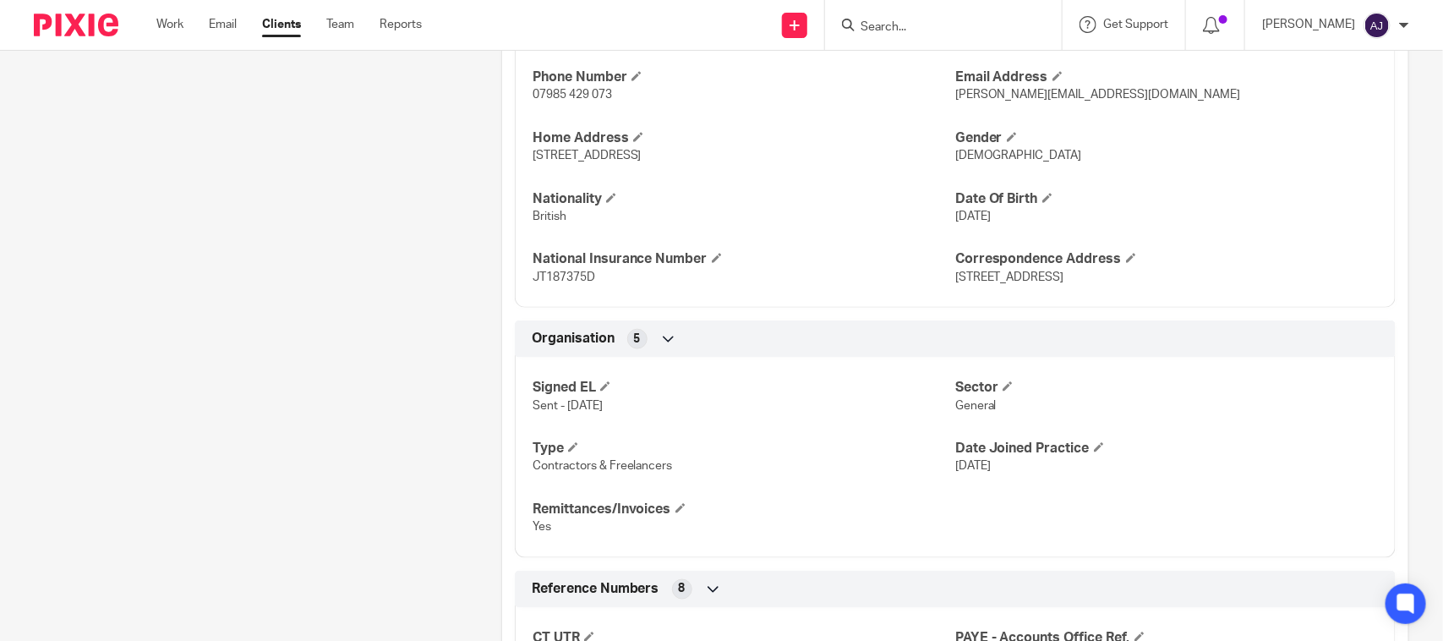
click at [502, 314] on div "Client type Limited company Address [STREET_ADDRESS] CUSTOM FIELDS Show empty f…" at bounding box center [955, 595] width 906 height 1708
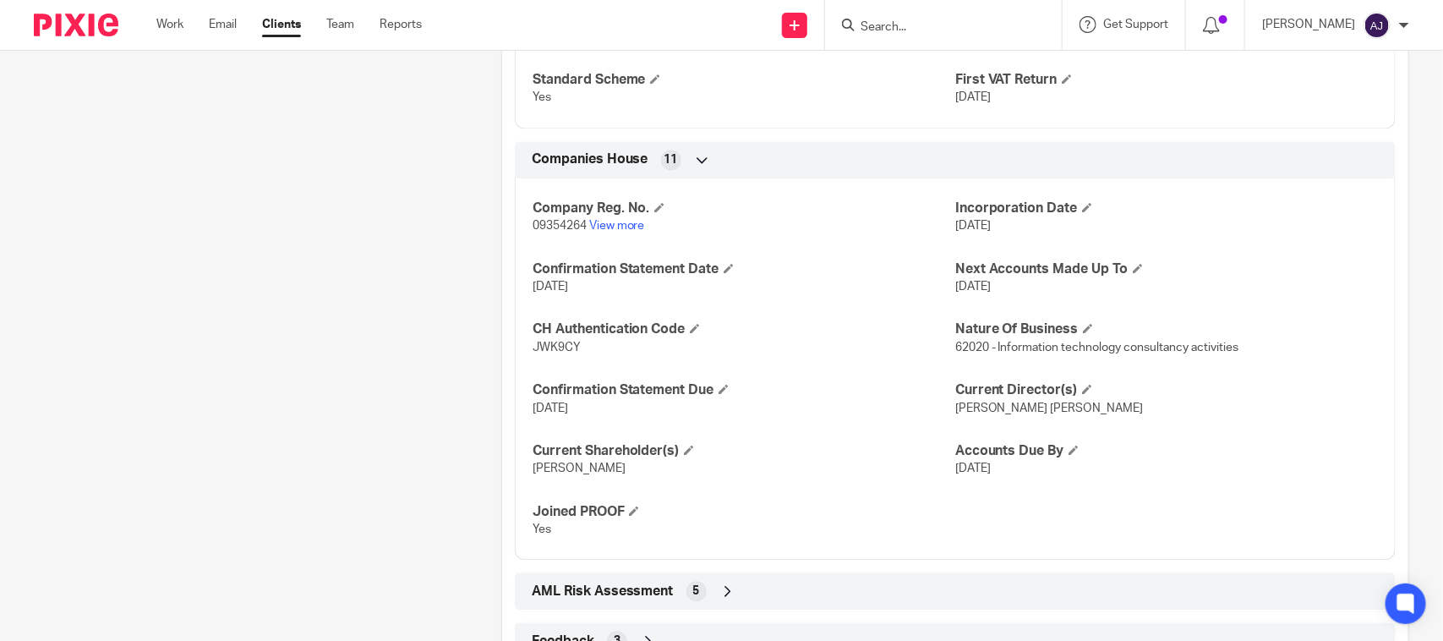
scroll to position [1597, 0]
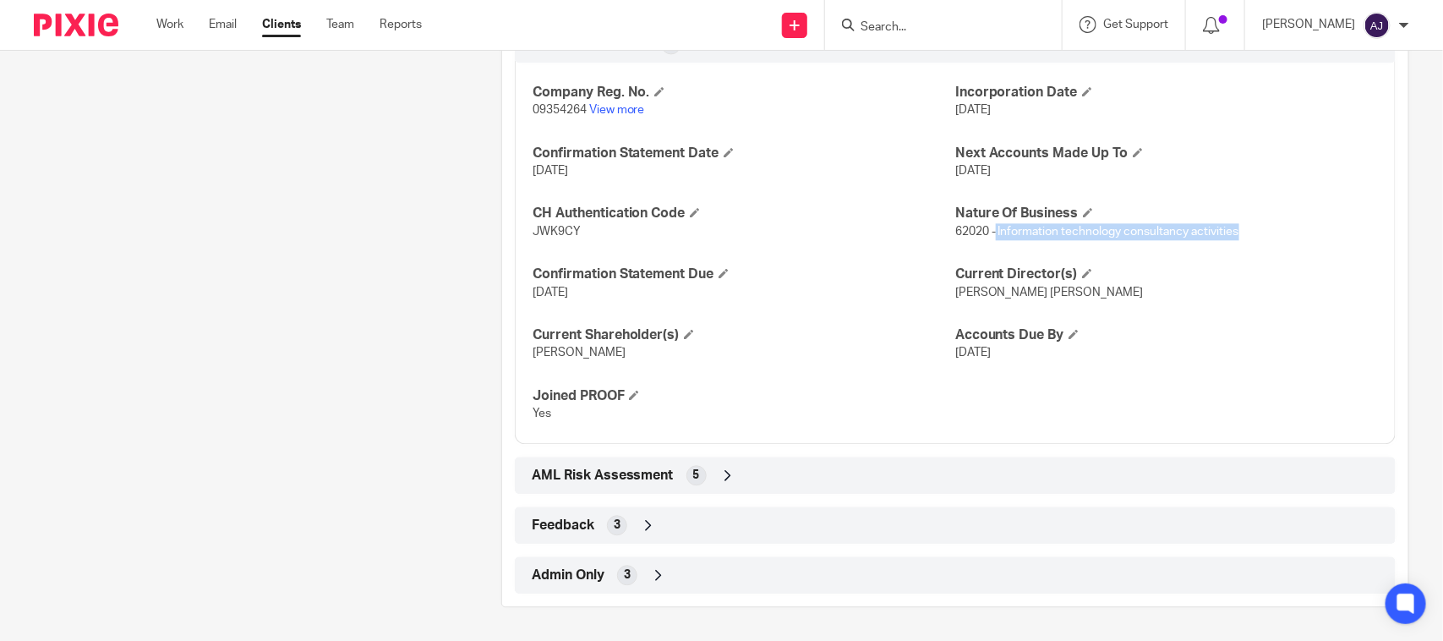
drag, startPoint x: 986, startPoint y: 227, endPoint x: 1286, endPoint y: 230, distance: 300.1
click at [1264, 230] on p "62020 - Information technology consultancy activities" at bounding box center [1166, 231] width 423 height 17
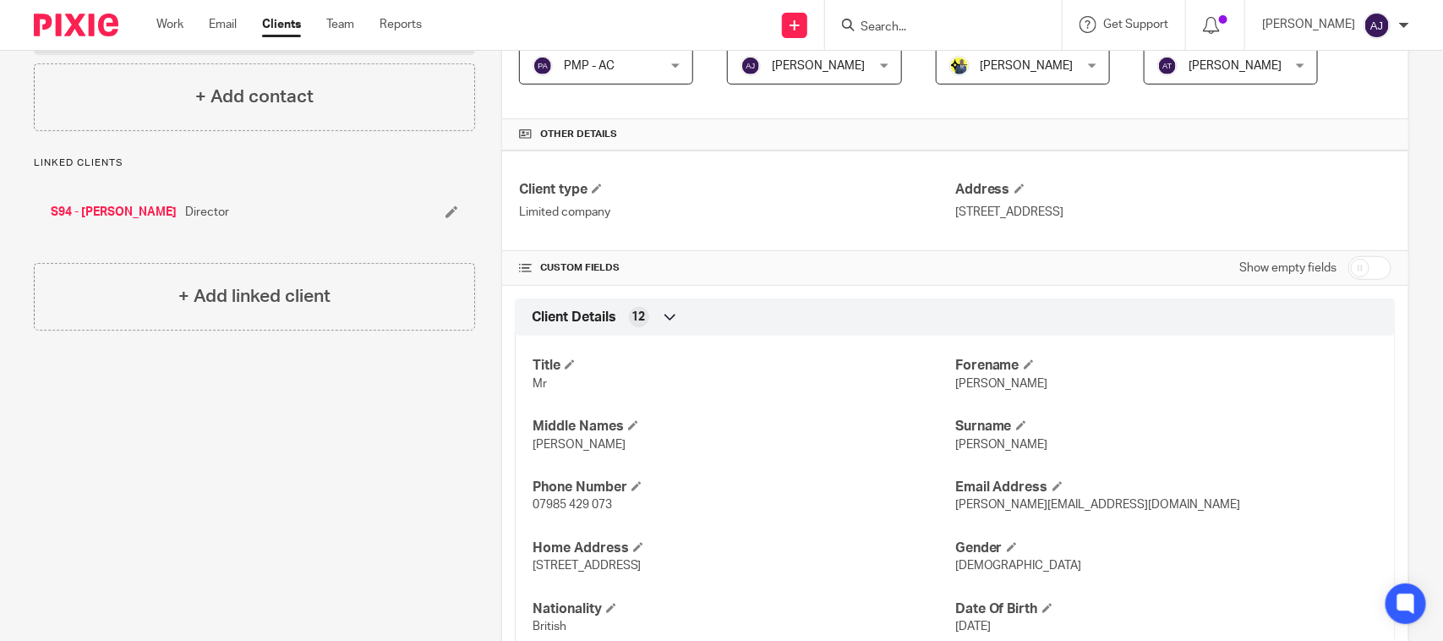
scroll to position [0, 0]
